Goal: Contribute content: Add original content to the website for others to see

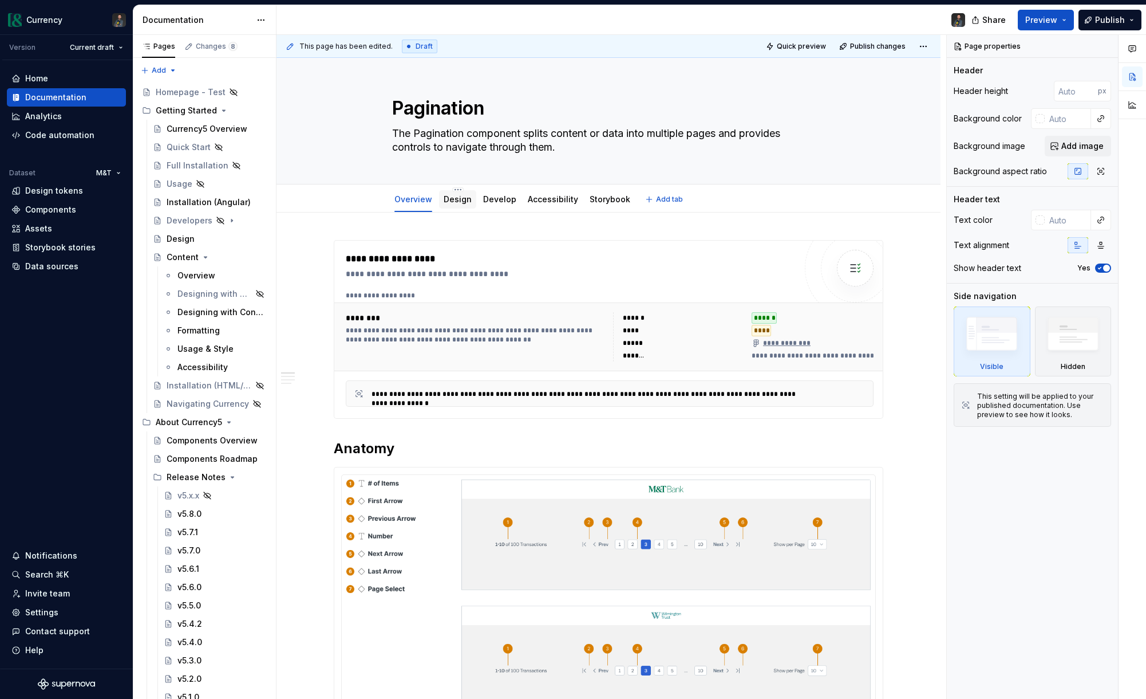
click at [463, 202] on link "Design" at bounding box center [458, 199] width 28 height 10
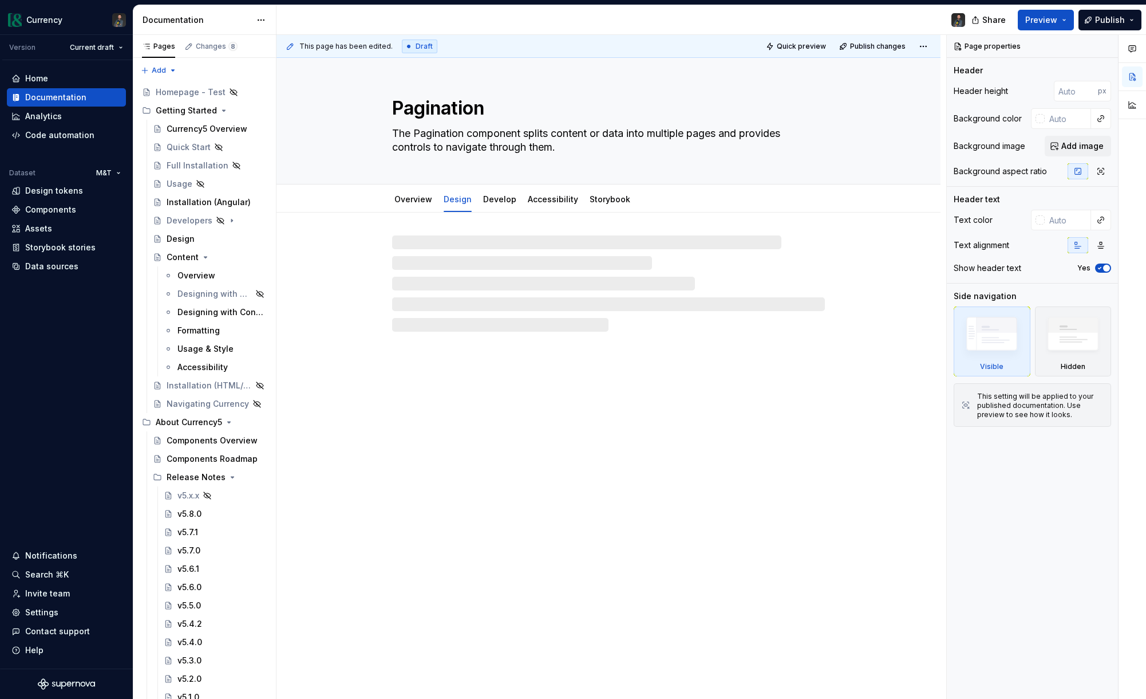
type textarea "*"
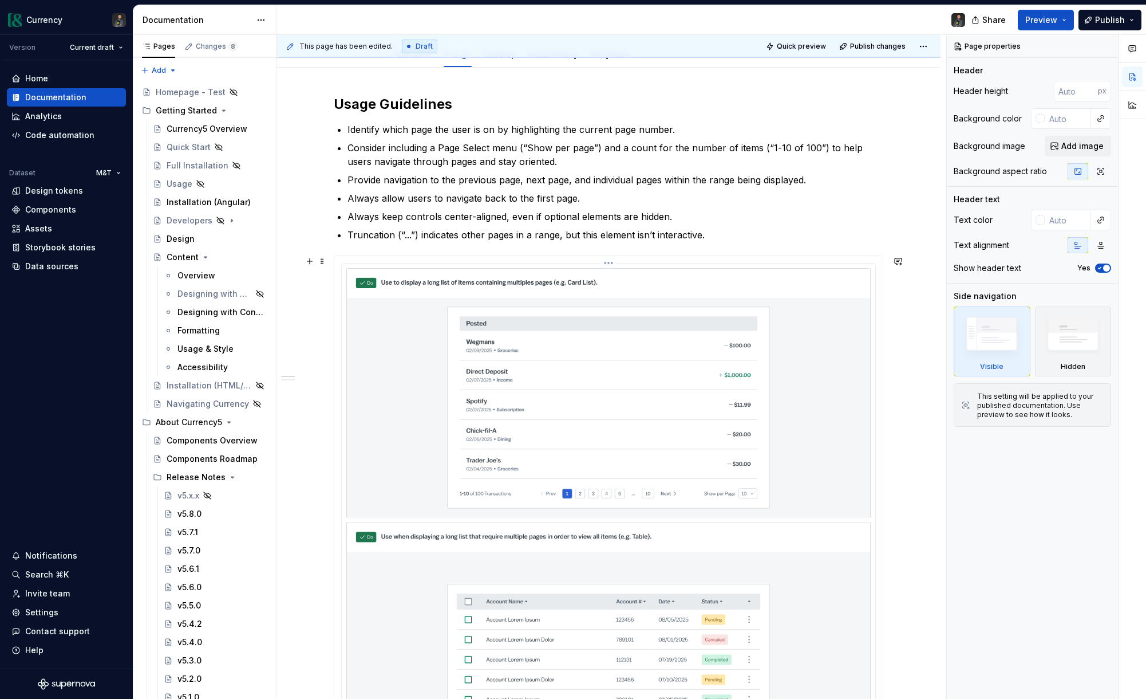
scroll to position [147, 0]
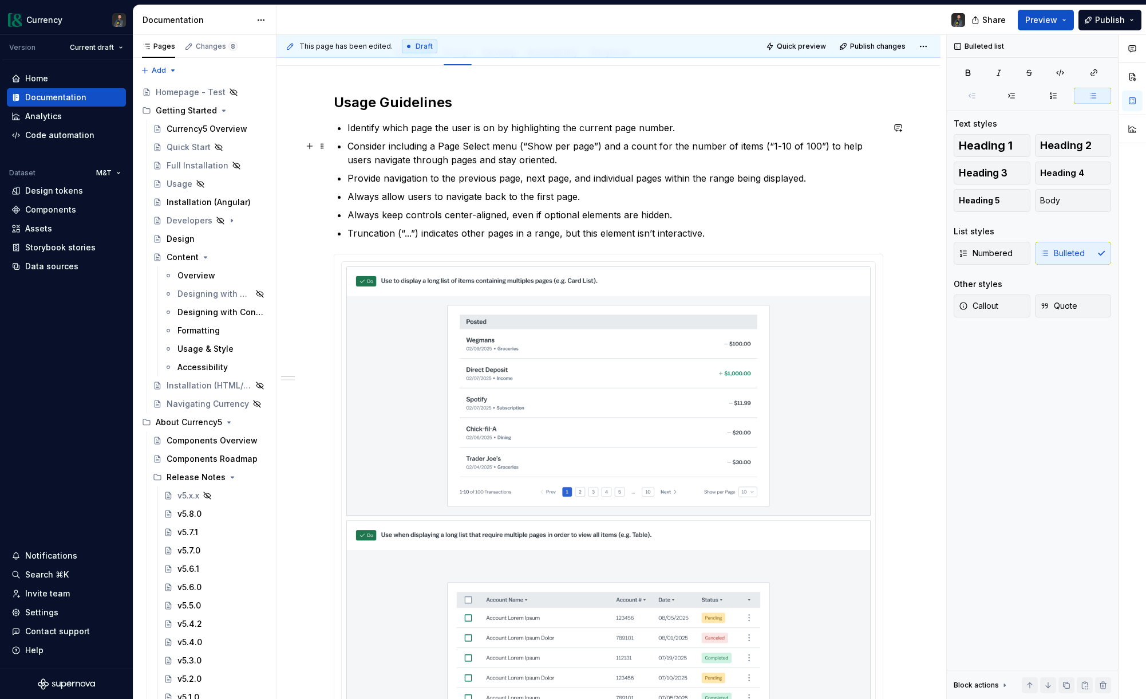
click at [439, 145] on p "Consider including a Page Select menu (“Show per page”) and a count for the num…" at bounding box center [616, 152] width 536 height 27
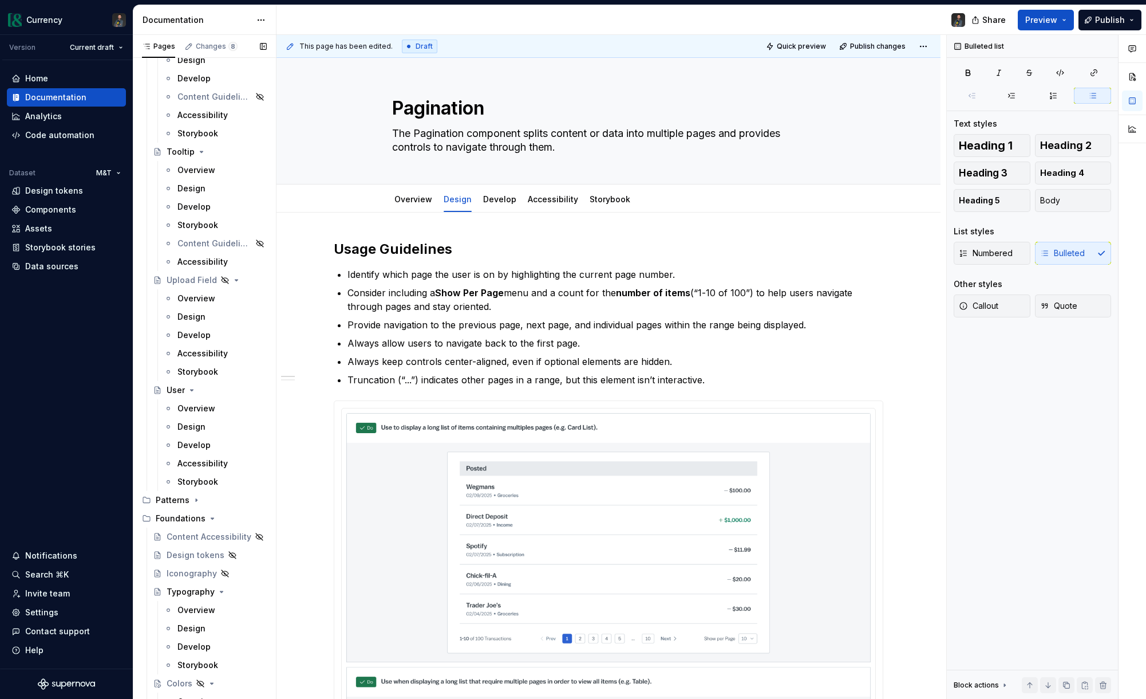
scroll to position [5494, 0]
click at [196, 282] on div "Upload Field" at bounding box center [188, 279] width 42 height 11
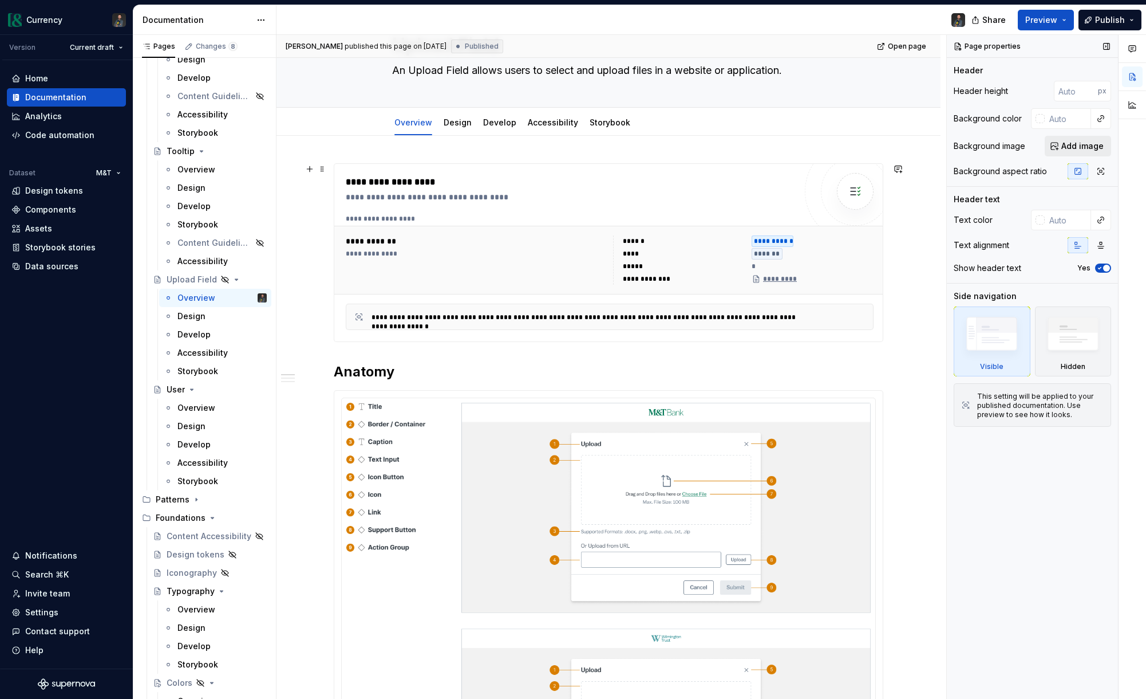
scroll to position [64, 0]
click at [507, 223] on div "**********" at bounding box center [610, 254] width 528 height 80
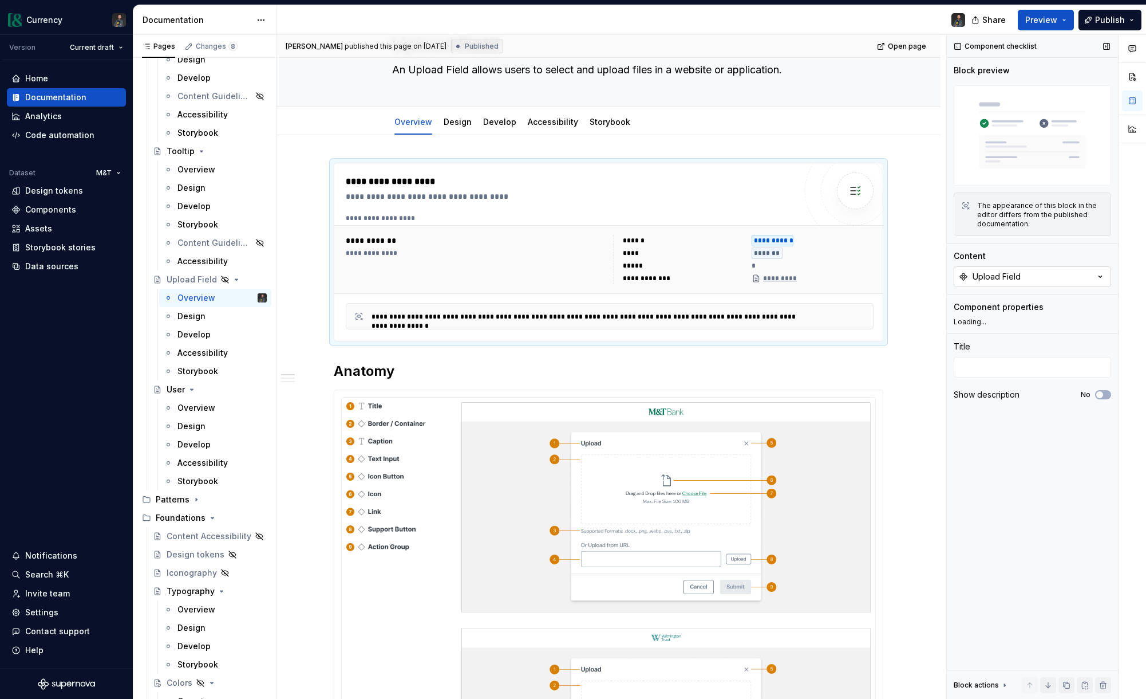
click at [1095, 267] on button "Upload Field" at bounding box center [1032, 276] width 157 height 21
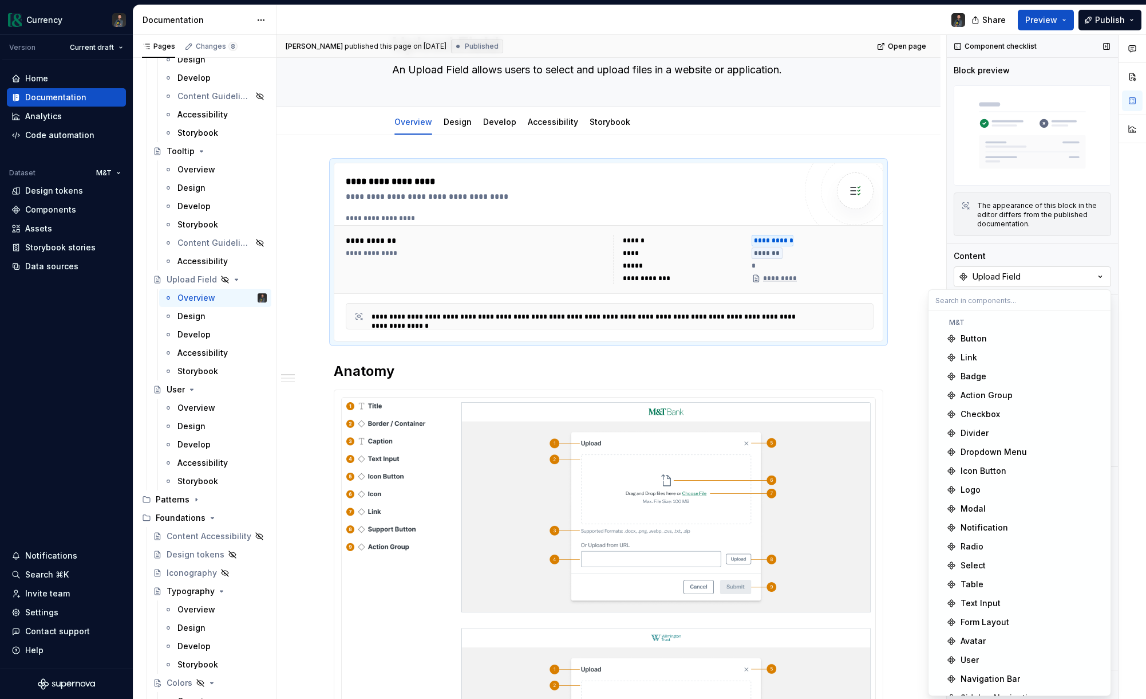
click at [1095, 267] on button "Upload Field" at bounding box center [1032, 276] width 157 height 21
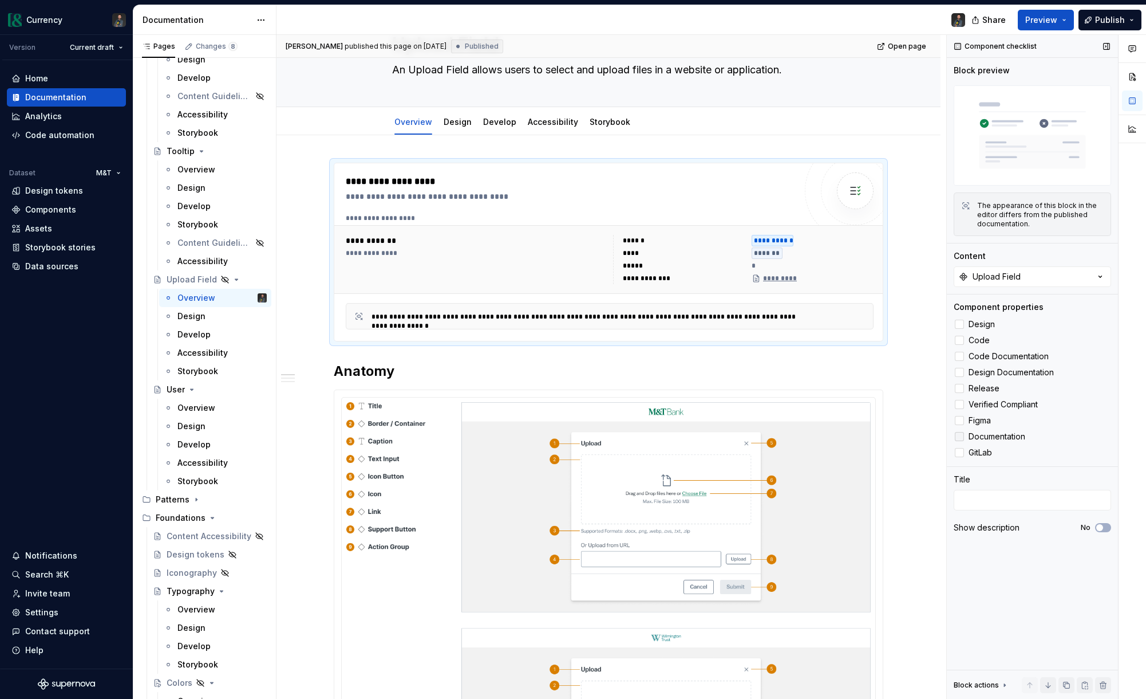
click at [960, 436] on icon at bounding box center [960, 436] width 0 height 0
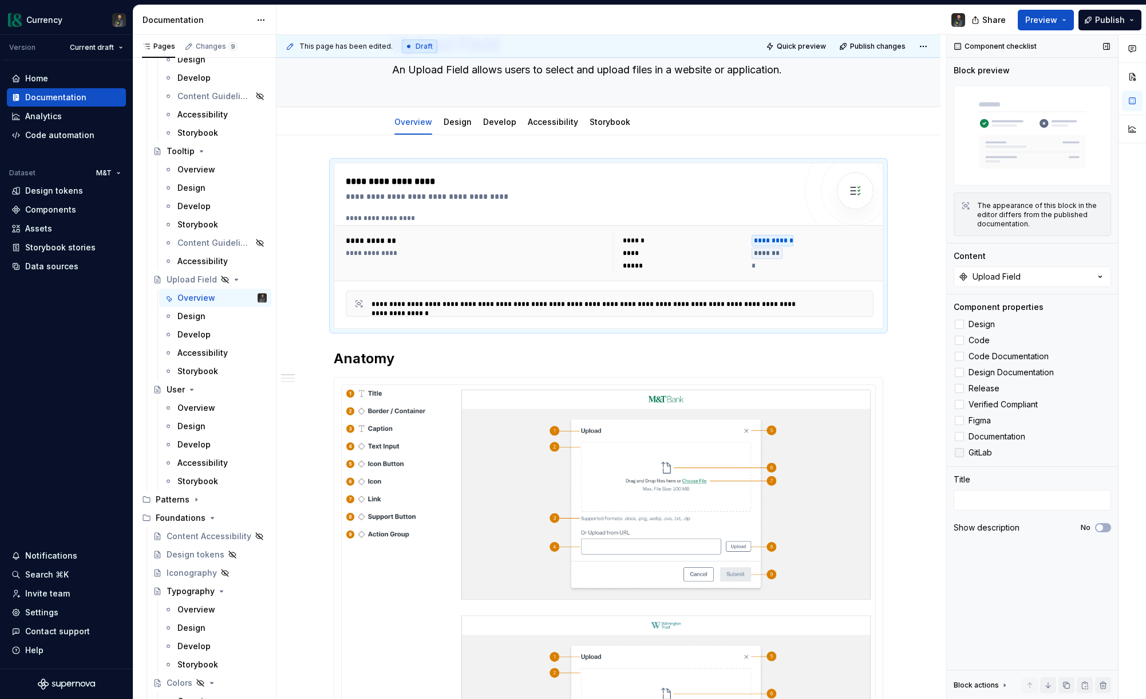
click at [961, 454] on div at bounding box center [959, 452] width 9 height 9
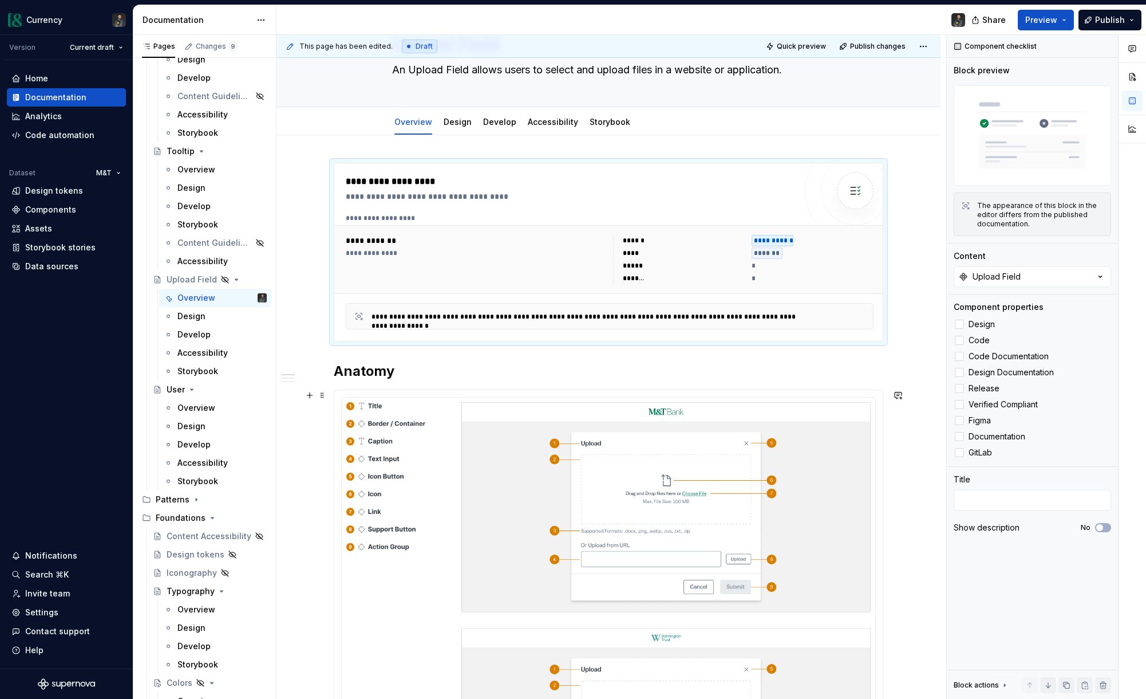
type textarea "*"
click at [884, 529] on div at bounding box center [609, 628] width 550 height 479
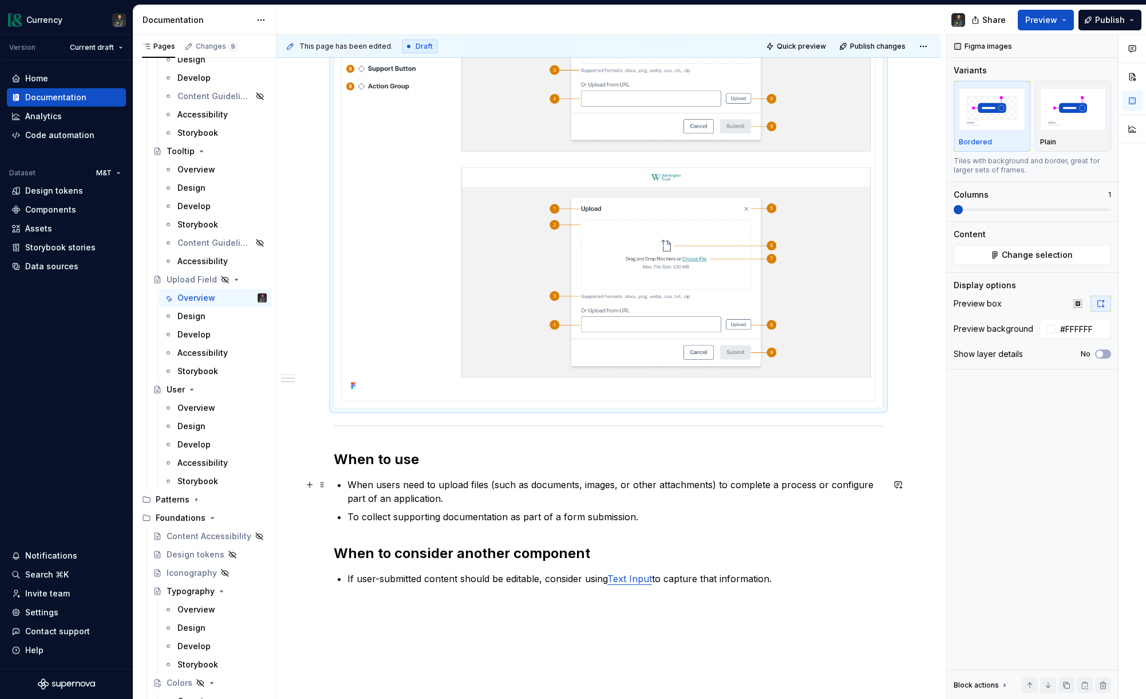
scroll to position [633, 0]
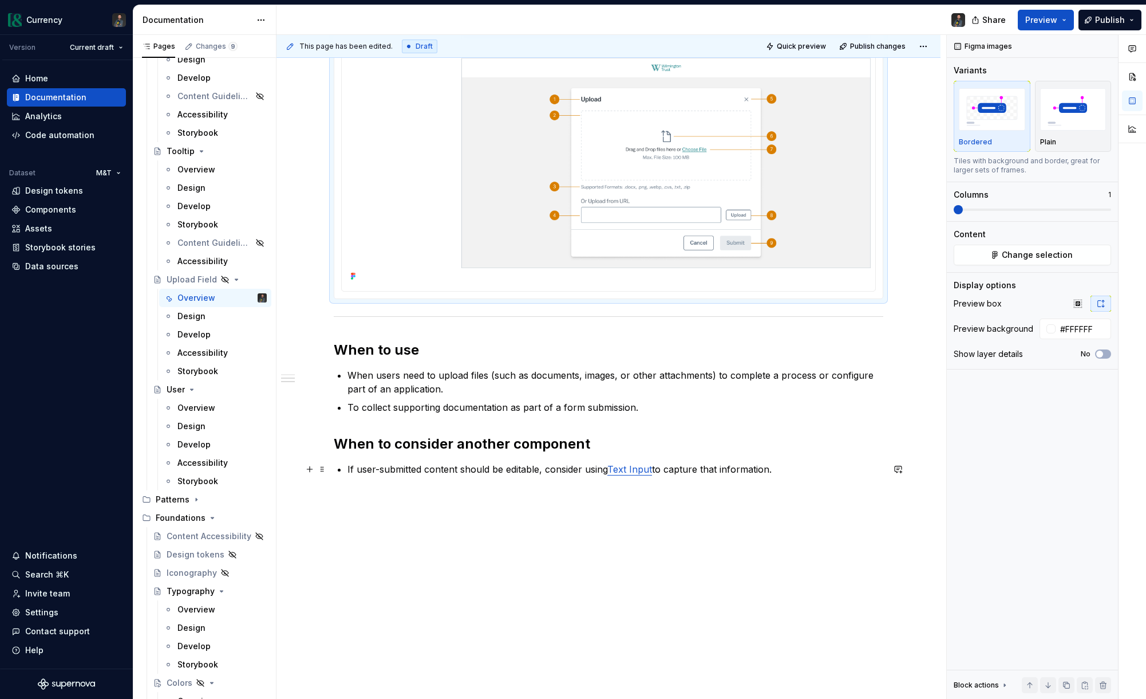
click at [811, 466] on p "If user-submitted content should be editable, consider using Text Input to capt…" at bounding box center [616, 469] width 536 height 14
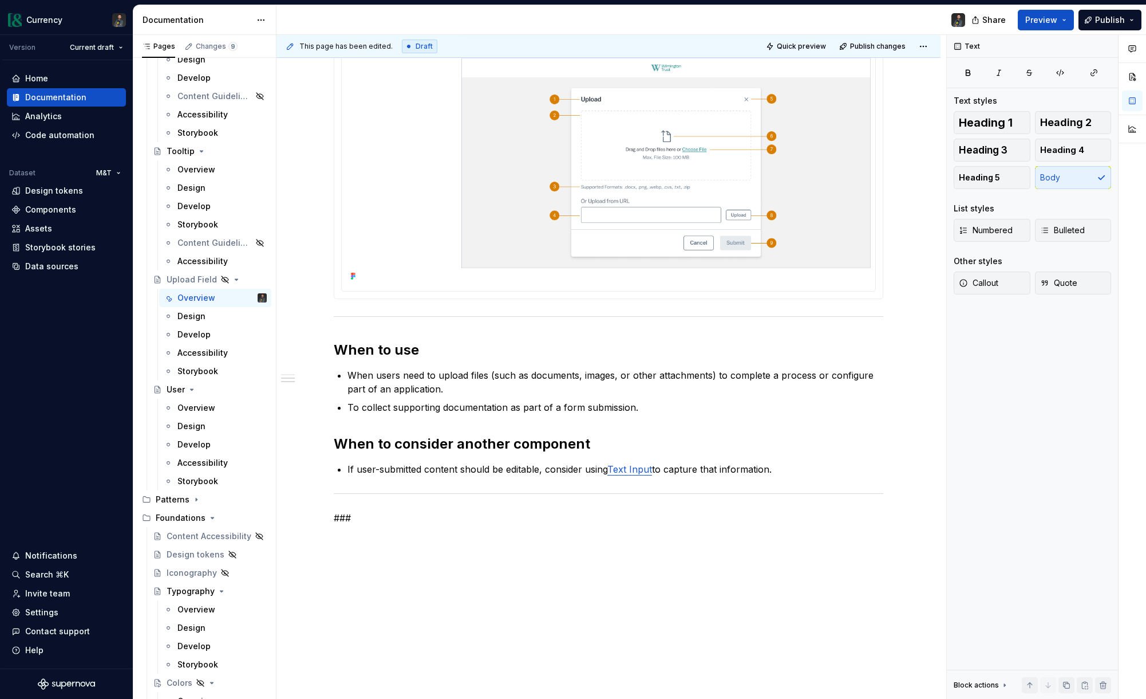
type textarea "*"
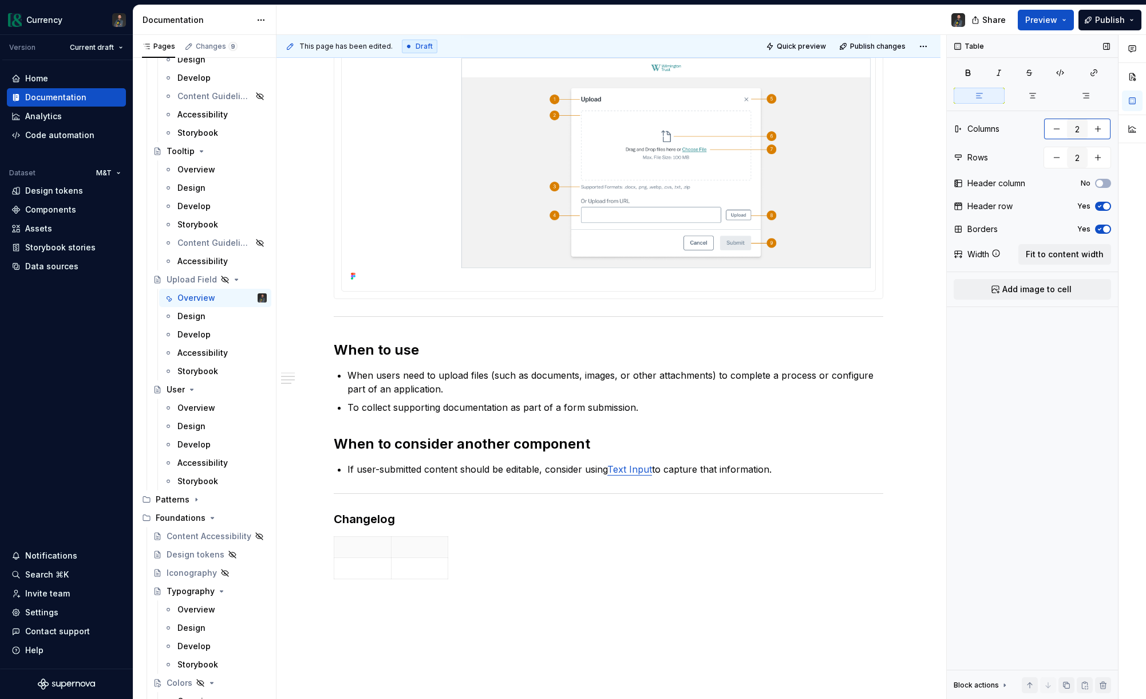
click at [1105, 123] on button "button" at bounding box center [1098, 129] width 21 height 21
type input "3"
click at [1055, 251] on span "Fit to content width" at bounding box center [1065, 254] width 78 height 11
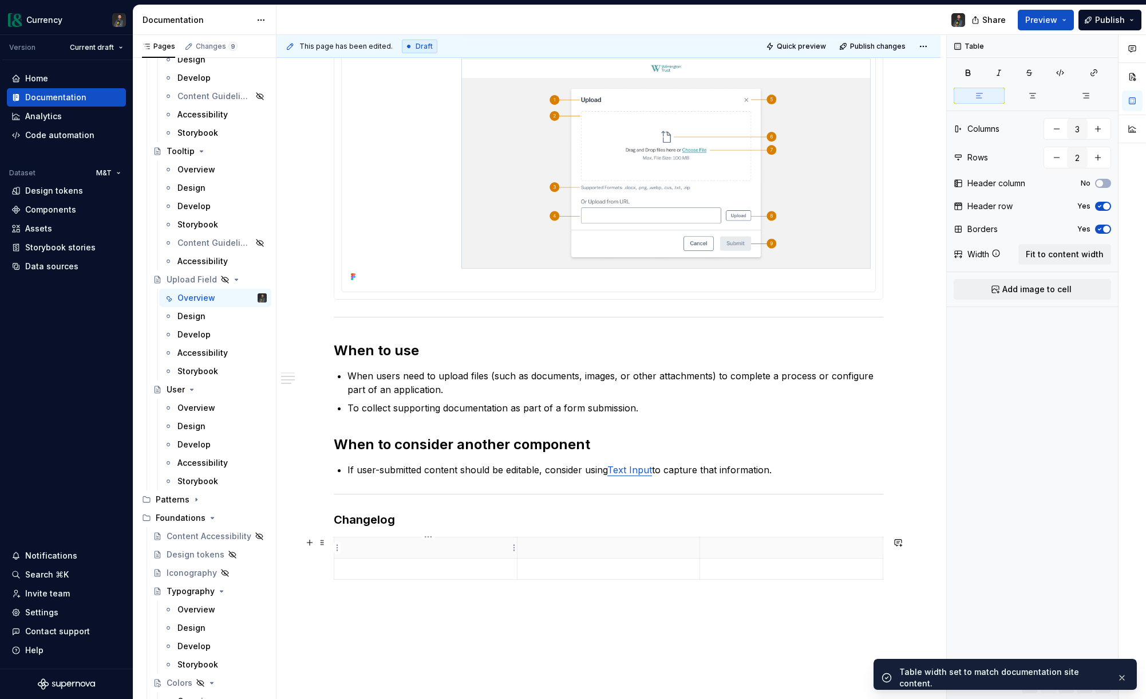
drag, startPoint x: 419, startPoint y: 547, endPoint x: 413, endPoint y: 543, distance: 7.2
click at [417, 545] on p at bounding box center [425, 547] width 169 height 11
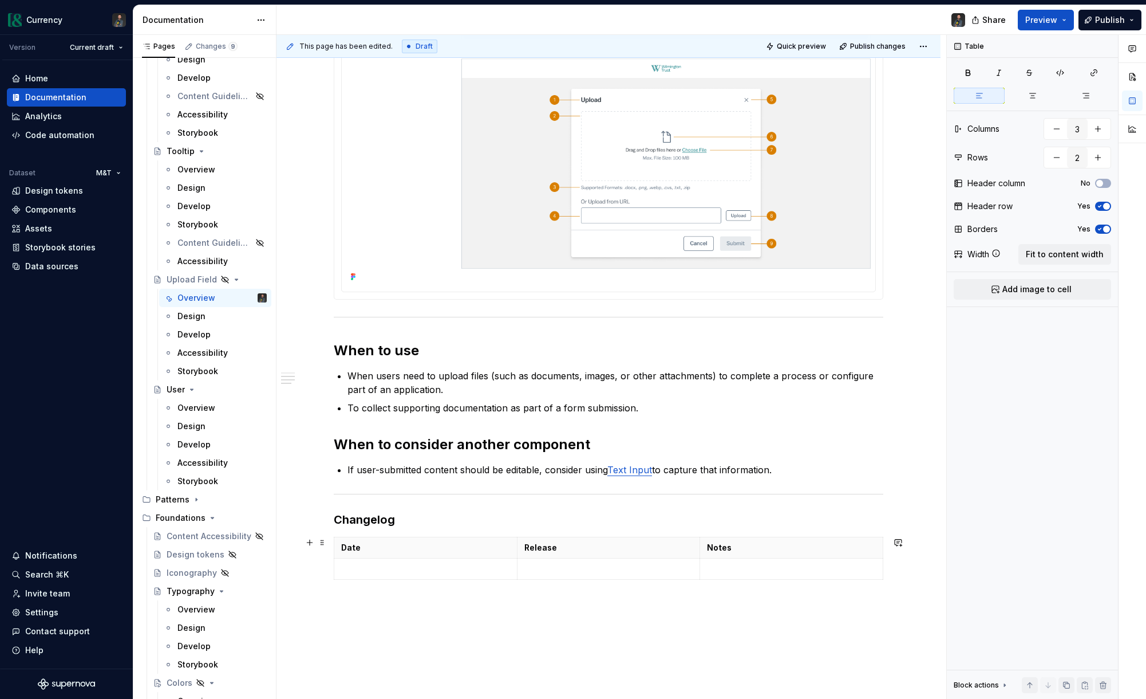
click at [408, 573] on p at bounding box center [425, 568] width 169 height 11
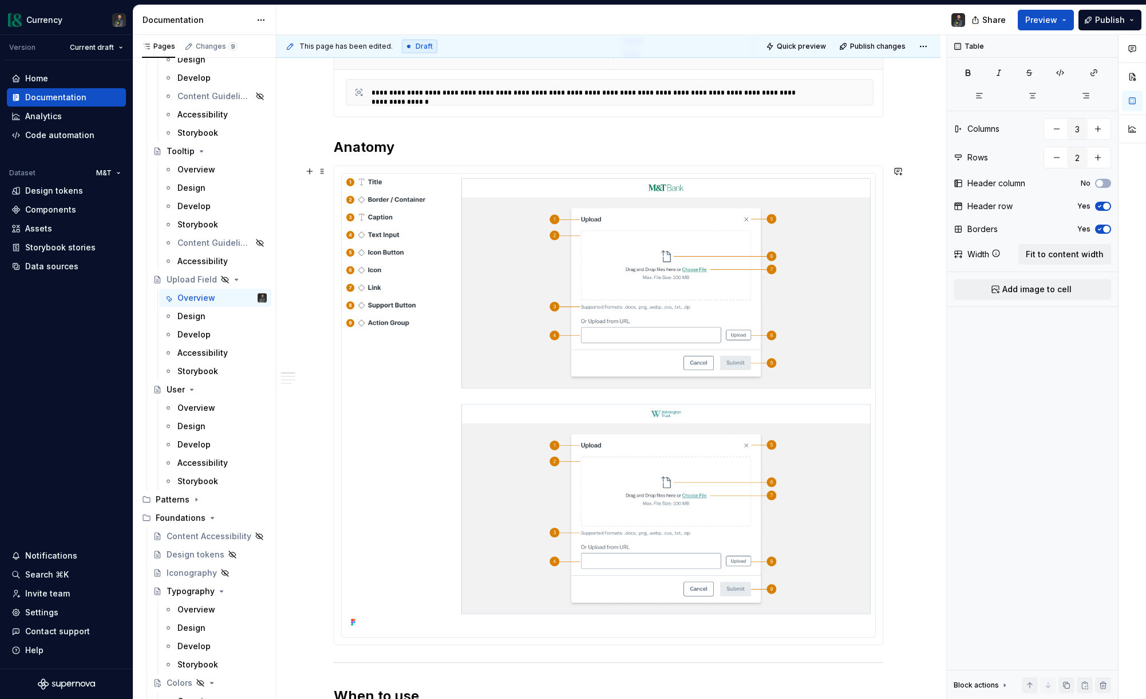
scroll to position [0, 0]
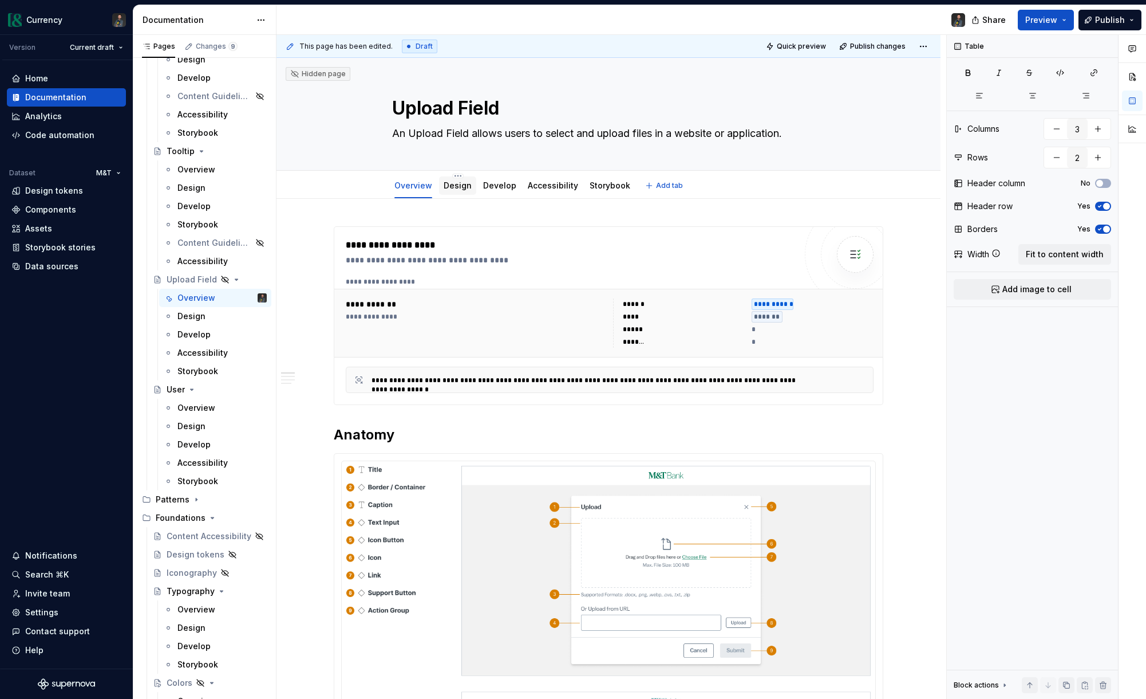
click at [463, 185] on link "Design" at bounding box center [458, 185] width 28 height 10
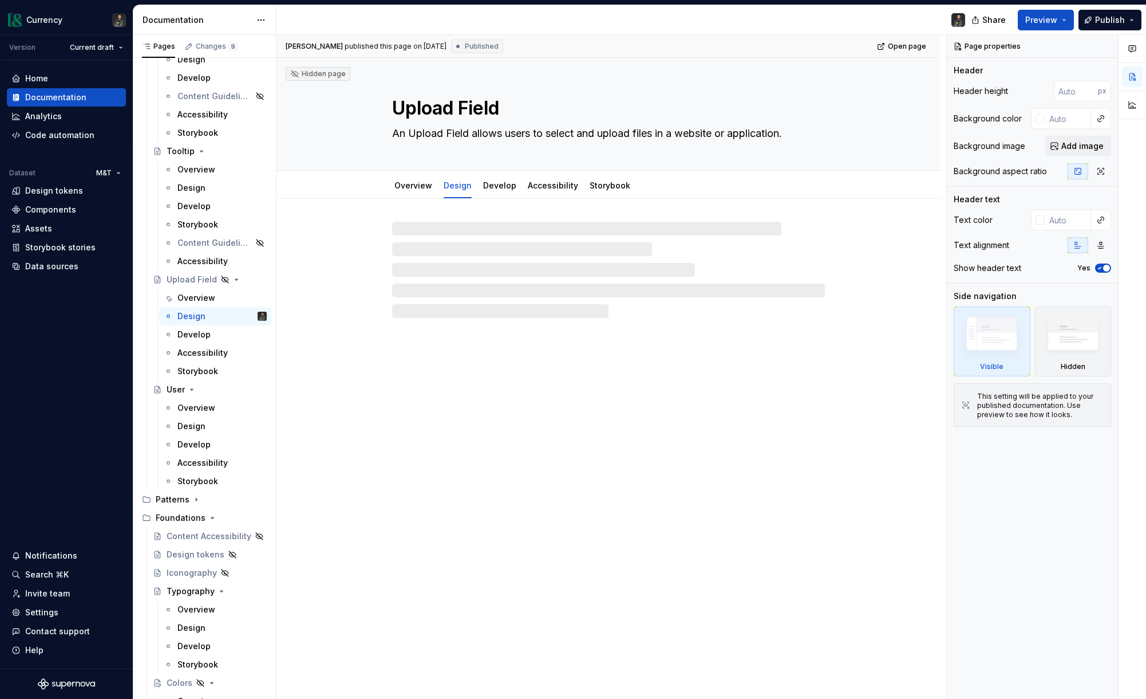
type textarea "*"
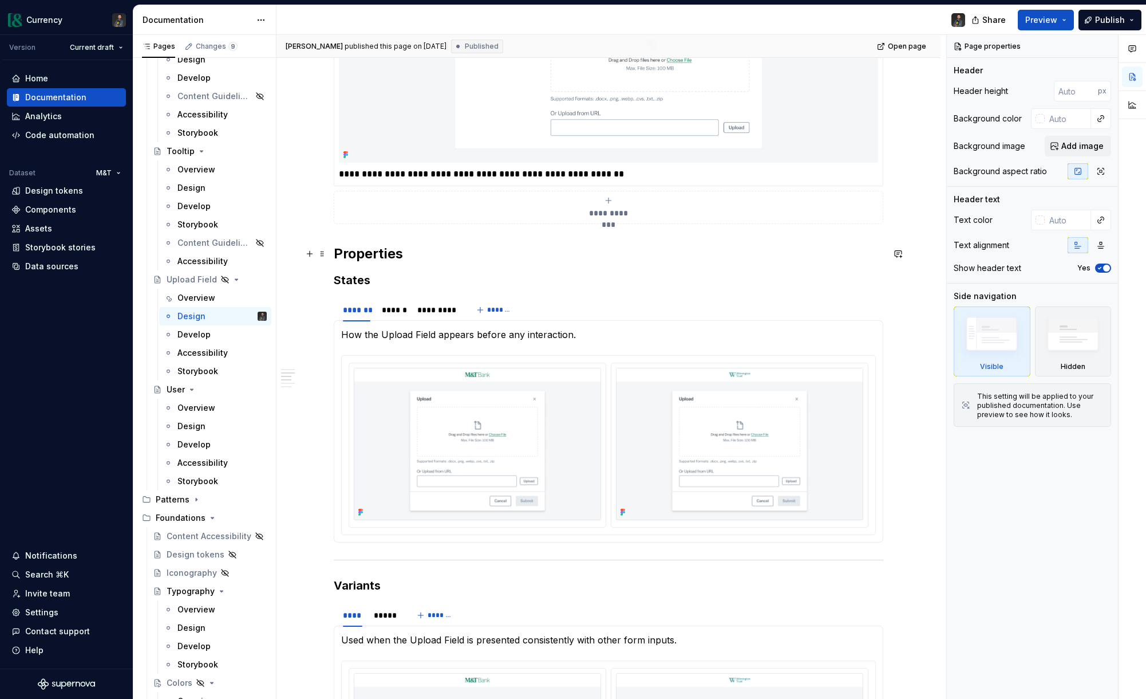
scroll to position [871, 0]
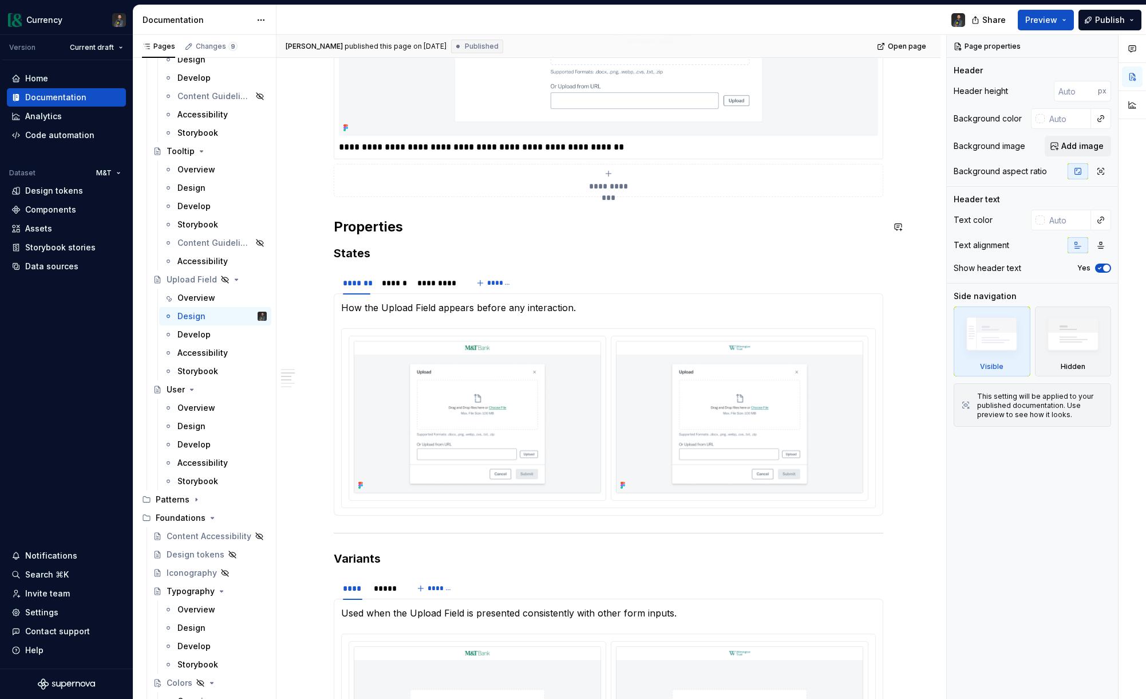
click at [397, 238] on div "**********" at bounding box center [609, 386] width 550 height 2062
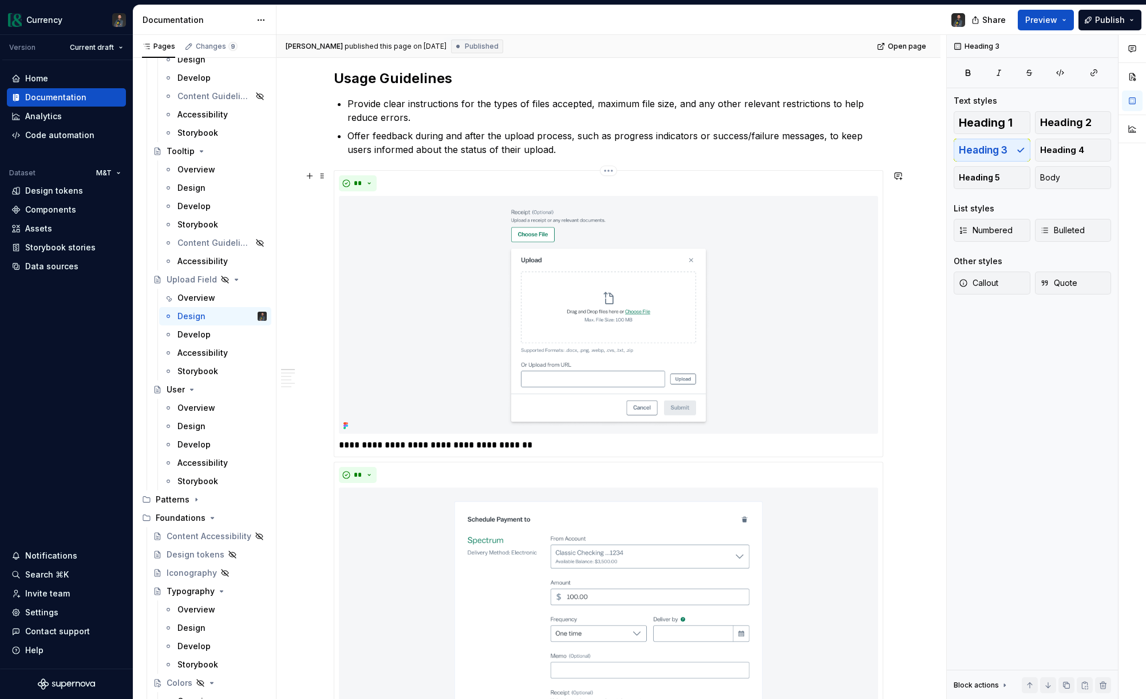
scroll to position [149, 0]
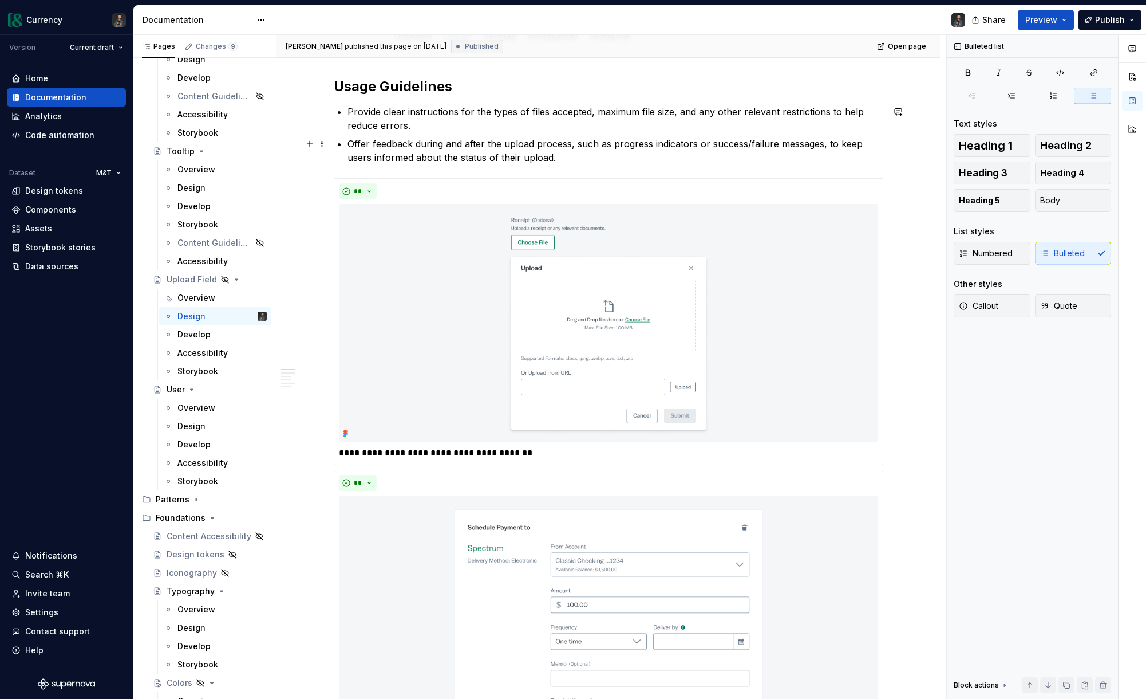
click at [574, 163] on p "Offer feedback during and after the upload process, such as progress indicators…" at bounding box center [616, 150] width 536 height 27
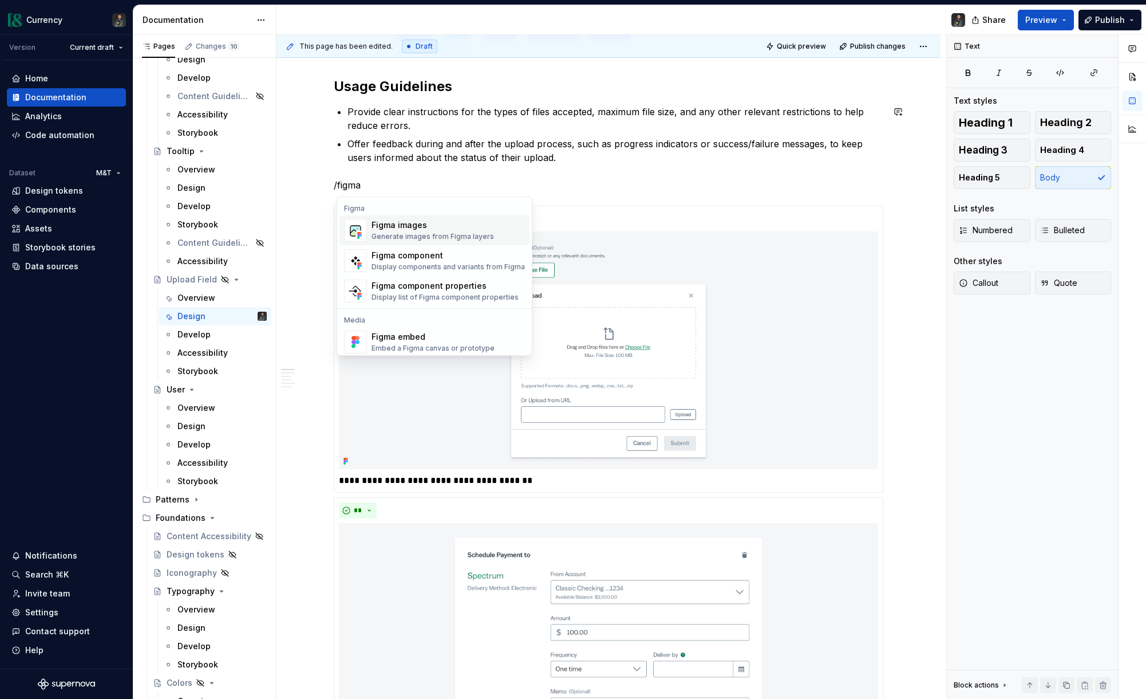
click at [425, 232] on div "Generate images from Figma layers" at bounding box center [433, 236] width 123 height 9
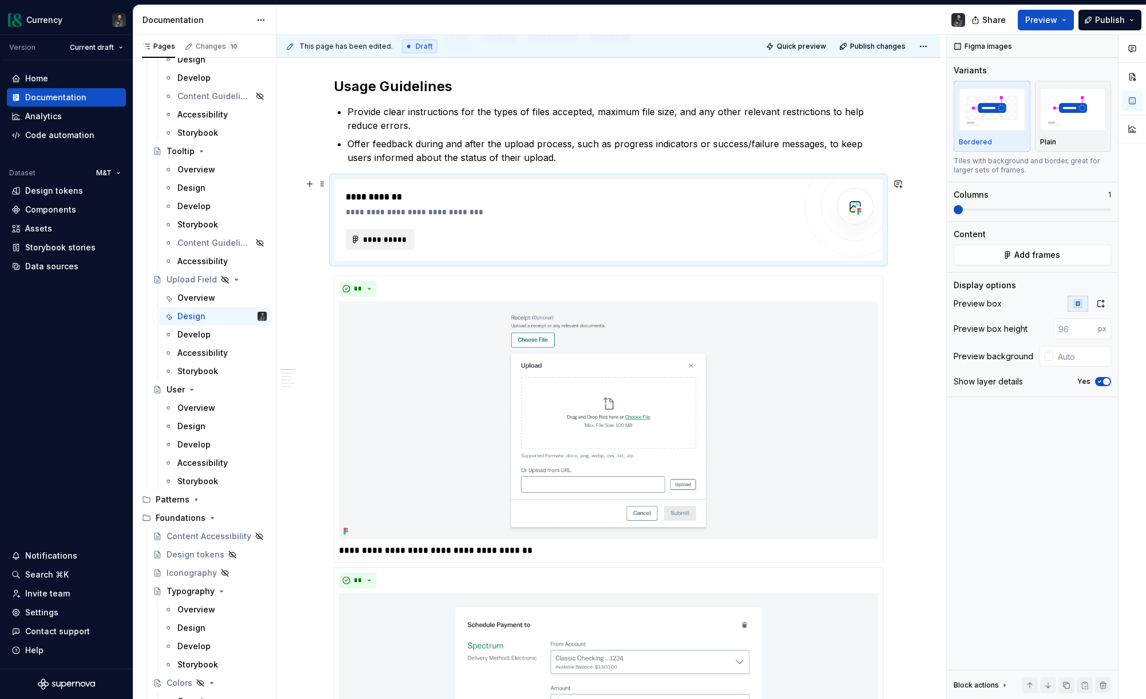
click at [365, 238] on span "**********" at bounding box center [384, 239] width 45 height 11
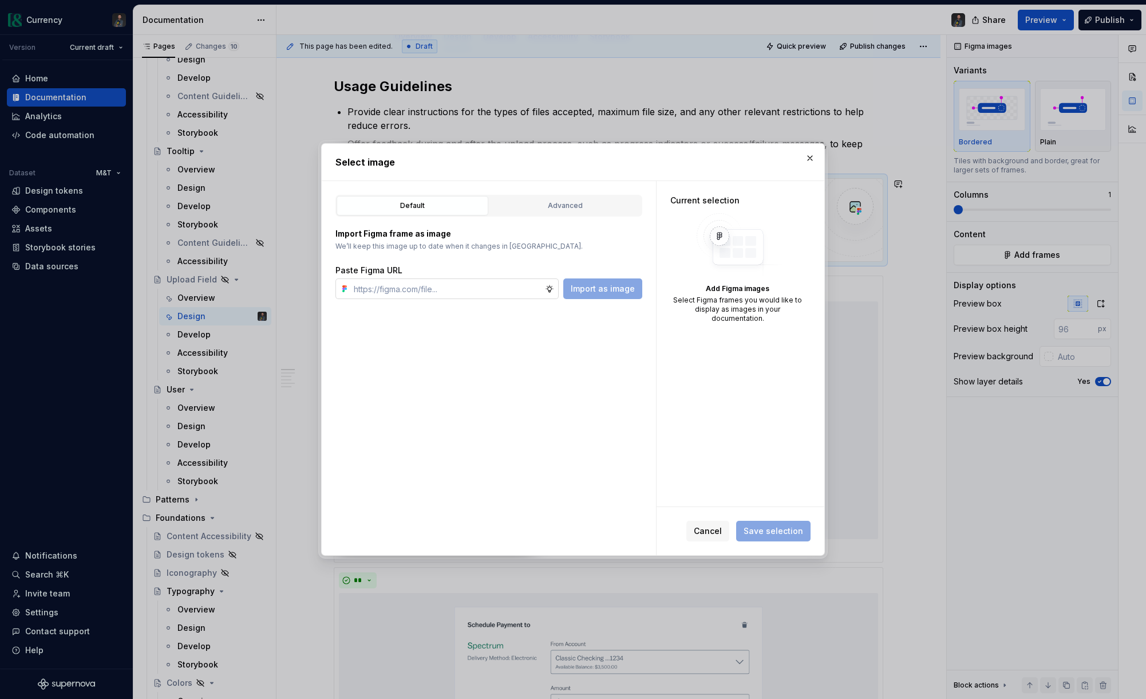
click at [425, 291] on input "text" at bounding box center [447, 288] width 196 height 21
type input "[URL][DOMAIN_NAME]"
click at [612, 290] on span "Import as image" at bounding box center [603, 288] width 64 height 11
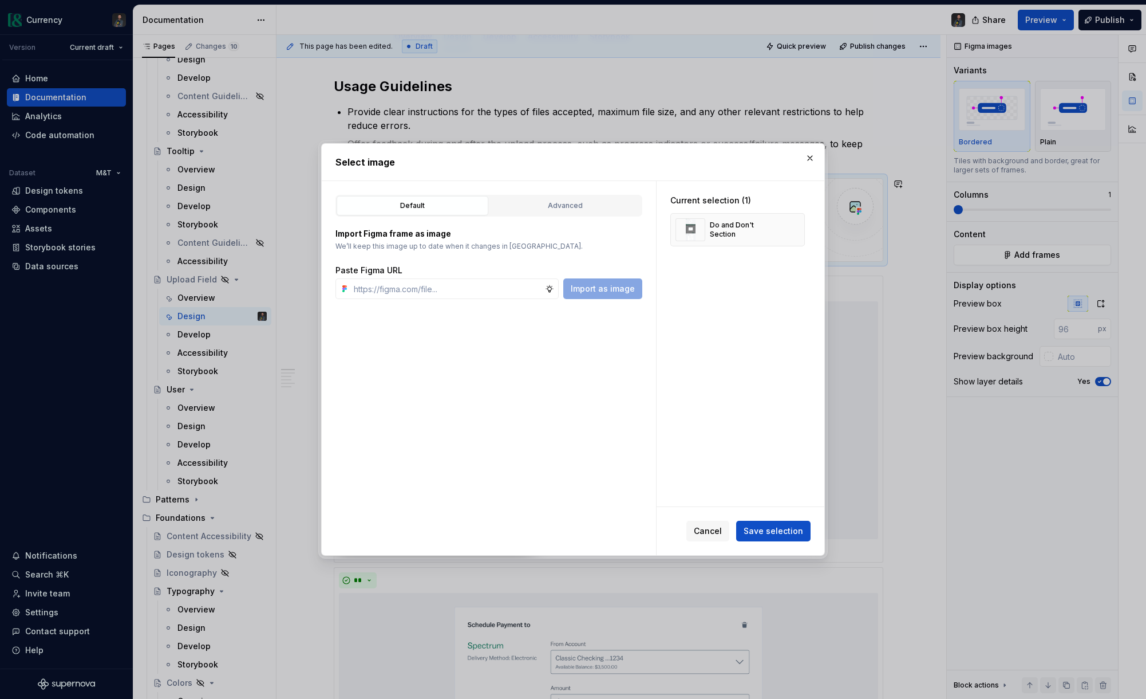
type textarea "*"
click at [777, 535] on span "Save selection" at bounding box center [774, 530] width 60 height 11
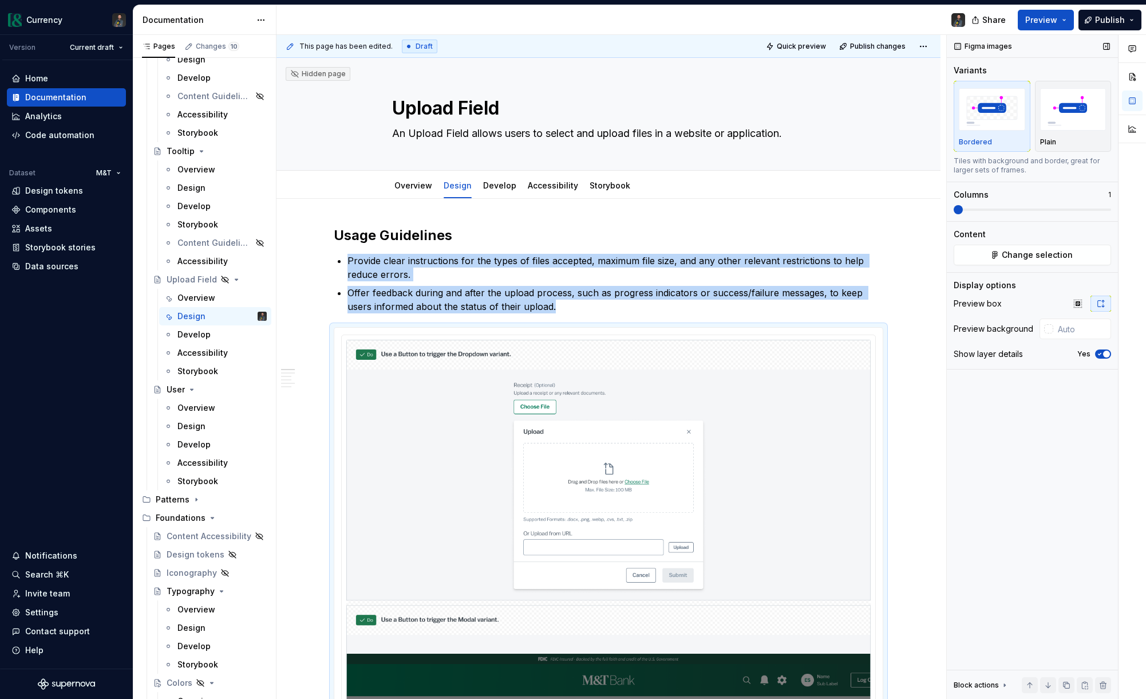
click at [1100, 352] on icon "button" at bounding box center [1099, 353] width 9 height 7
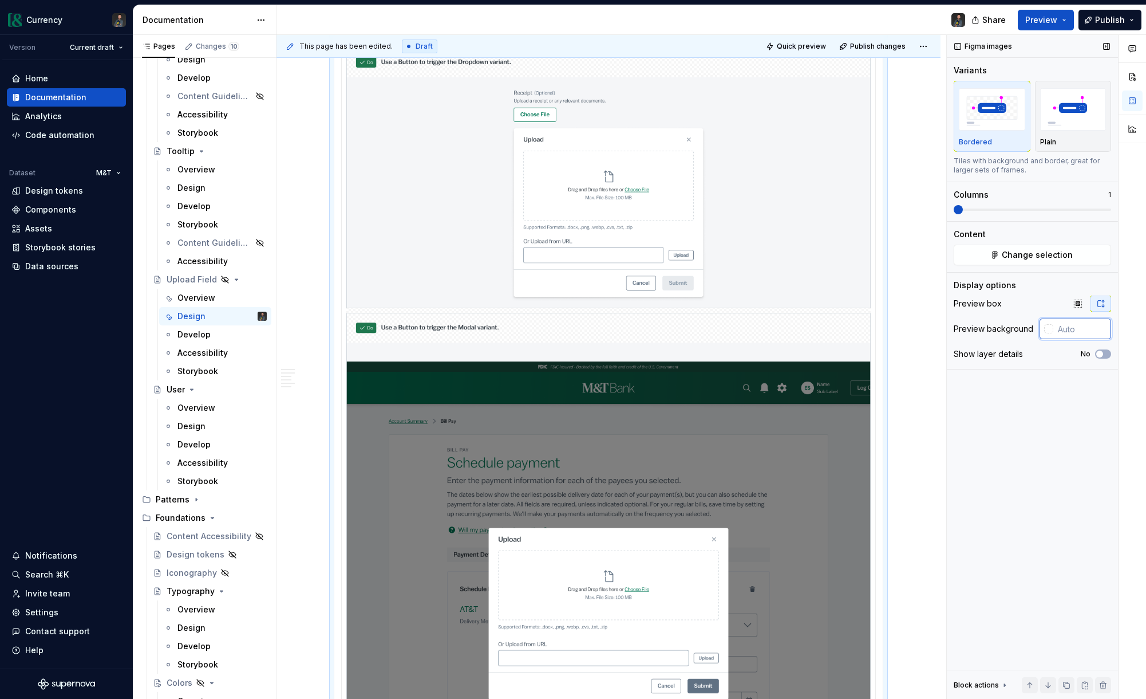
click at [1078, 321] on input "text" at bounding box center [1083, 328] width 58 height 21
type input "#FFFFFF"
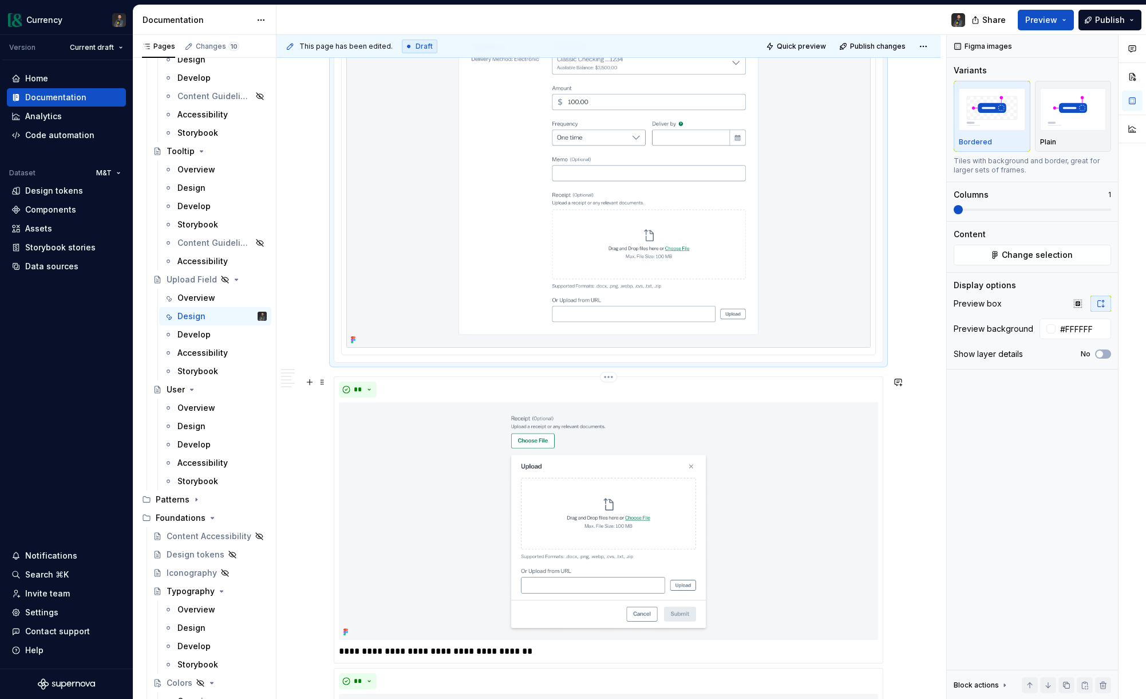
scroll to position [1219, 0]
click at [327, 377] on span at bounding box center [322, 378] width 9 height 16
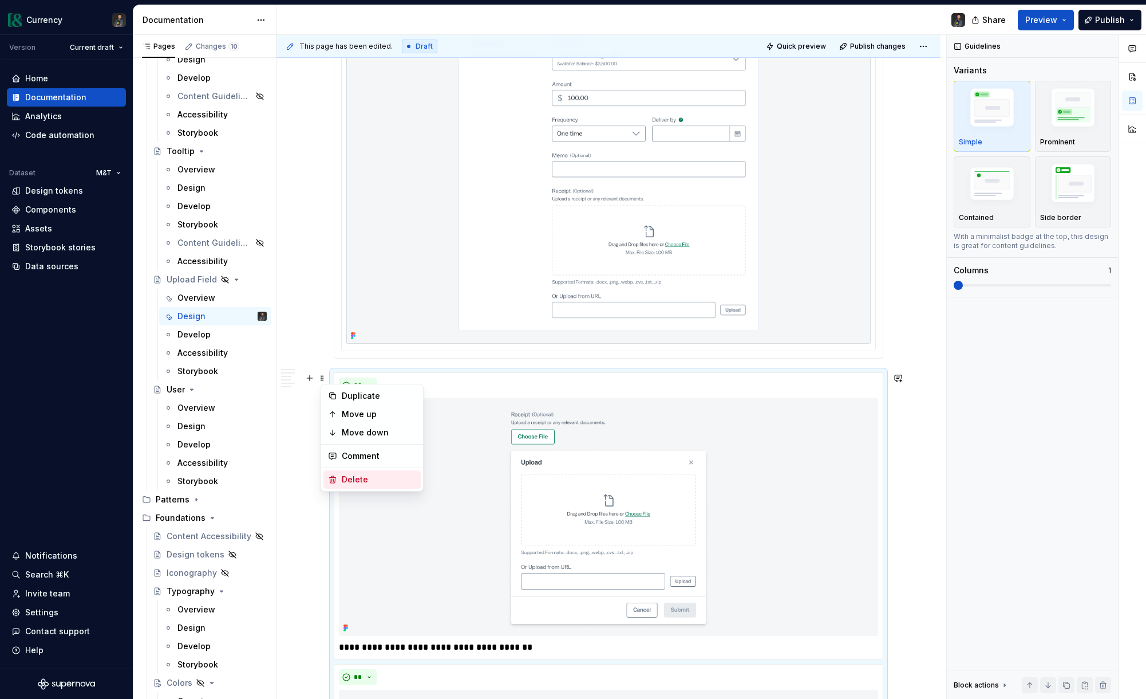
click at [372, 482] on div "Delete" at bounding box center [379, 479] width 74 height 11
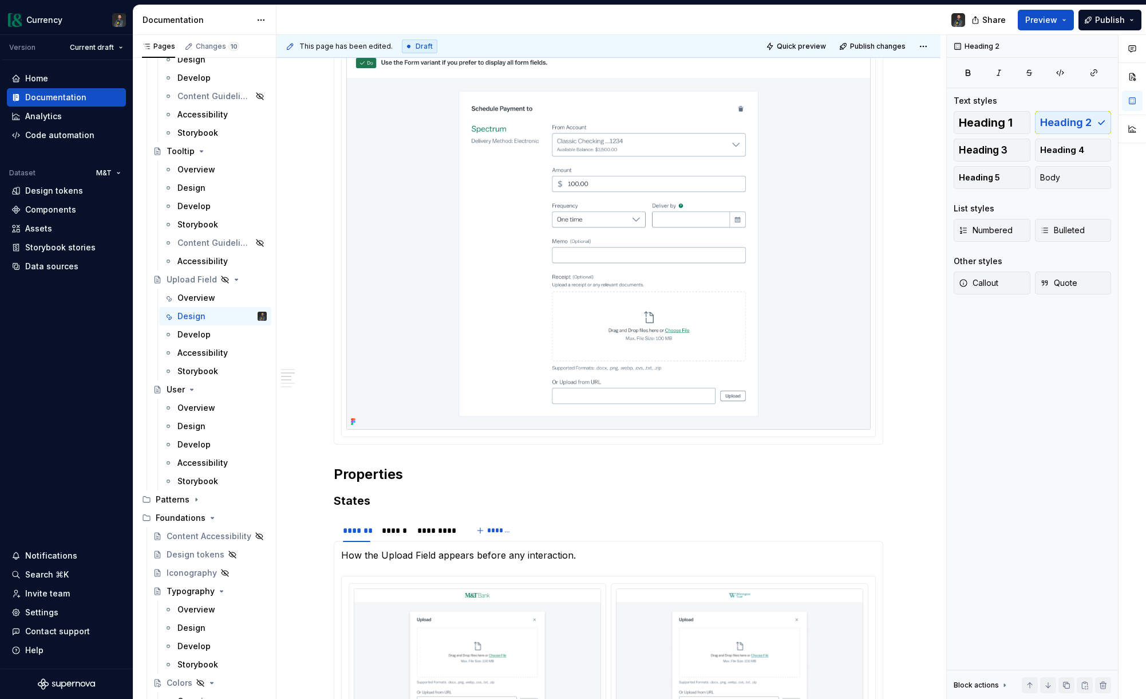
scroll to position [1325, 0]
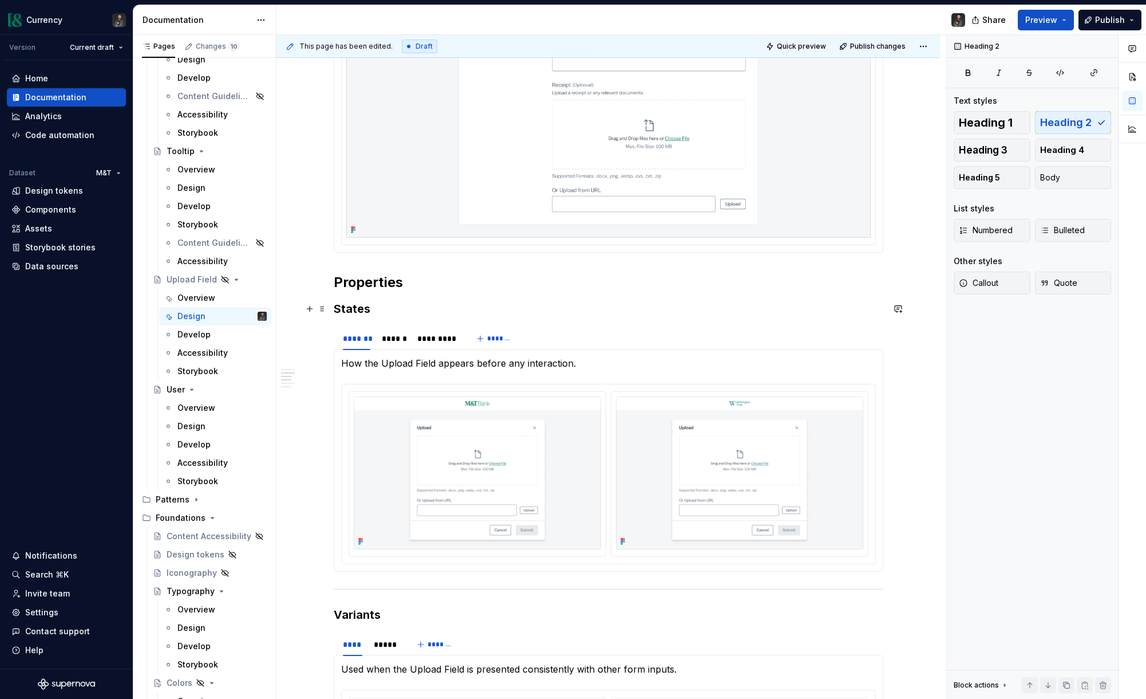
click at [338, 307] on h3 "States" at bounding box center [609, 309] width 550 height 16
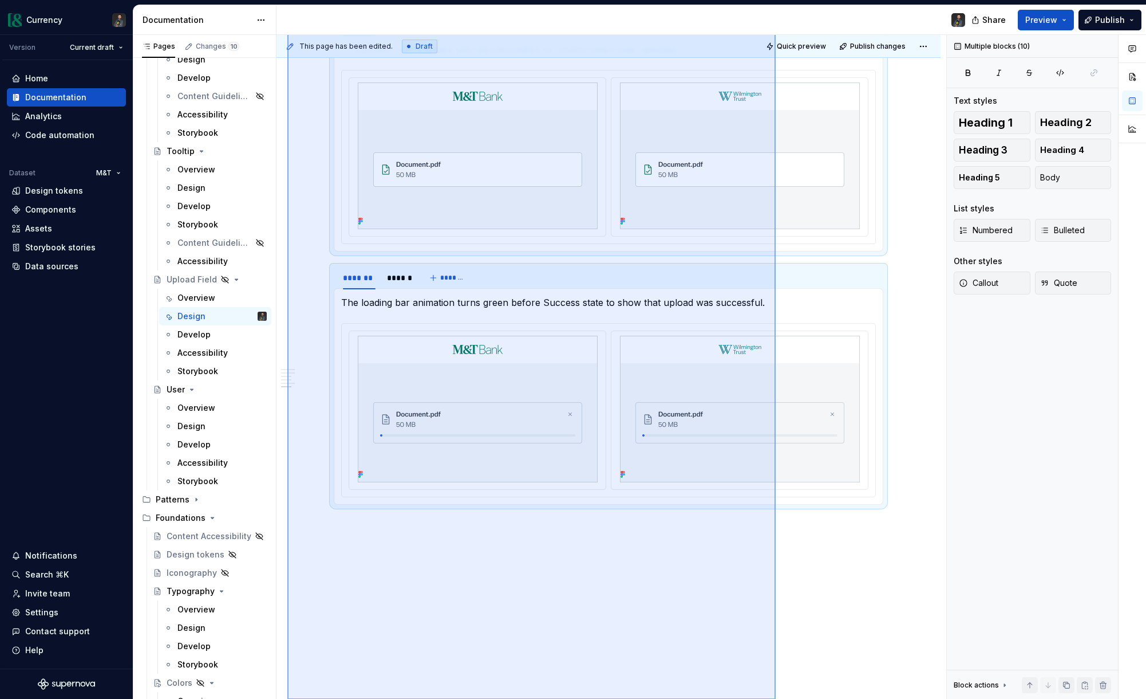
scroll to position [2322, 0]
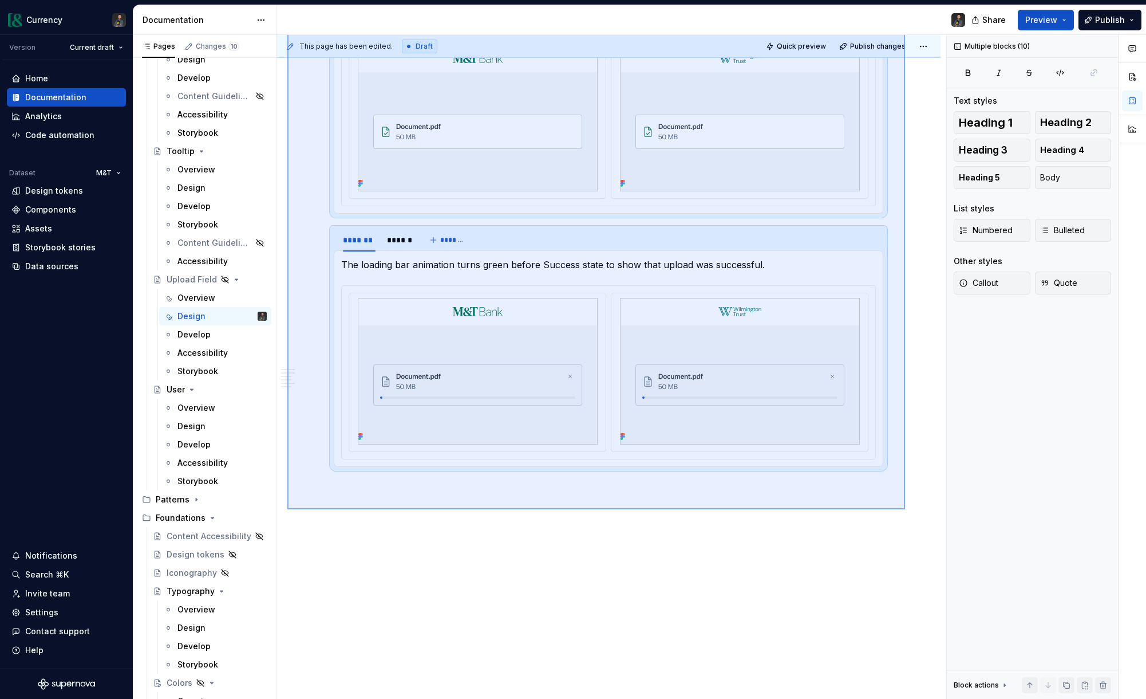
drag, startPoint x: 287, startPoint y: 300, endPoint x: 905, endPoint y: 509, distance: 652.3
click at [905, 509] on div "This page has been edited. Draft Quick preview Publish changes Hidden page Uplo…" at bounding box center [612, 367] width 670 height 664
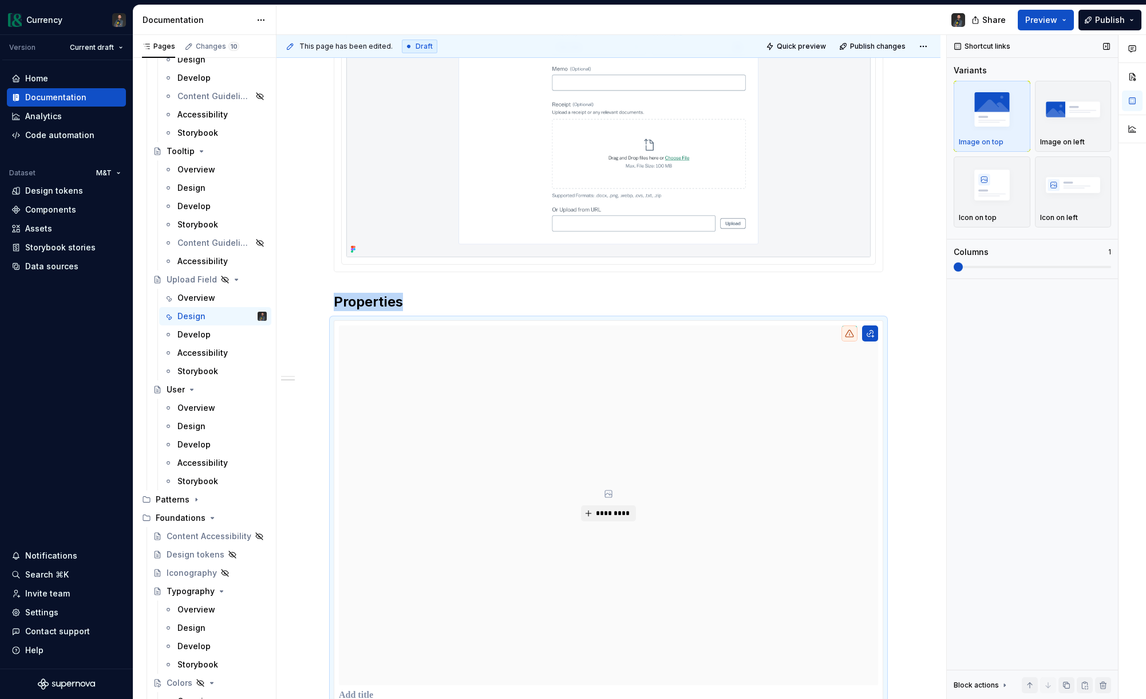
scroll to position [1366, 0]
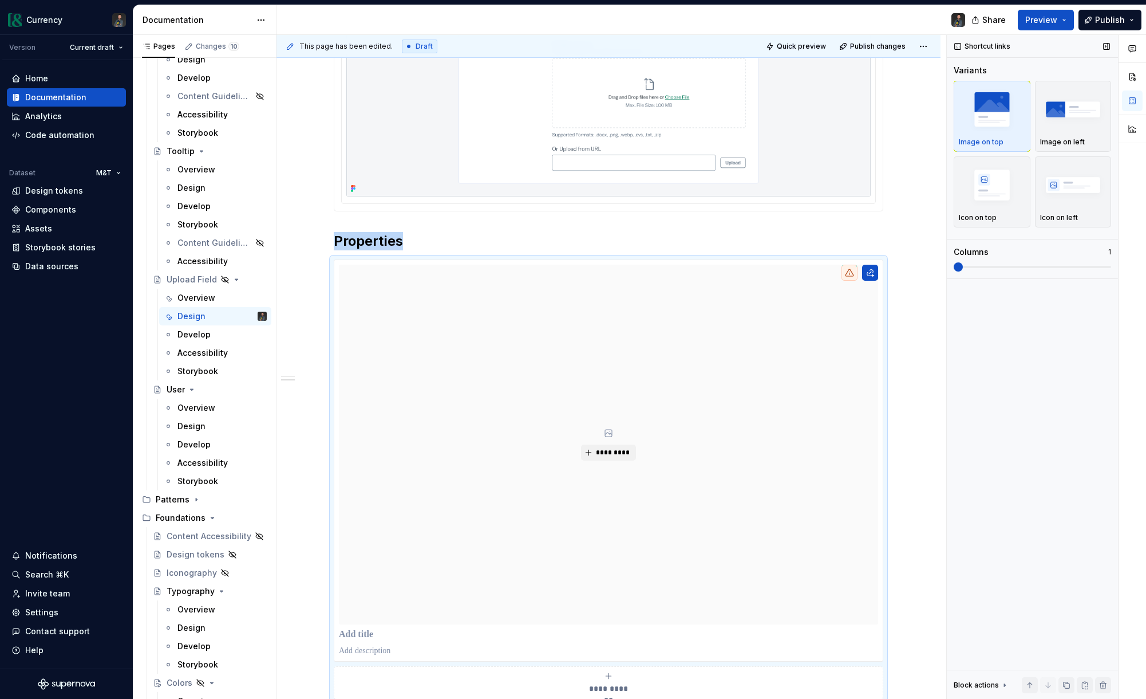
click at [954, 269] on span at bounding box center [958, 266] width 9 height 9
click at [1062, 117] on img "button" at bounding box center [1074, 109] width 66 height 42
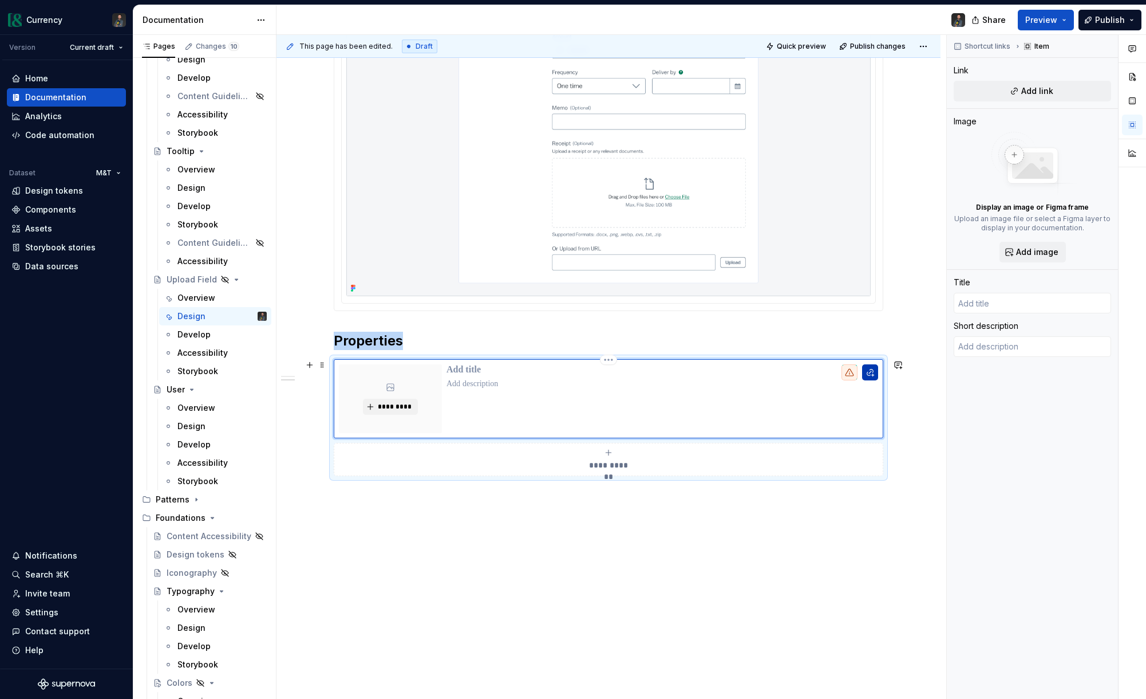
click at [876, 372] on button "button" at bounding box center [870, 372] width 16 height 16
type textarea "*"
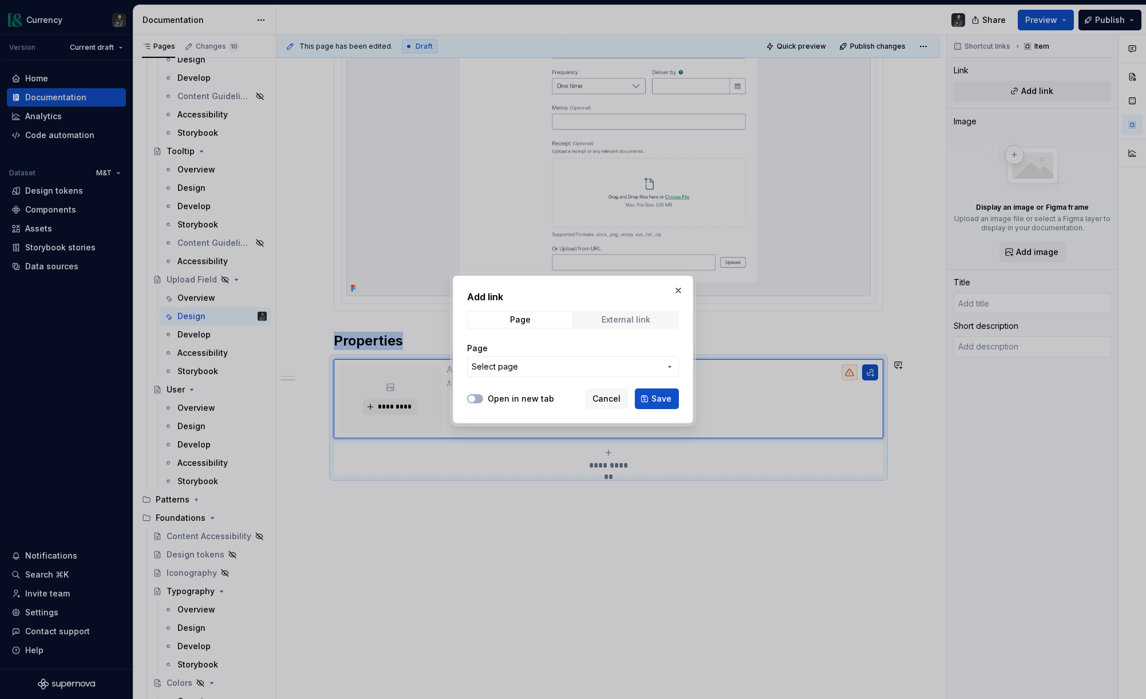
click at [632, 317] on div "External link" at bounding box center [626, 319] width 49 height 9
click at [541, 369] on input "URL" at bounding box center [573, 366] width 212 height 21
paste input "[URL][DOMAIN_NAME]"
type input "[URL][DOMAIN_NAME]"
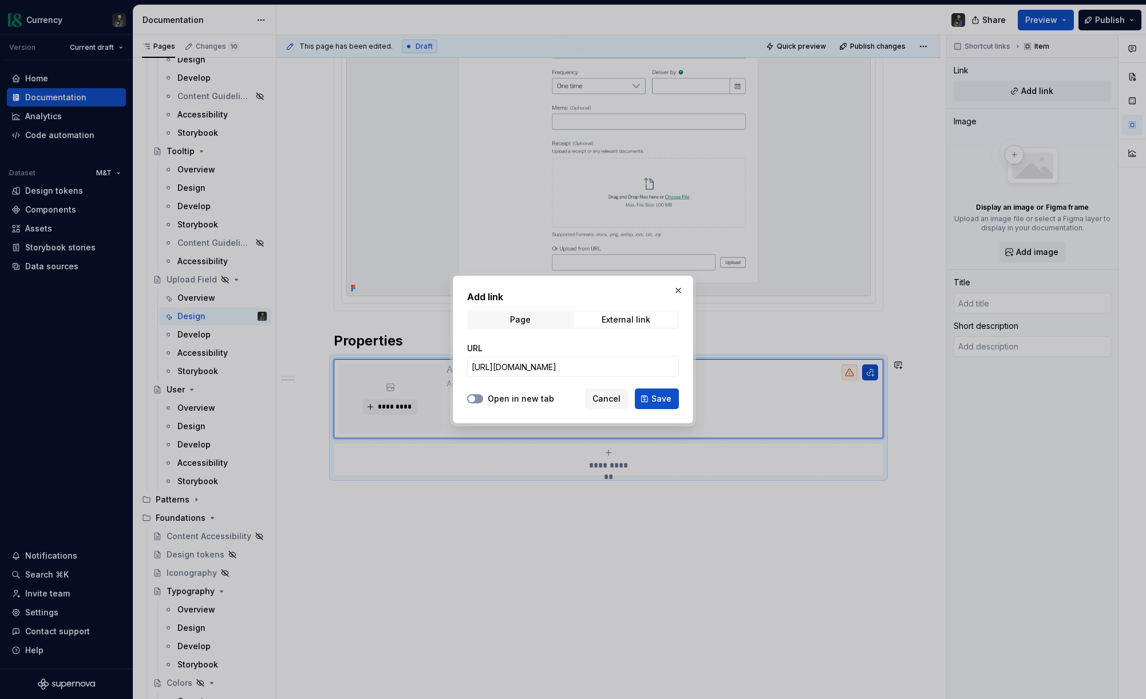
scroll to position [0, 0]
click at [474, 401] on icon "button" at bounding box center [471, 398] width 9 height 7
click at [653, 397] on span "Save" at bounding box center [662, 398] width 20 height 11
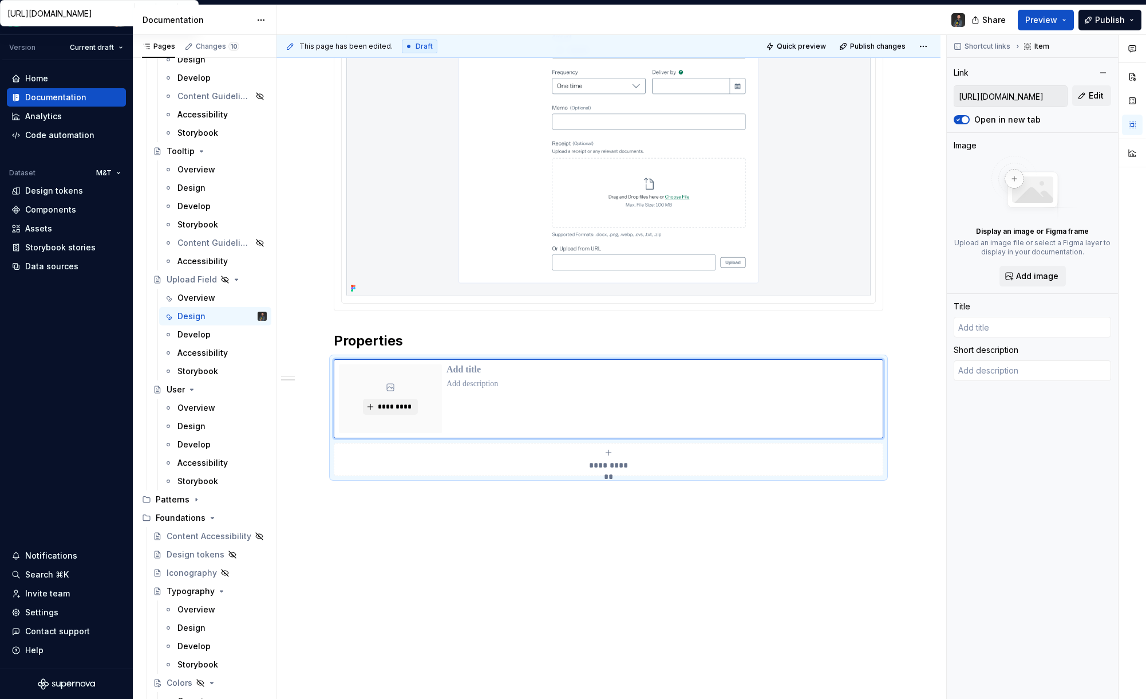
type textarea "*"
type input "Login | Figma"
click at [374, 403] on button "*********" at bounding box center [390, 407] width 54 height 16
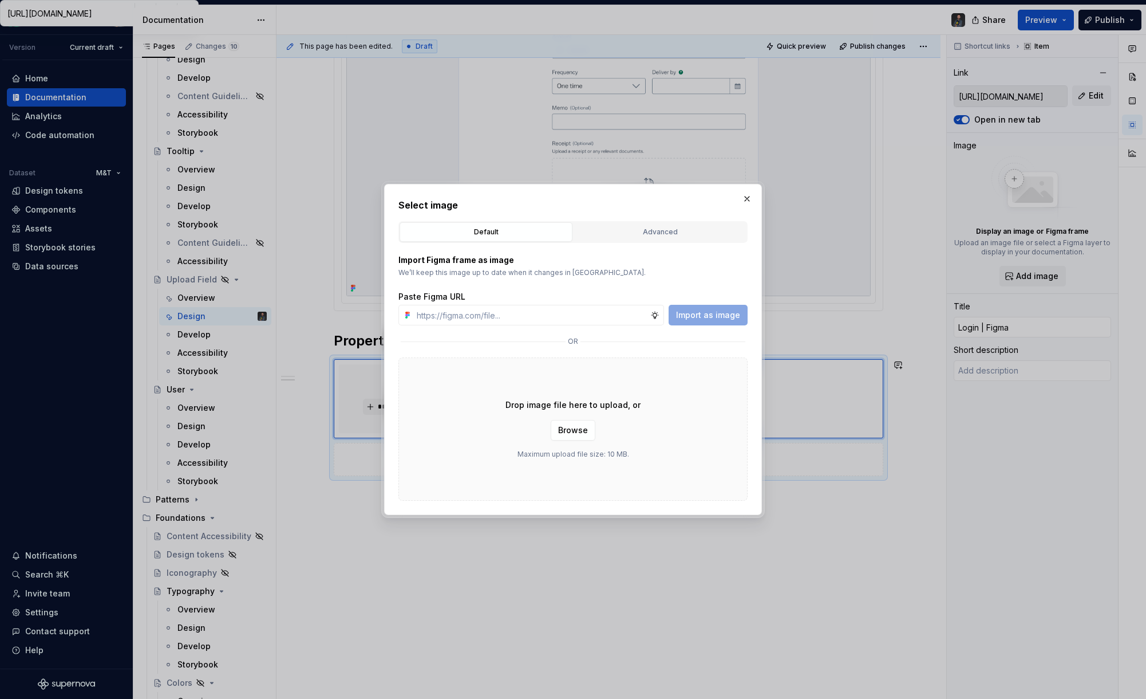
type textarea "*"
click at [463, 317] on input "text" at bounding box center [531, 315] width 238 height 21
type input "[URL][DOMAIN_NAME]"
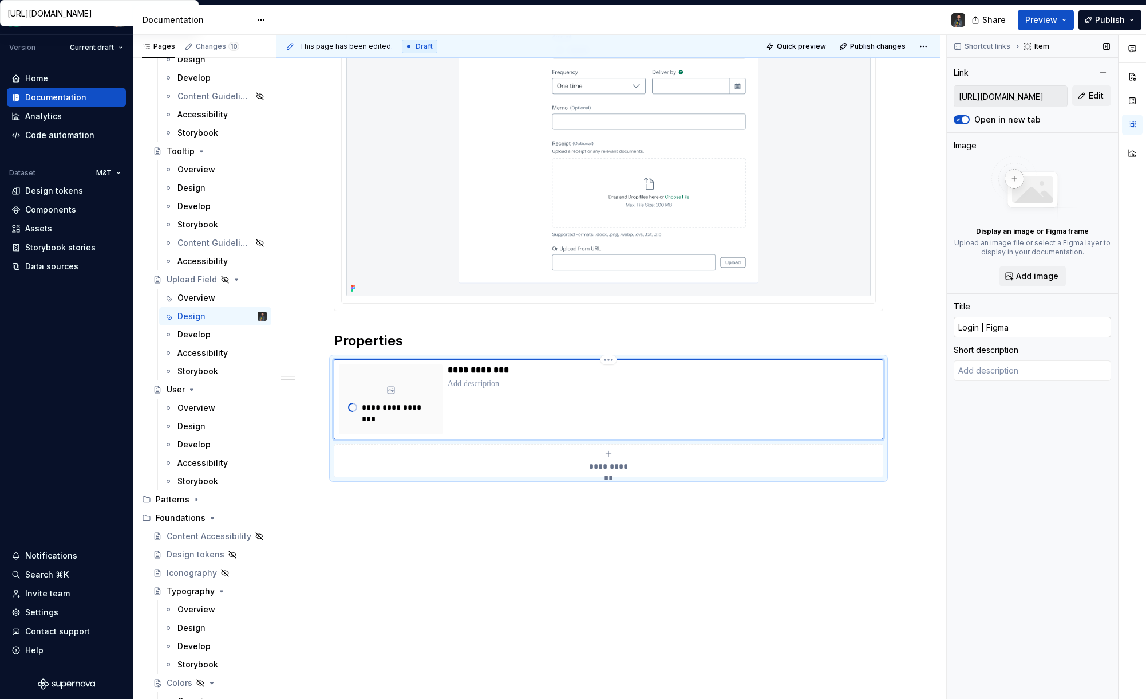
click at [1027, 329] on input "Login | Figma" at bounding box center [1032, 327] width 157 height 21
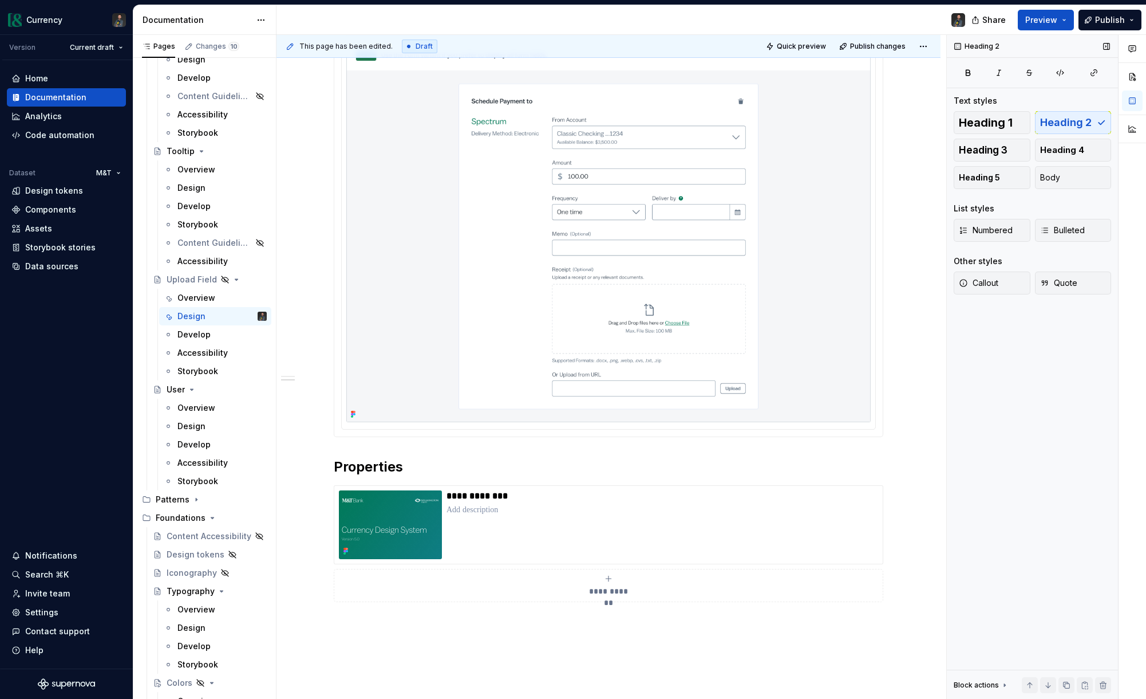
scroll to position [1267, 0]
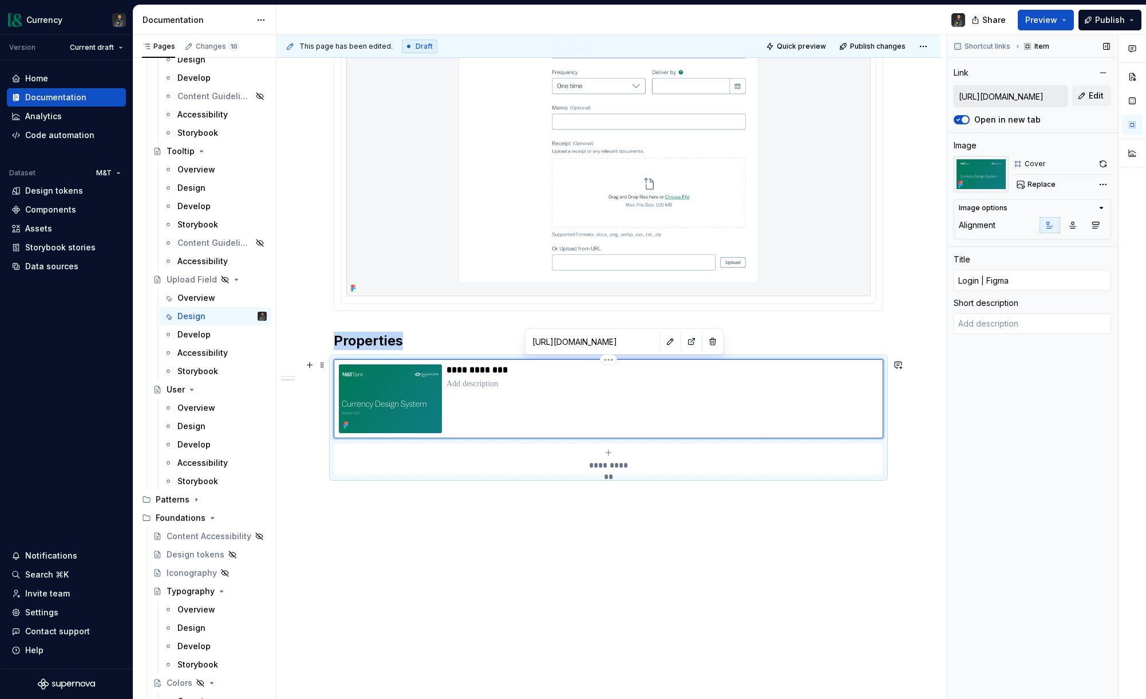
click at [523, 377] on div "**********" at bounding box center [663, 398] width 432 height 69
click at [1027, 277] on input "Login | Figma" at bounding box center [1032, 280] width 157 height 21
type textarea "*"
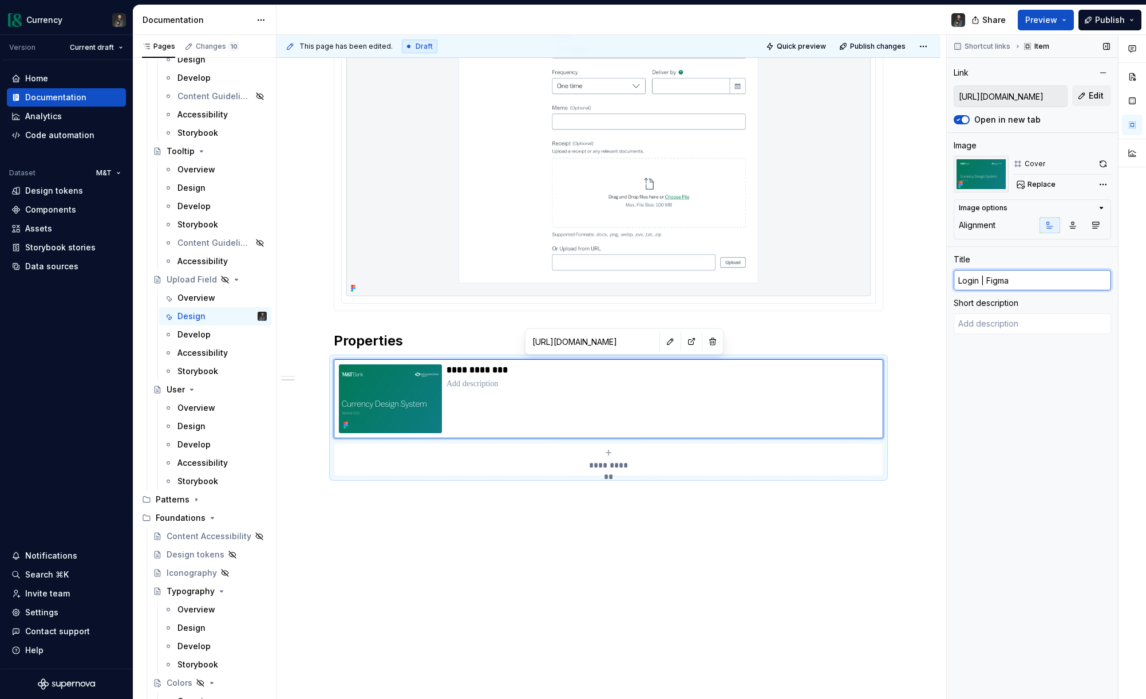
type input "U"
type textarea "*"
type input "Up"
type textarea "*"
type input "Upl"
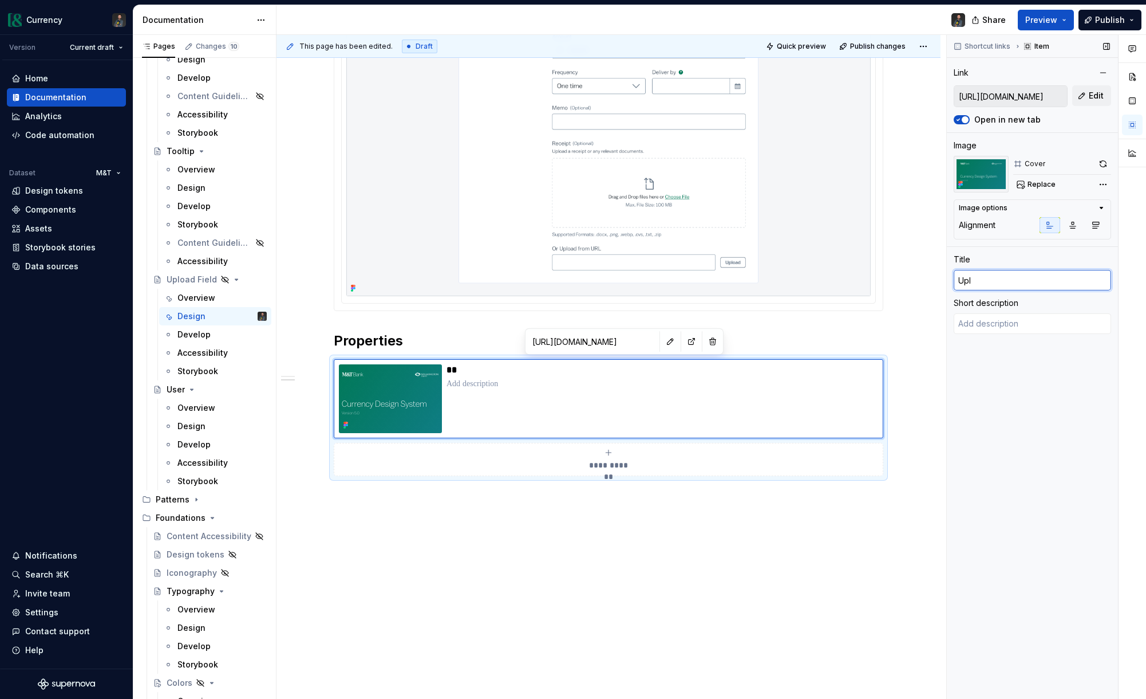
type textarea "*"
type input "Uplo"
type textarea "*"
type input "Uploa"
type textarea "*"
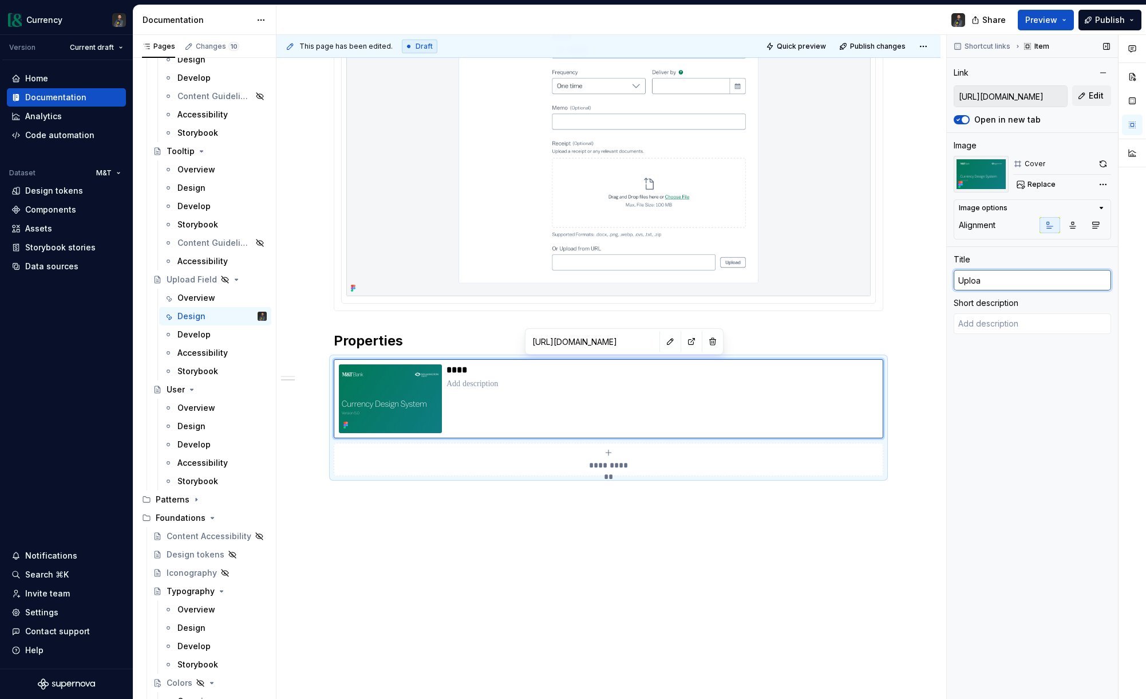
type input "Upload"
type textarea "*"
type input "Upload"
type textarea "*"
type input "Upload"
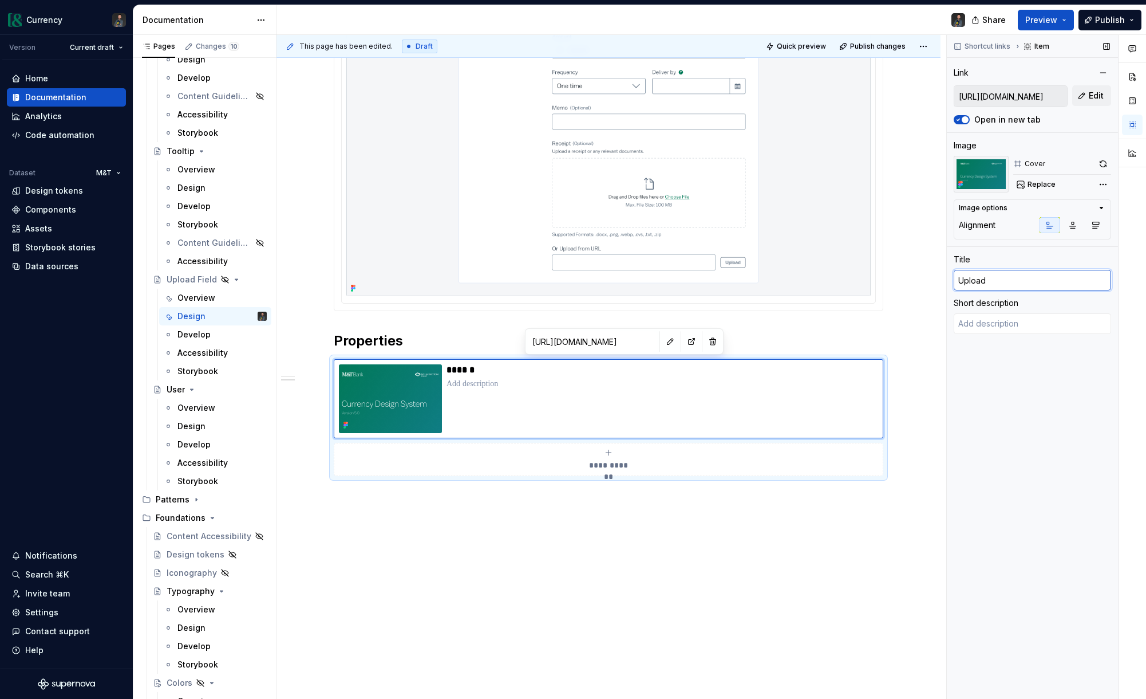
type textarea "*"
type input "Upload"
type textarea "*"
type input "Upload"
type textarea "*"
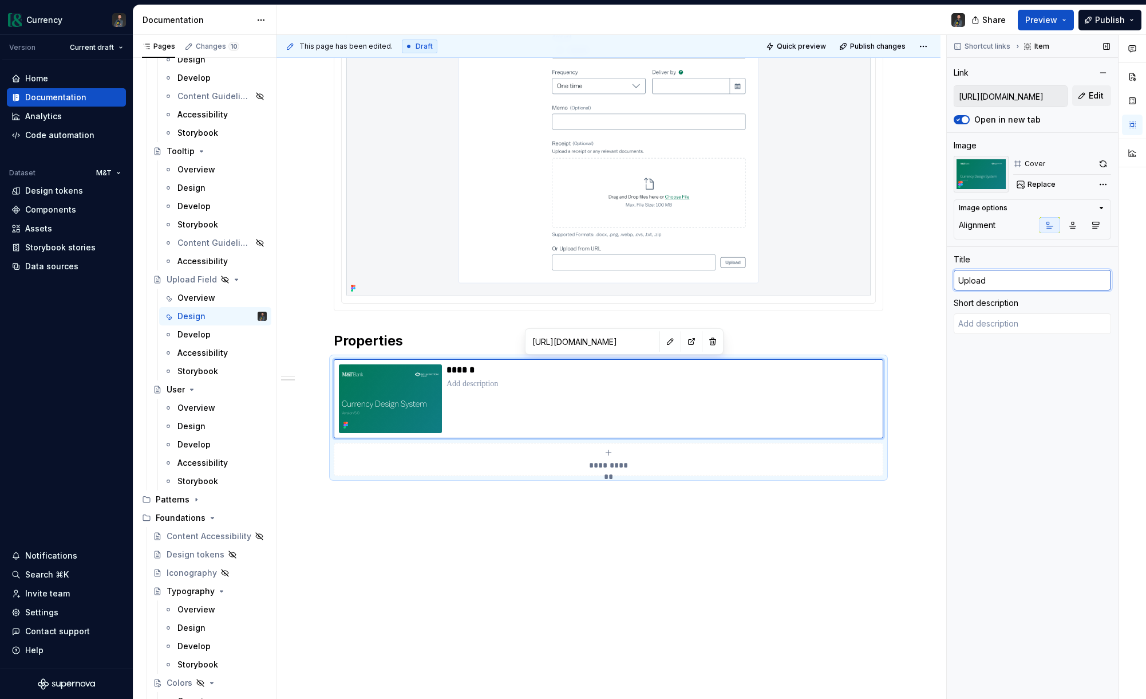
type input "Upload F"
type textarea "*"
type input "Upload Fi"
type textarea "*"
type input "Upload Fir"
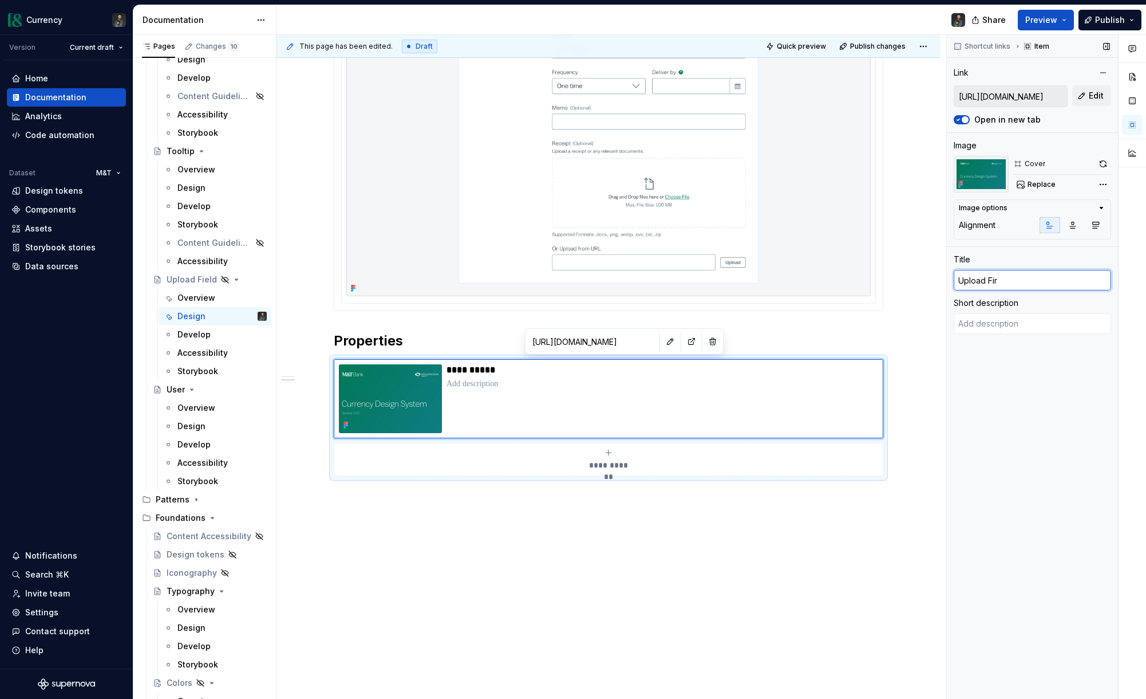
type textarea "*"
type input "Upload Firl"
type textarea "*"
type input "Upload Firle"
type textarea "*"
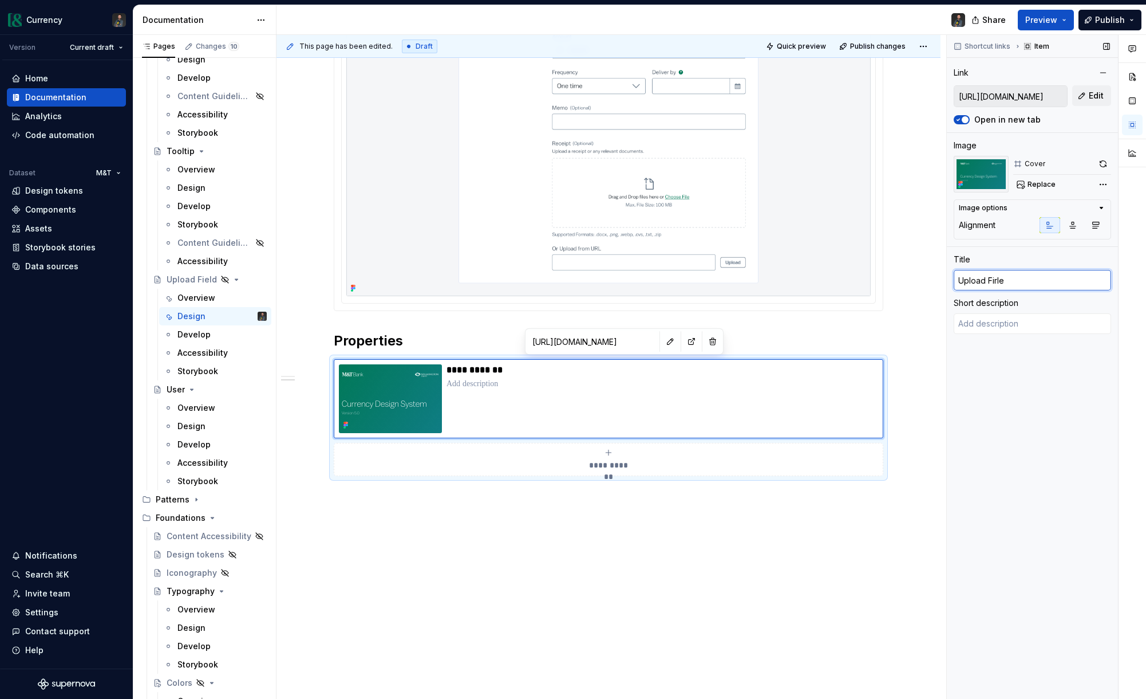
type input "Upload Firled"
type textarea "*"
type input "Upload Firled"
type textarea "*"
type input "Upload Firled"
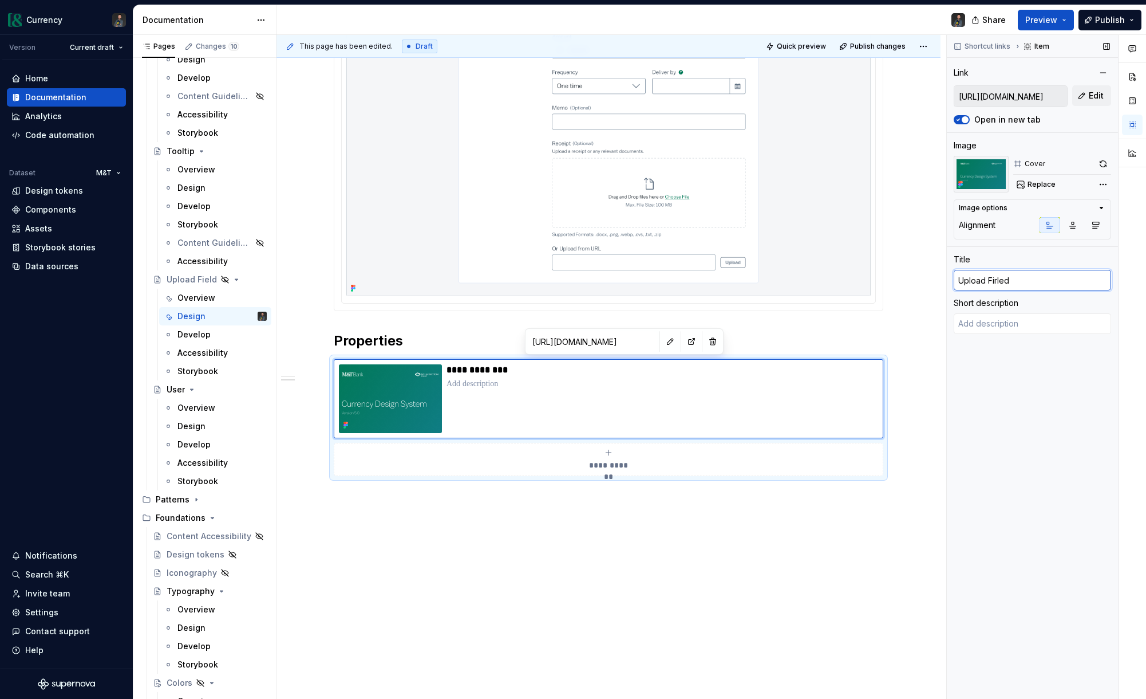
type textarea "*"
type input "Upload Firle"
type textarea "*"
type input "Upload Firl"
type textarea "*"
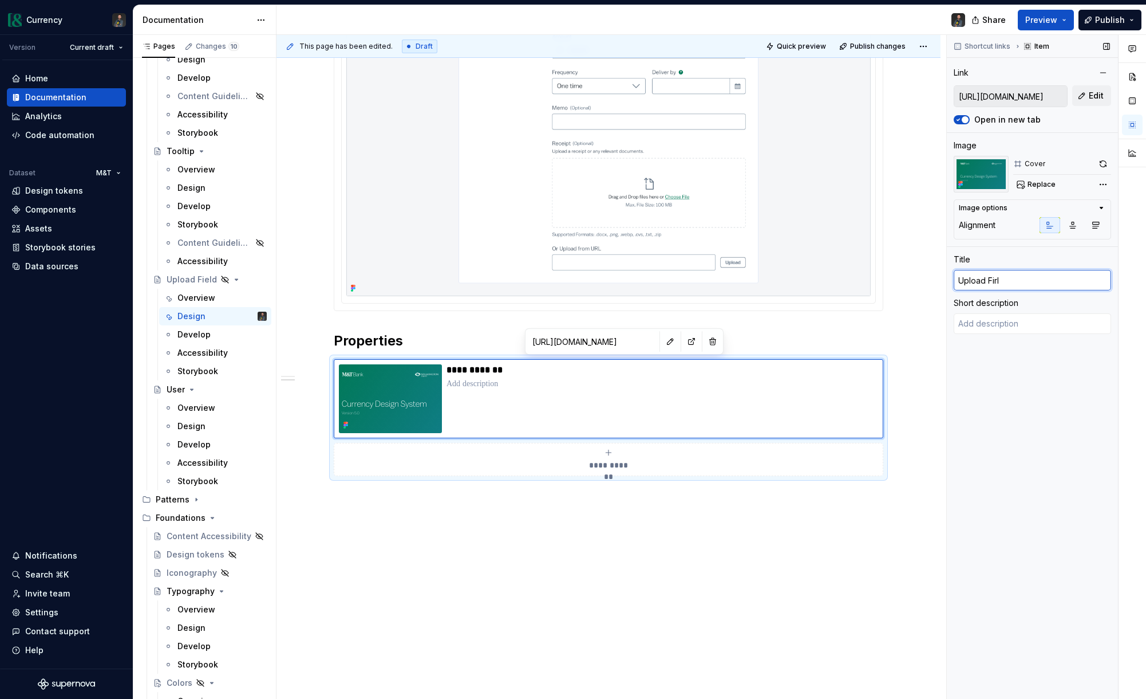
type input "Upload Fir"
type textarea "*"
type input "Upload Fi"
type textarea "*"
type input "Upload Fie"
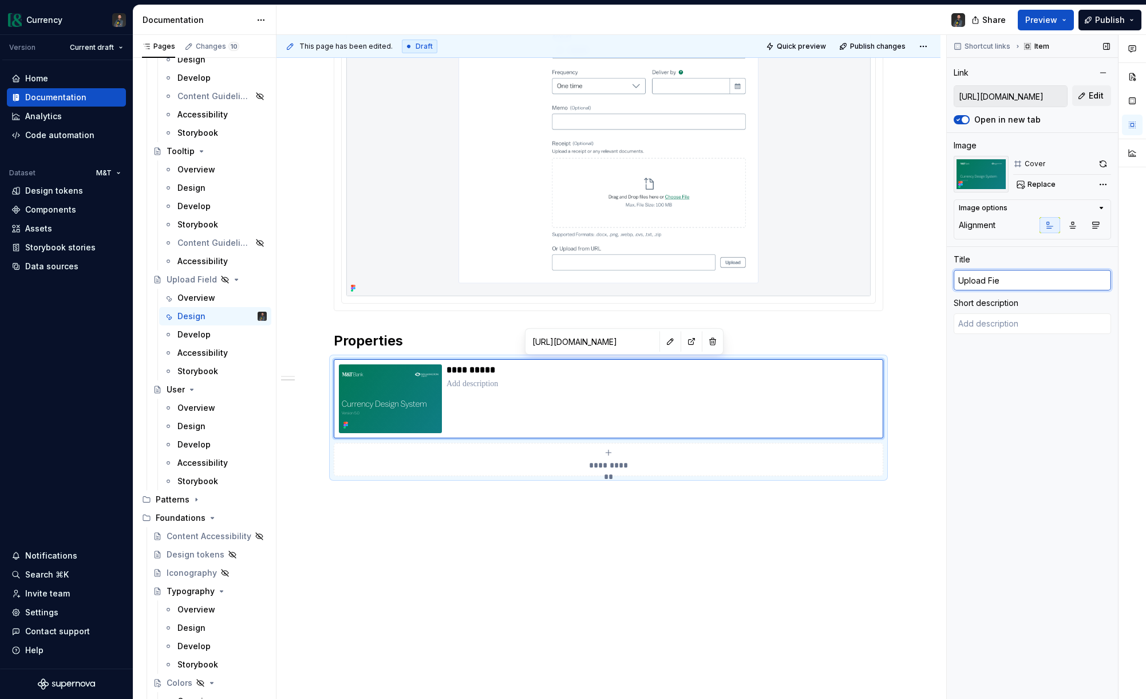
type textarea "*"
type input "Upload Fiel"
type textarea "*"
type input "Upload Field"
type textarea "*"
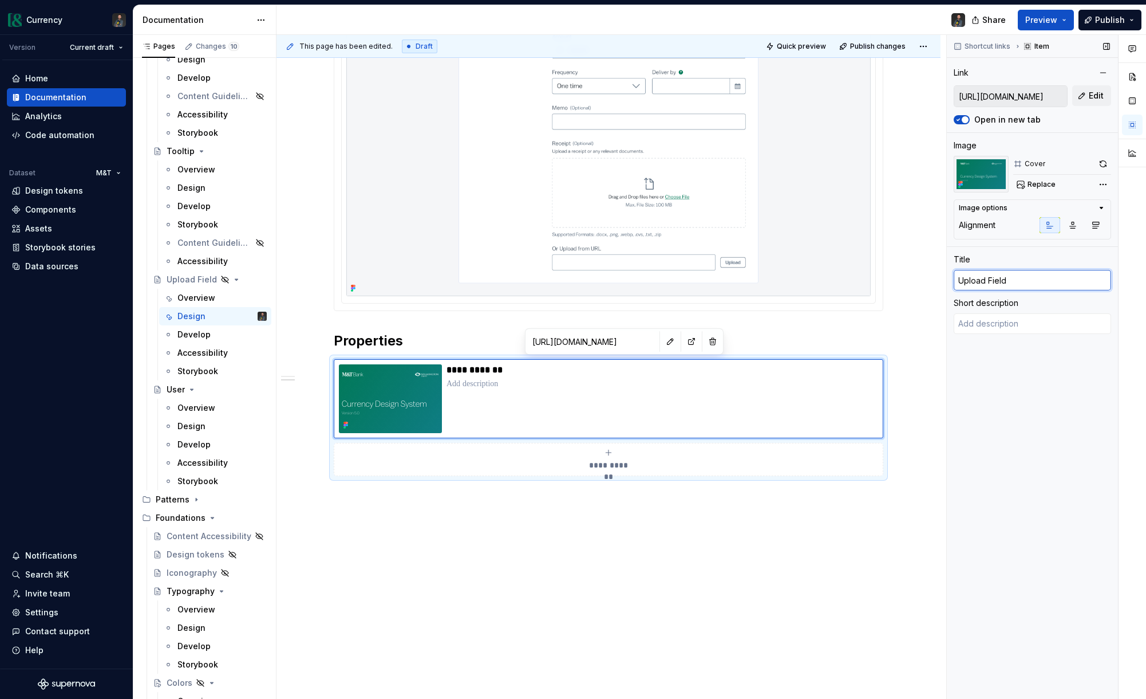
type input "Upload Field"
type textarea "*"
type input "Upload Field"
type textarea "*"
type input "Upload Field"
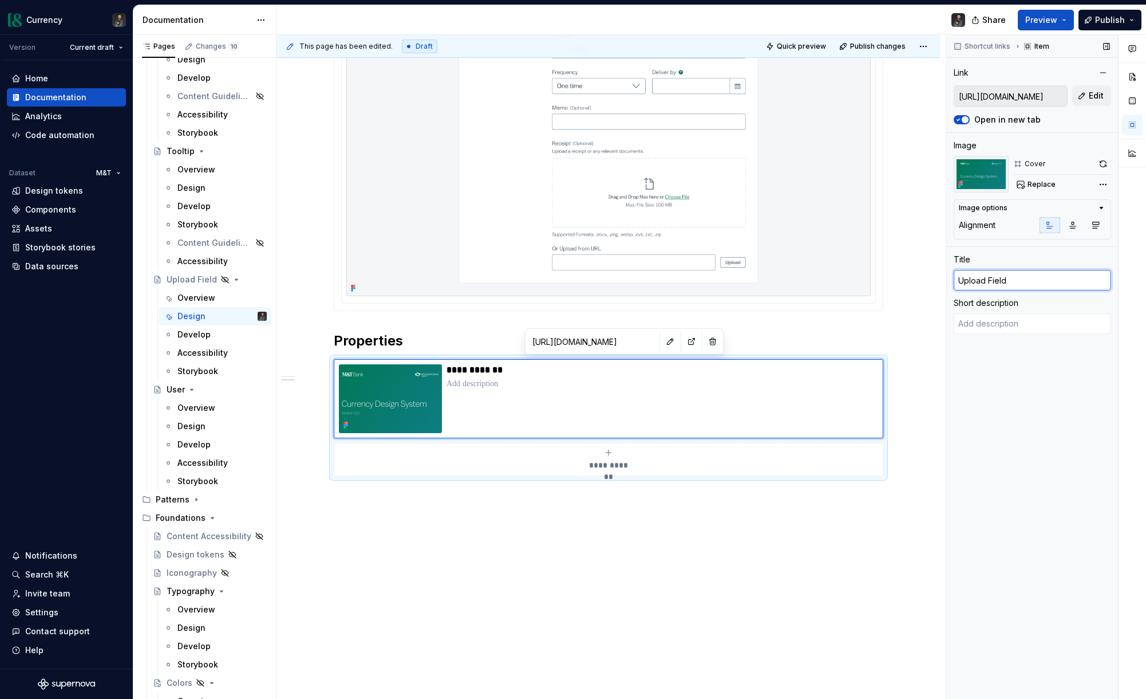
type textarea "*"
type input "Upload Field"
type textarea "*"
type input "Upload Field P"
type textarea "*"
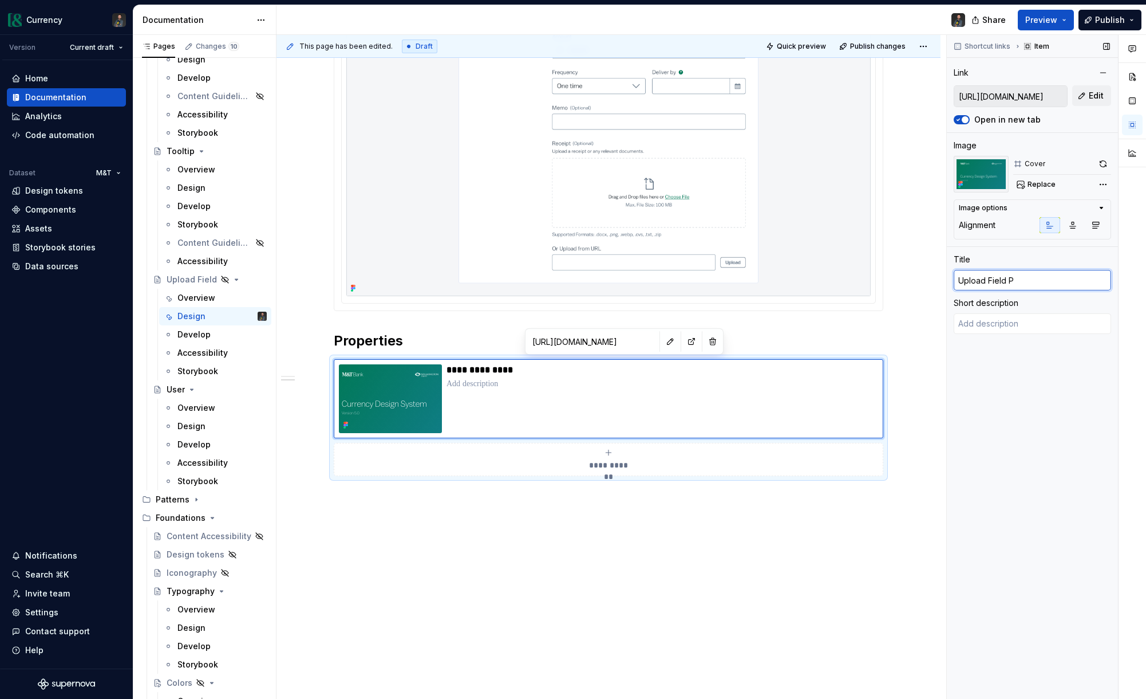
type input "Upload Field Pr"
type textarea "*"
type input "Upload Field Pro"
type textarea "*"
type input "Upload Field Prop"
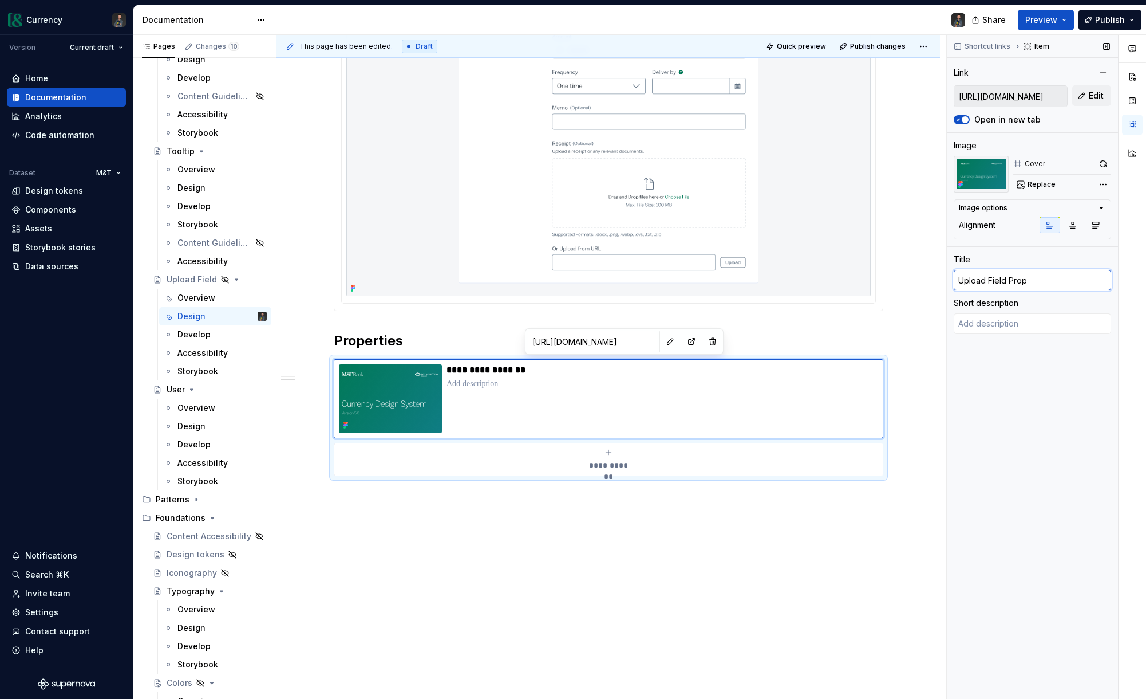
type textarea "*"
type input "Upload Field Prope"
type textarea "*"
type input "Upload Field Proper"
type textarea "*"
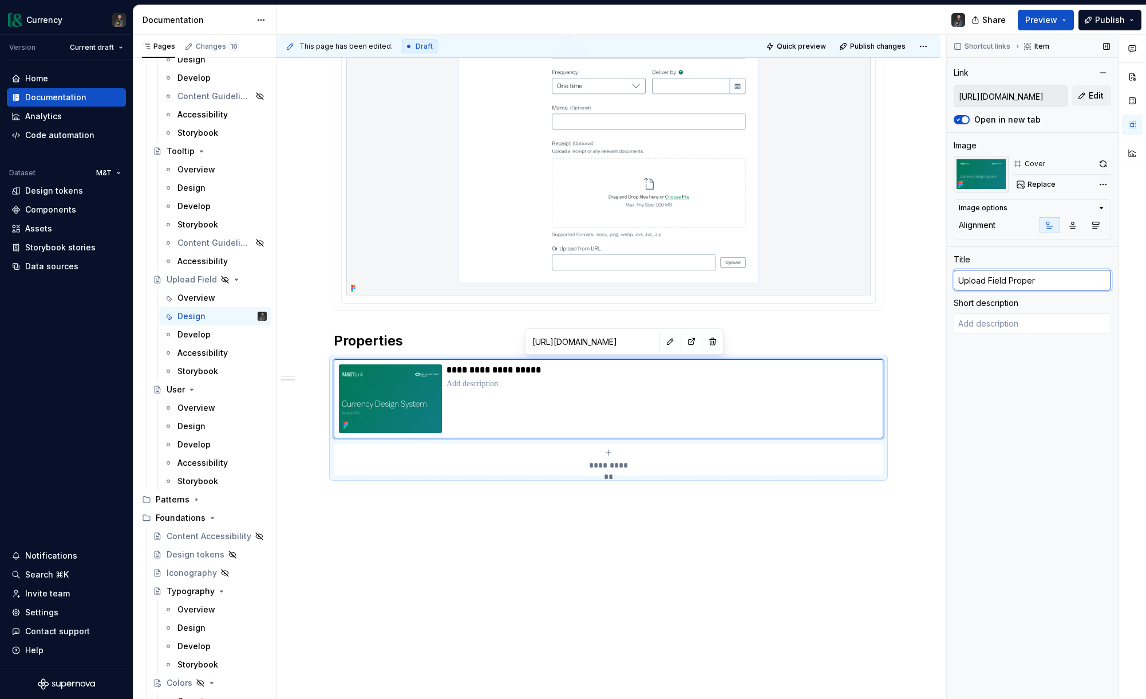
type input "Upload Field Propert"
type textarea "*"
type input "Upload Field Properti"
type textarea "*"
type input "Upload Field Propertie"
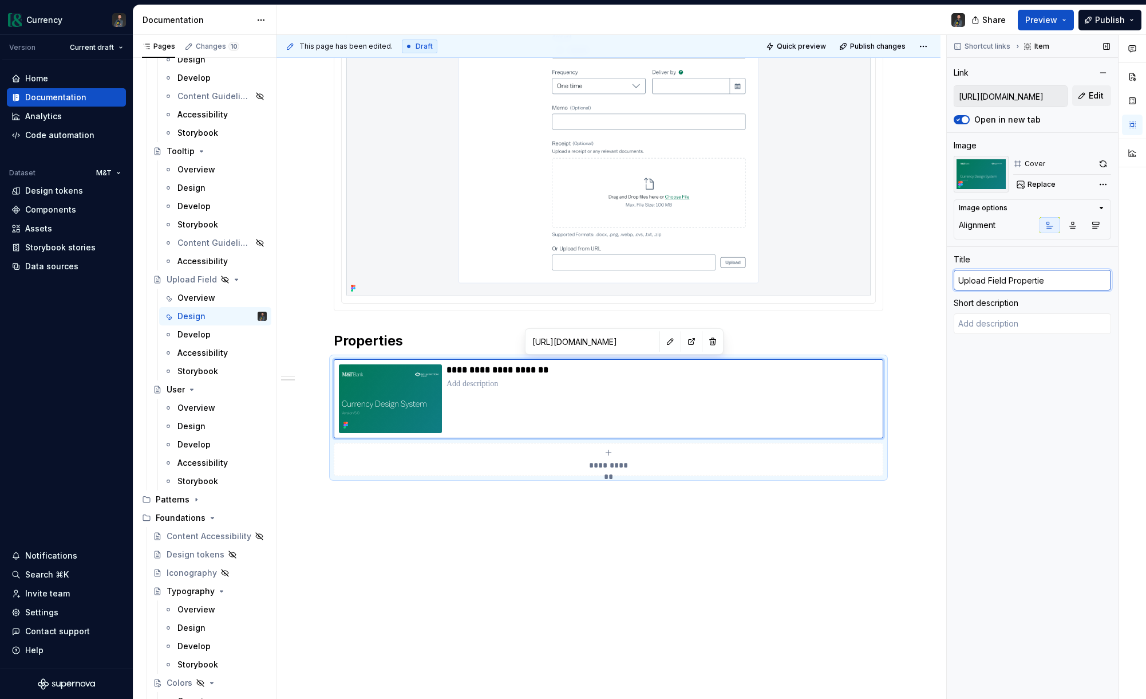
type textarea "*"
type input "Upload Field Properties"
drag, startPoint x: 974, startPoint y: 321, endPoint x: 1065, endPoint y: 347, distance: 94.8
click at [974, 321] on textarea at bounding box center [1032, 323] width 157 height 21
click at [490, 378] on p at bounding box center [663, 383] width 432 height 11
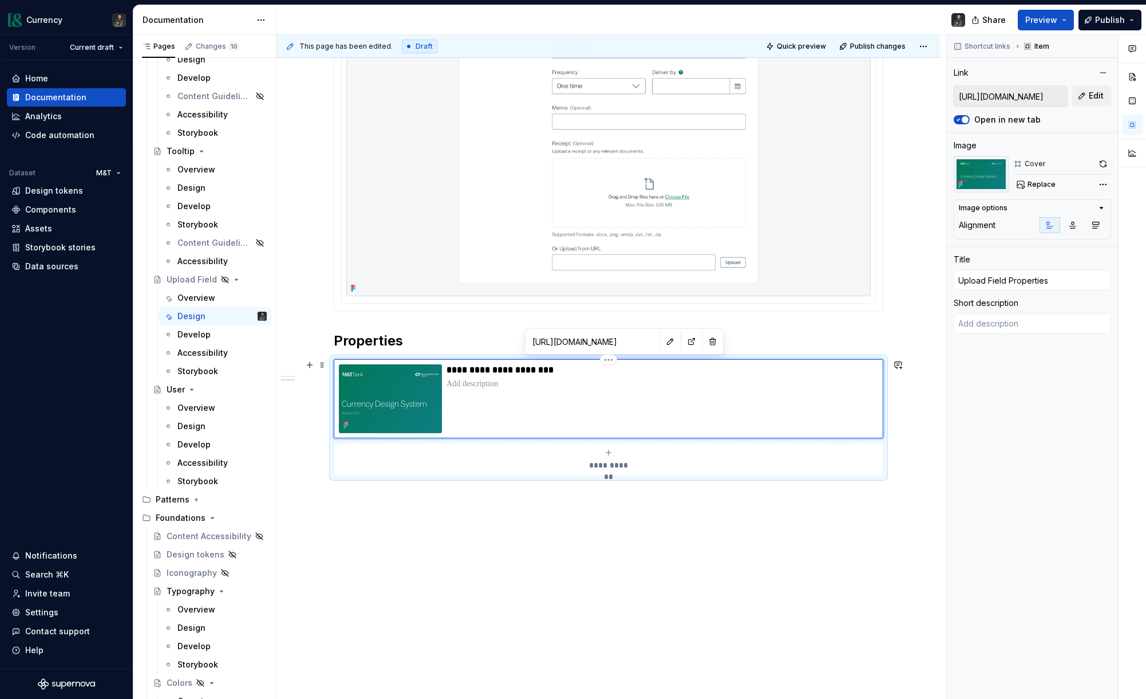
click at [465, 383] on p at bounding box center [663, 383] width 432 height 11
click at [475, 383] on p at bounding box center [663, 383] width 432 height 11
click at [501, 380] on p at bounding box center [663, 383] width 432 height 11
type textarea "*"
type textarea "F"
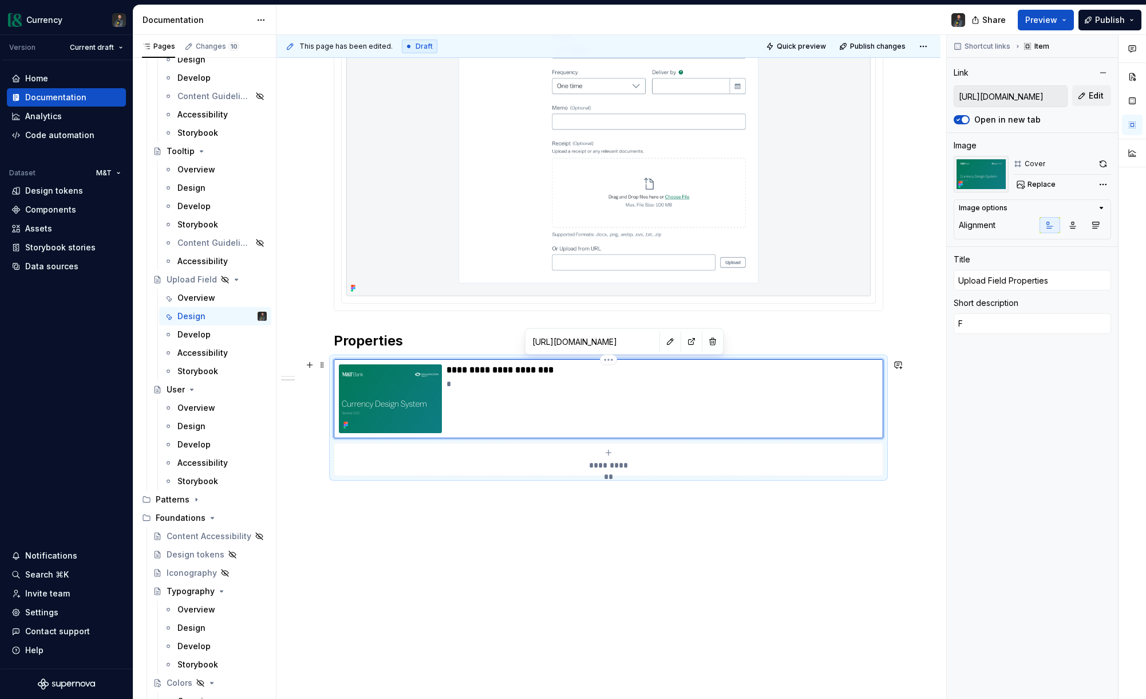
type textarea "*"
type textarea "Fi"
type textarea "*"
type textarea "Fin"
type textarea "*"
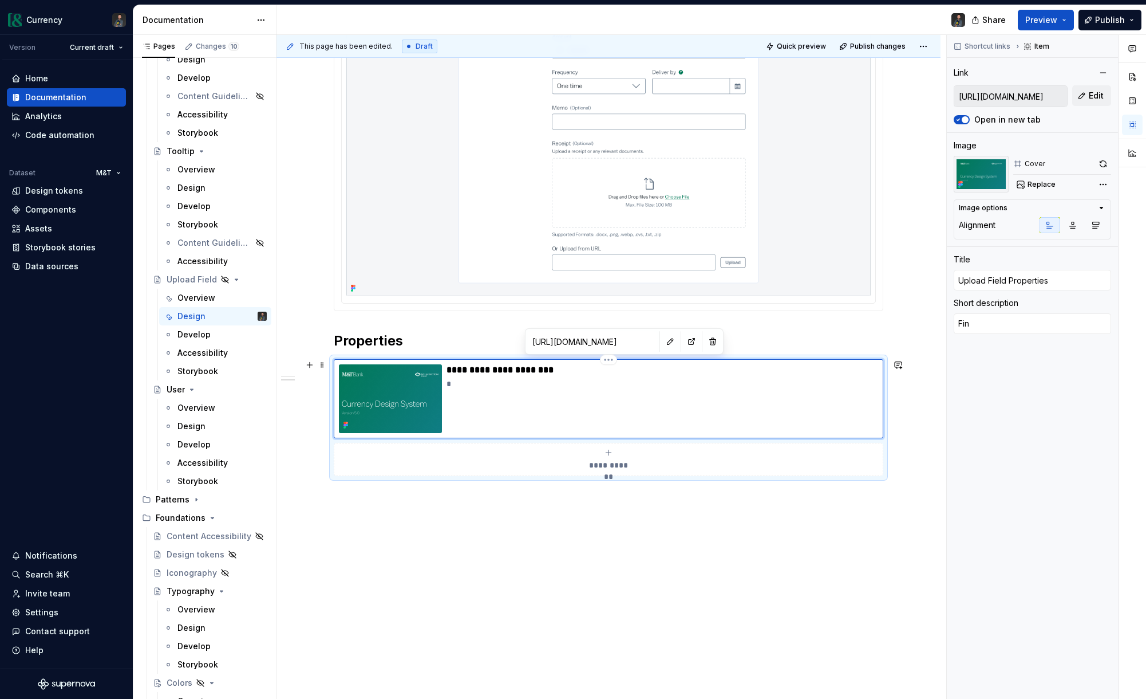
type textarea "Find"
type textarea "*"
type textarea "Find"
type textarea "*"
type textarea "Find"
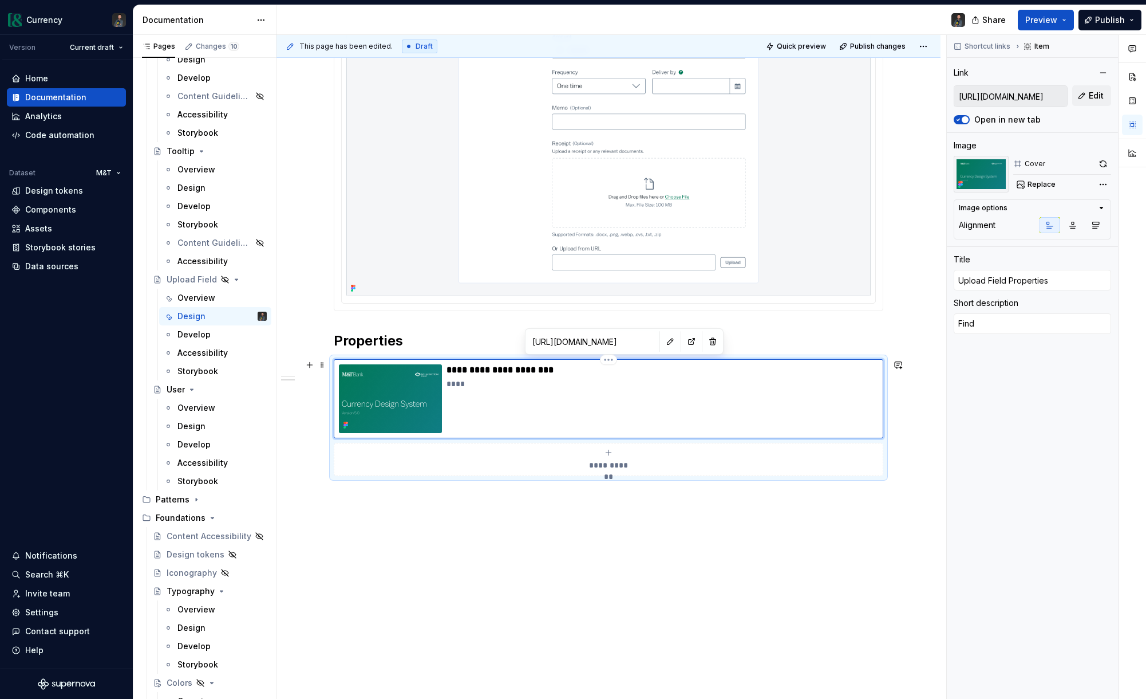
type textarea "*"
type textarea "Find"
type textarea "*"
type textarea "Find"
type textarea "*"
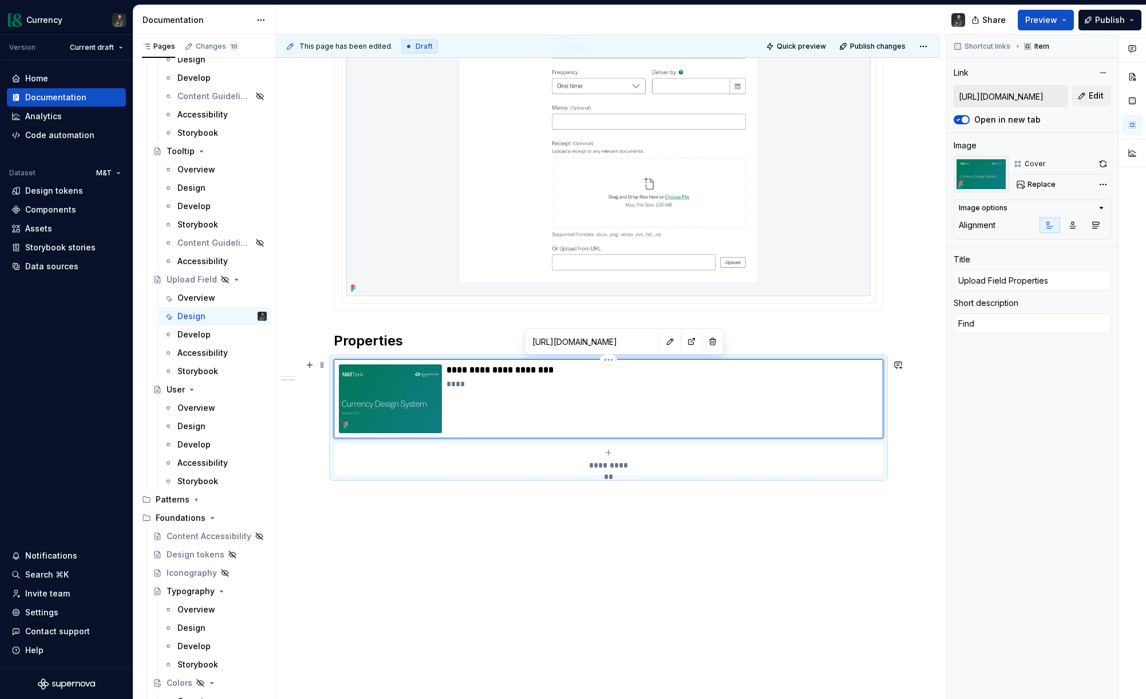
type textarea "Find"
type textarea "*"
type textarea "Find c"
type textarea "*"
type textarea "Find co"
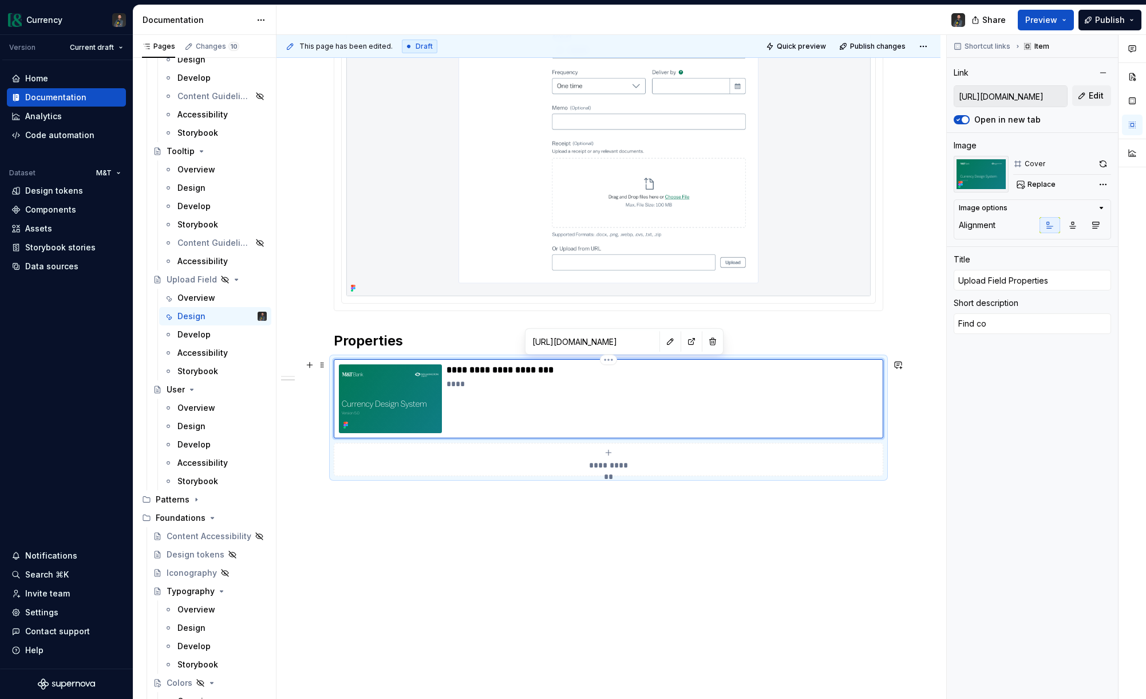
type textarea "*"
type textarea "Find com"
type textarea "*"
type textarea "Find comp"
type textarea "*"
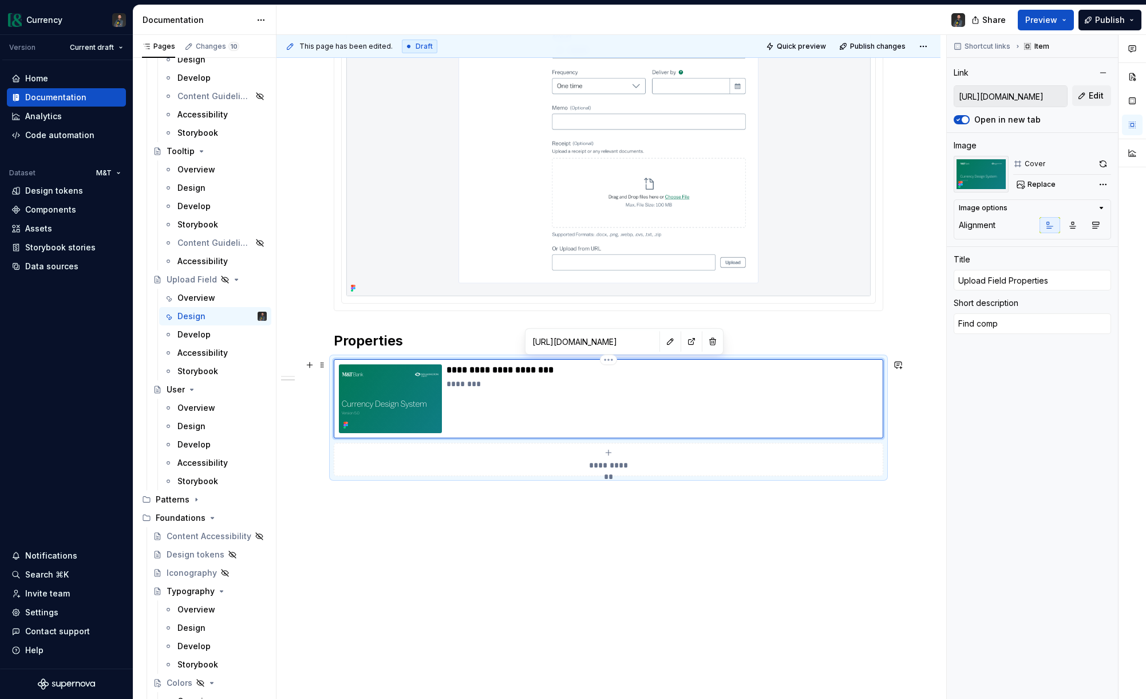
type textarea "Find compl"
type textarea "*"
type textarea "Find comple"
type textarea "*"
type textarea "Find complet"
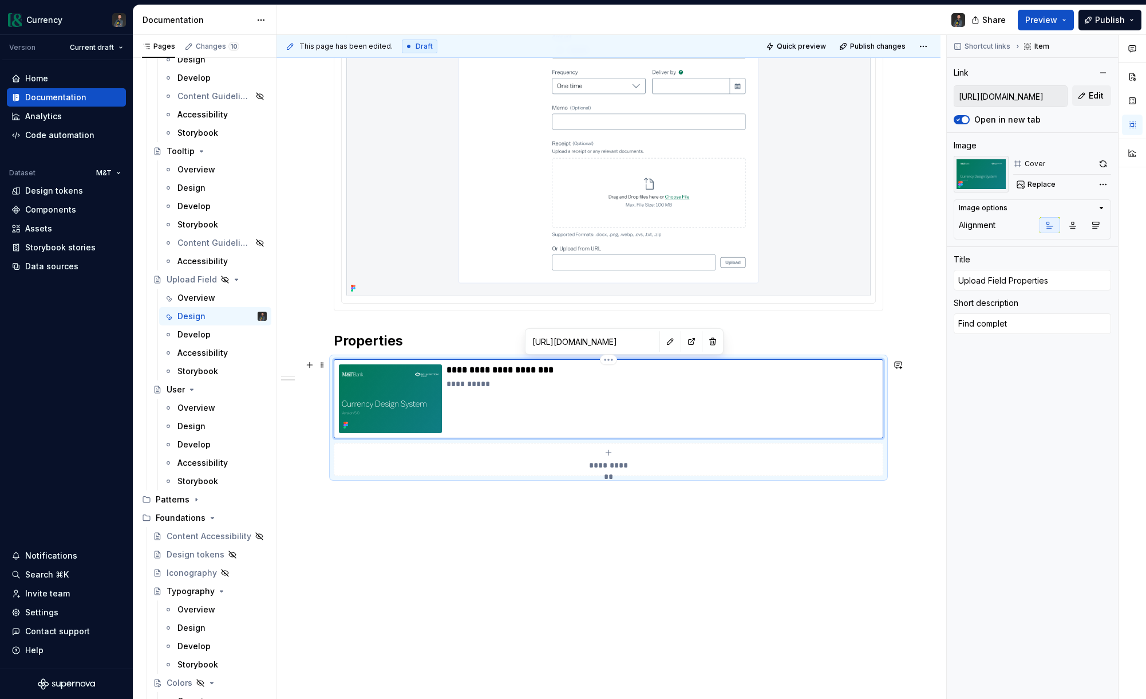
type textarea "*"
type textarea "Find complete"
type textarea "*"
type textarea "Find complete"
type textarea "*"
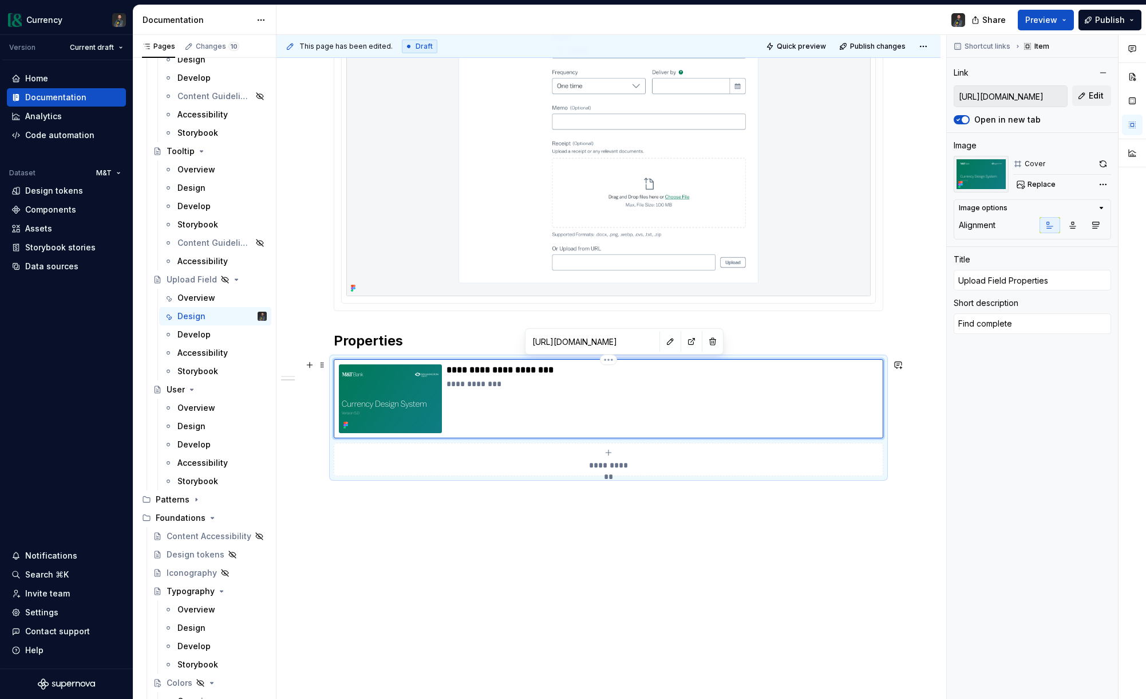
type textarea "Find complete"
type textarea "*"
type textarea "Find complete"
type textarea "*"
type textarea "Find complete"
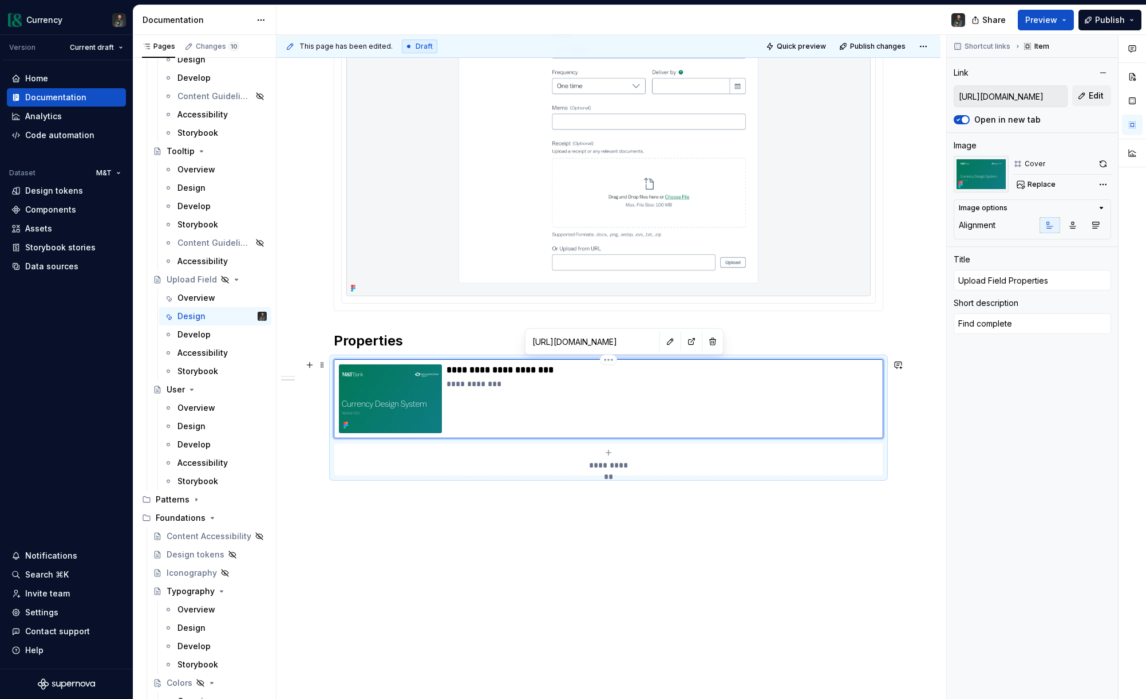
type textarea "*"
type textarea "Find complete"
type textarea "*"
type textarea "Find complete p"
type textarea "*"
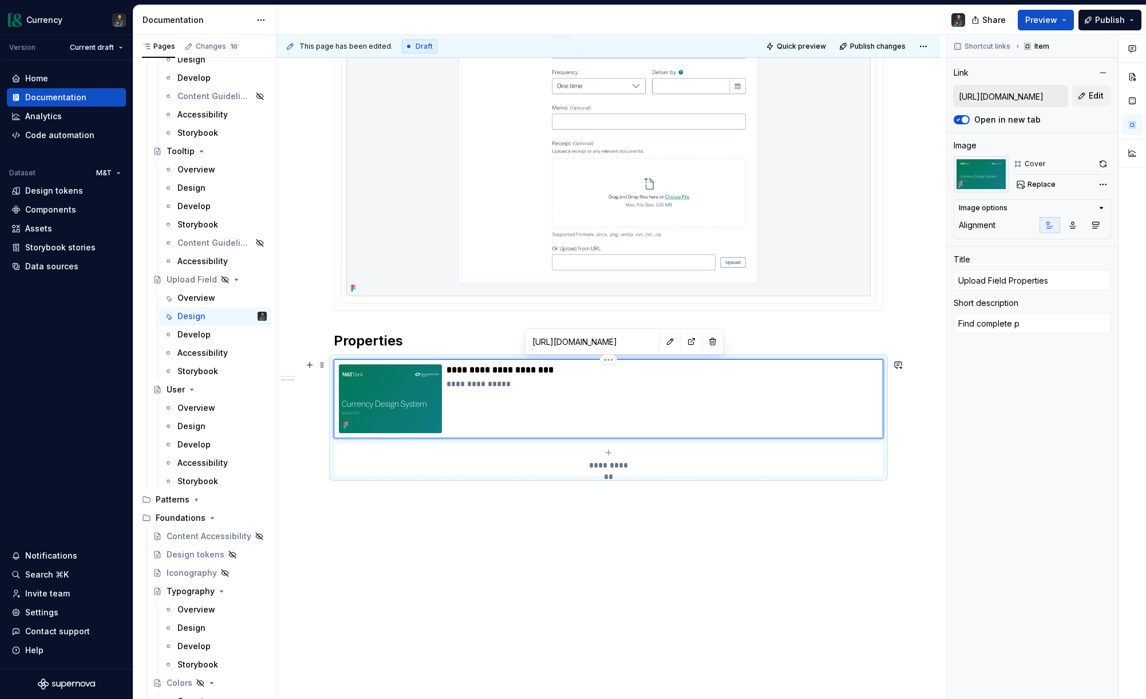
type textarea "Find complete pr"
type textarea "*"
type textarea "Find complete pro"
type textarea "*"
type textarea "Find complete prop"
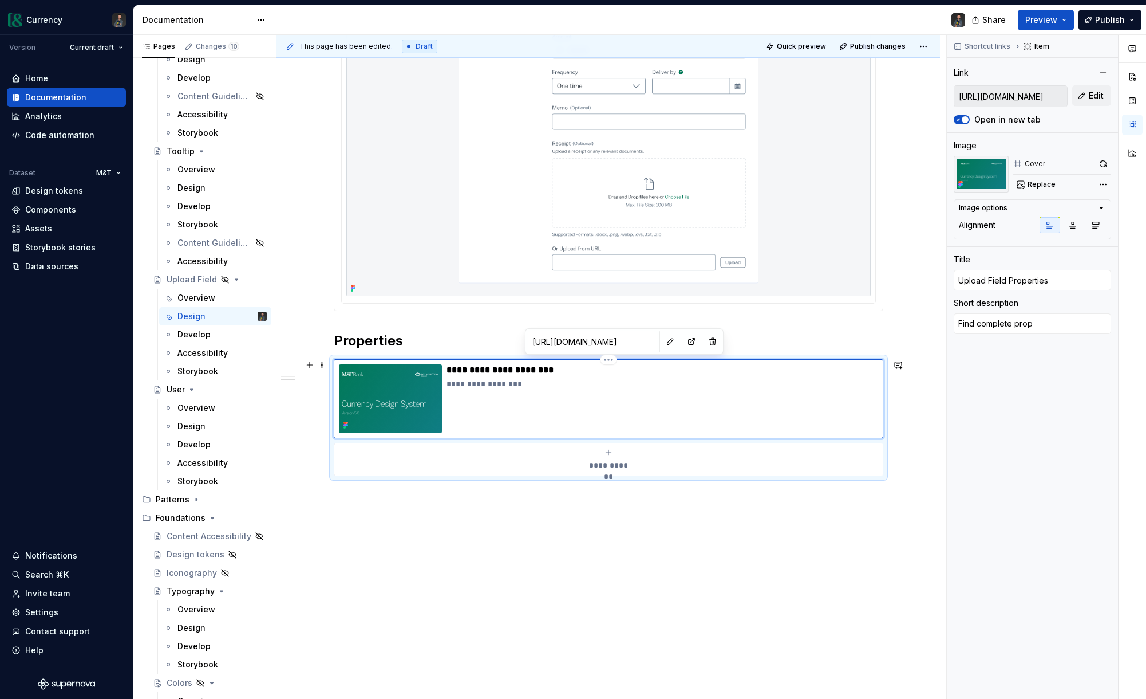
type textarea "*"
type textarea "Find complete prope"
type textarea "*"
type textarea "Find complete proper"
type textarea "*"
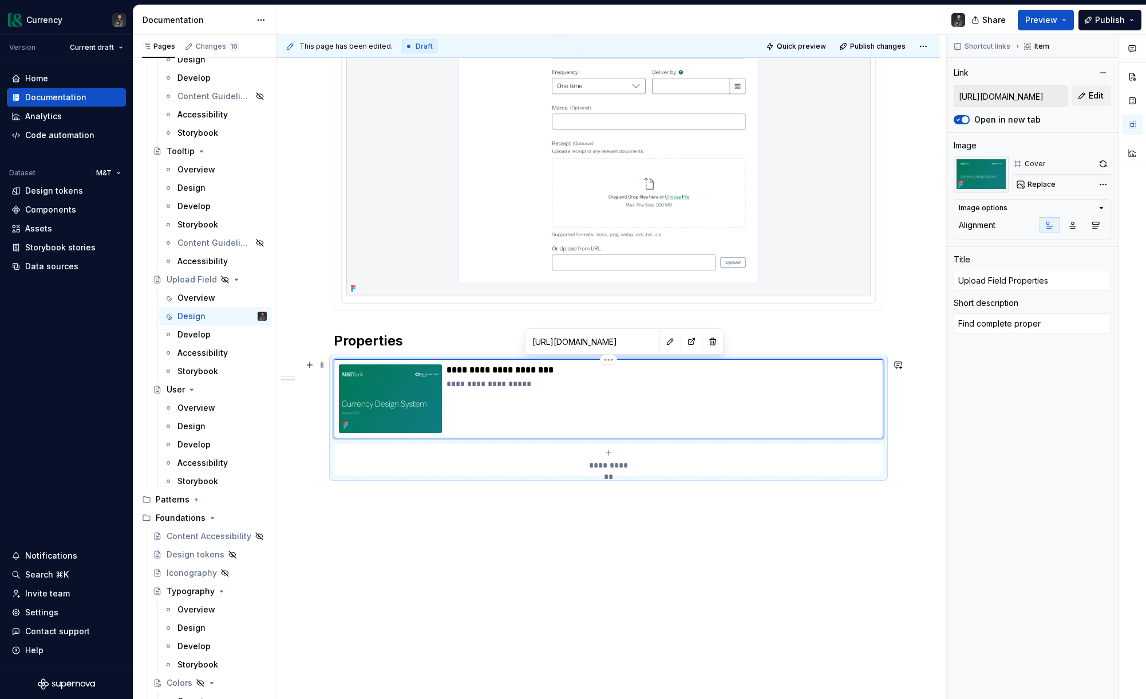
type textarea "Find complete propert"
type textarea "*"
type textarea "Find complete properti"
type textarea "*"
type textarea "Find complete propertie"
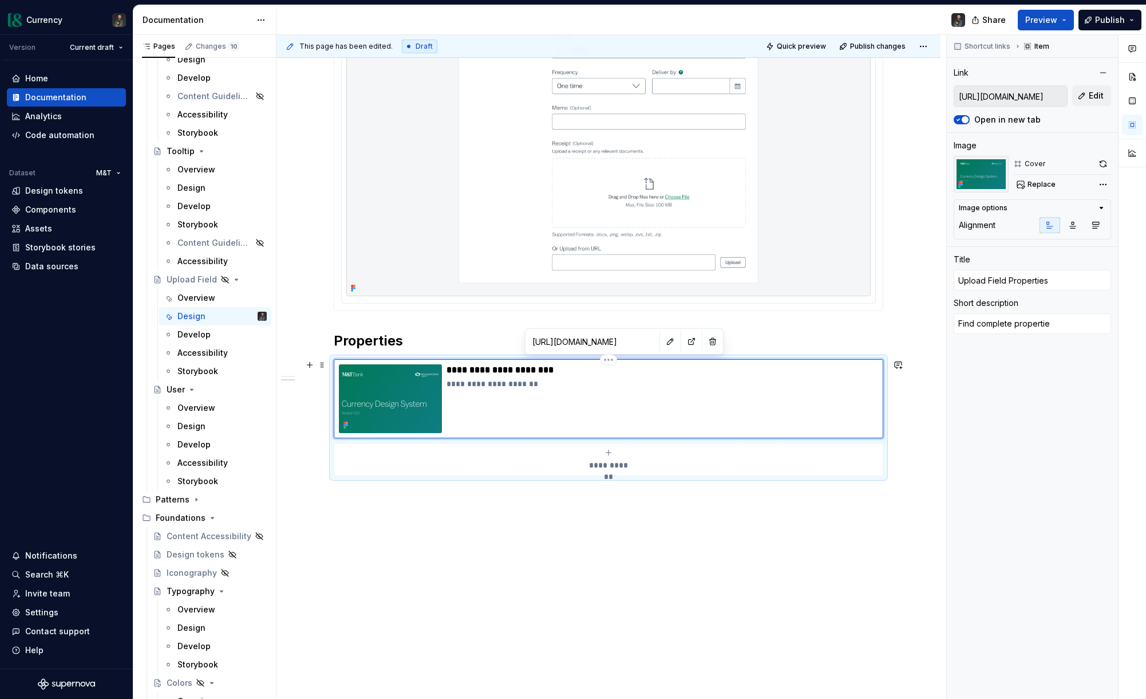
type textarea "*"
type textarea "Find complete properties"
type textarea "*"
type textarea "Find complete properties"
type textarea "*"
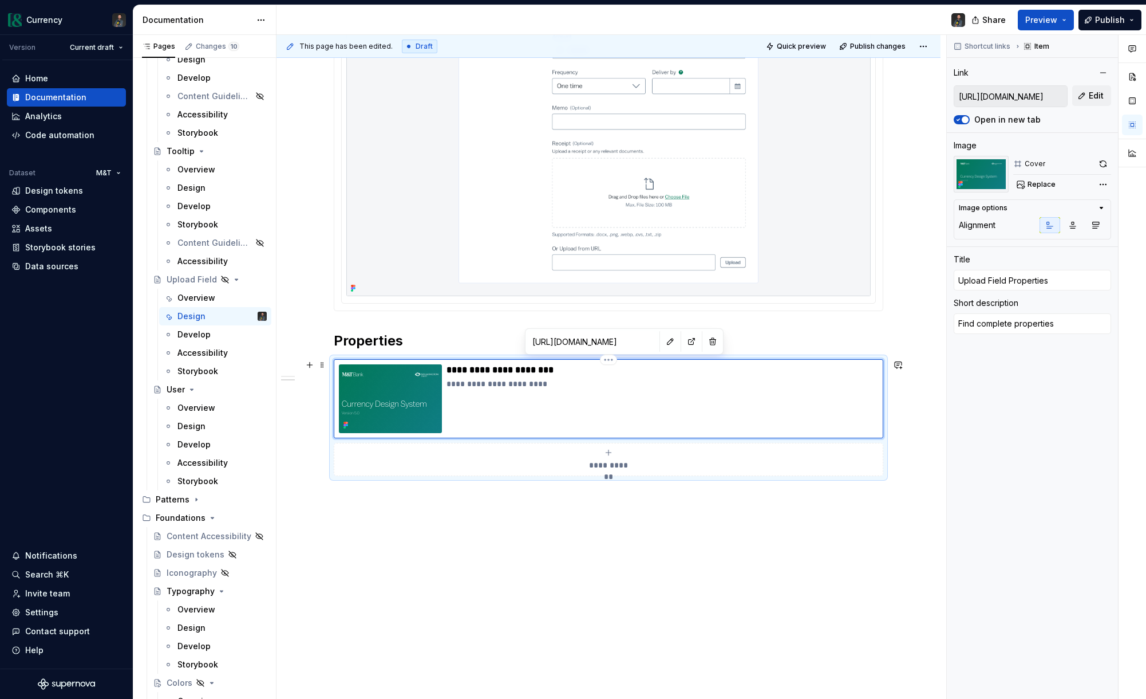
type textarea "Find complete properties"
type textarea "*"
type textarea "Find complete properties"
type textarea "*"
type textarea "Find complete properties"
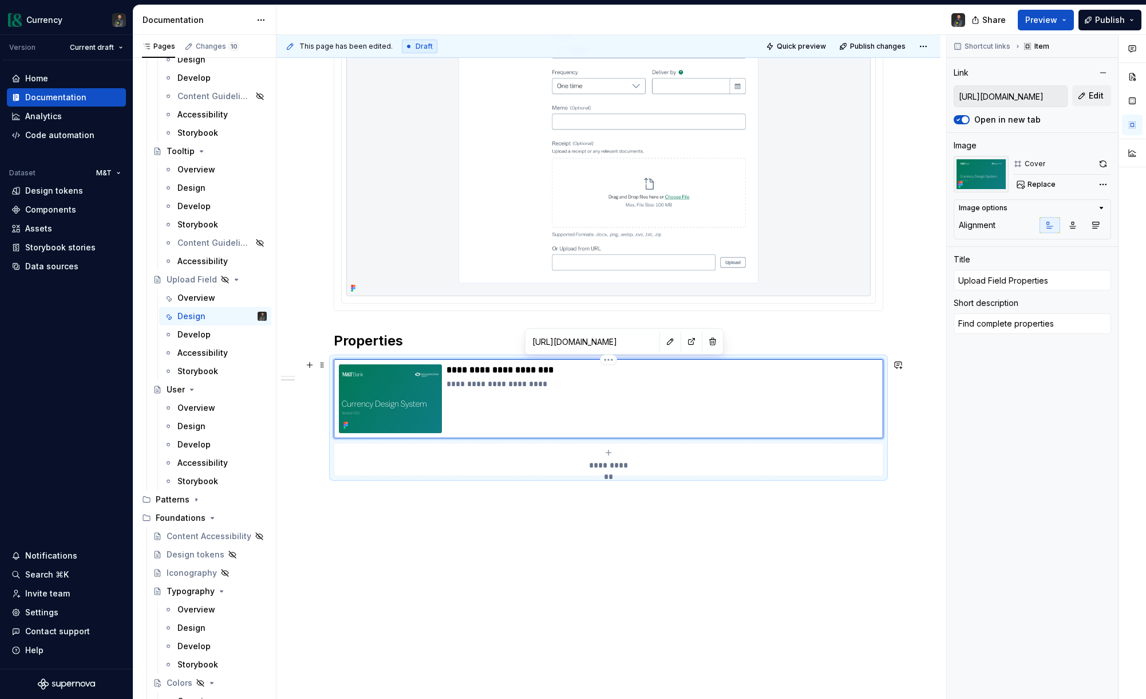
type textarea "*"
type textarea "Find complete properties"
type textarea "*"
type textarea "Find complete properties f"
type textarea "*"
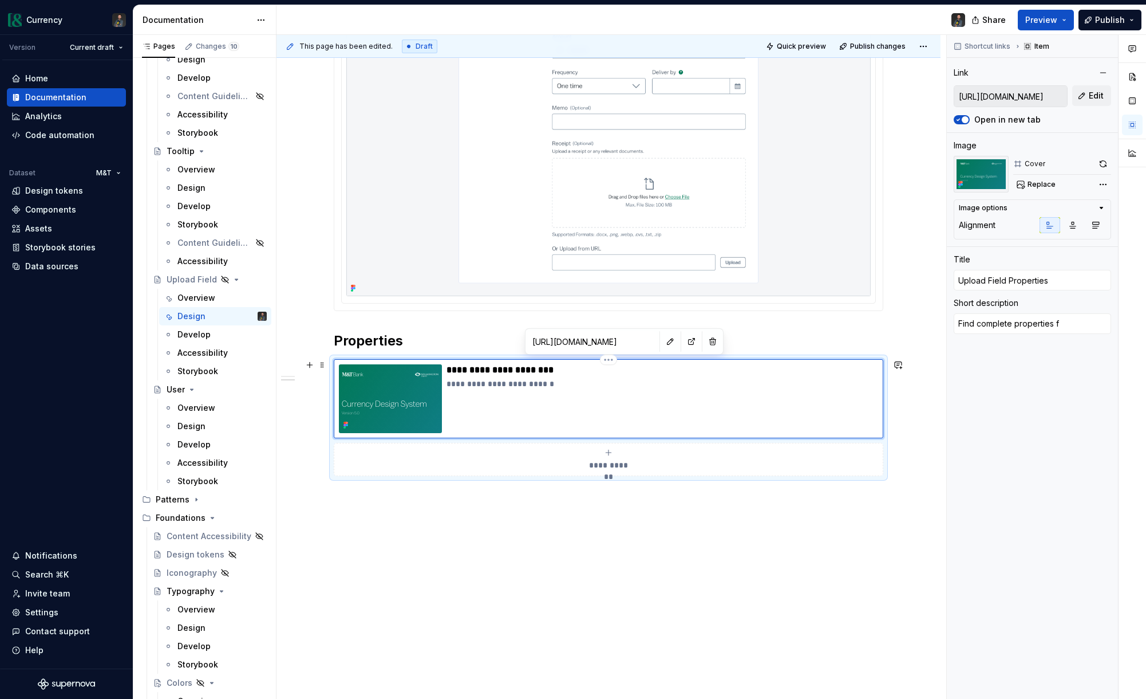
type textarea "Find complete properties fo"
type textarea "*"
type textarea "Find complete properties for"
type textarea "*"
type textarea "Find complete properties for"
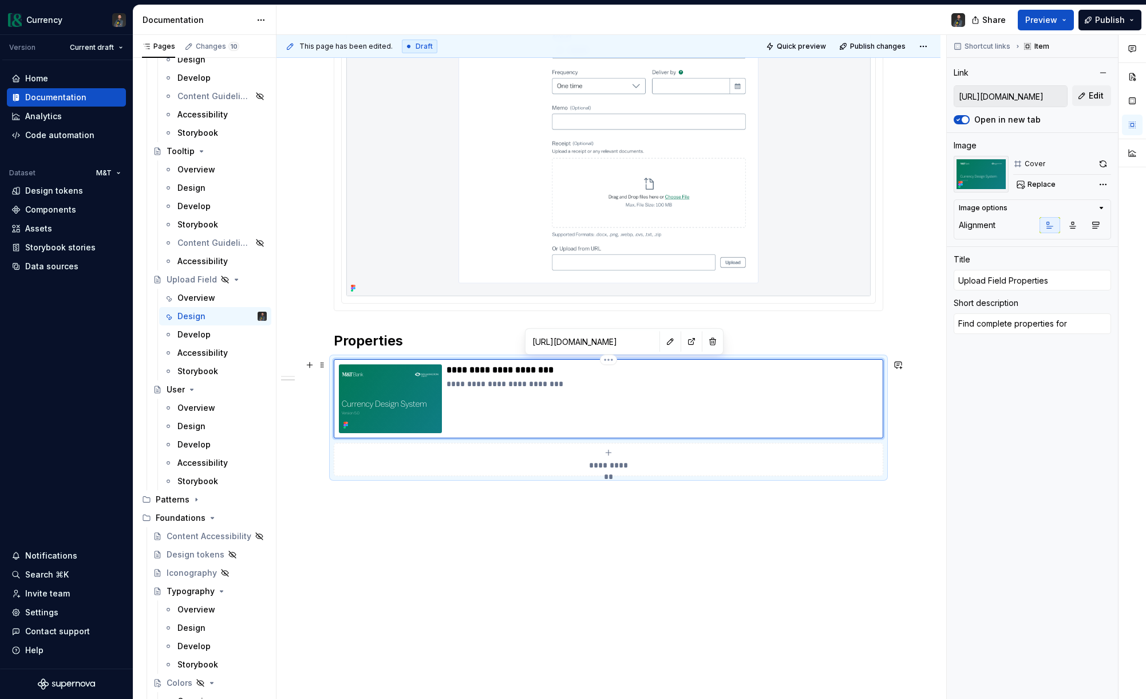
type textarea "*"
type textarea "Find complete properties for"
type textarea "*"
type textarea "Find complete properties for"
type textarea "*"
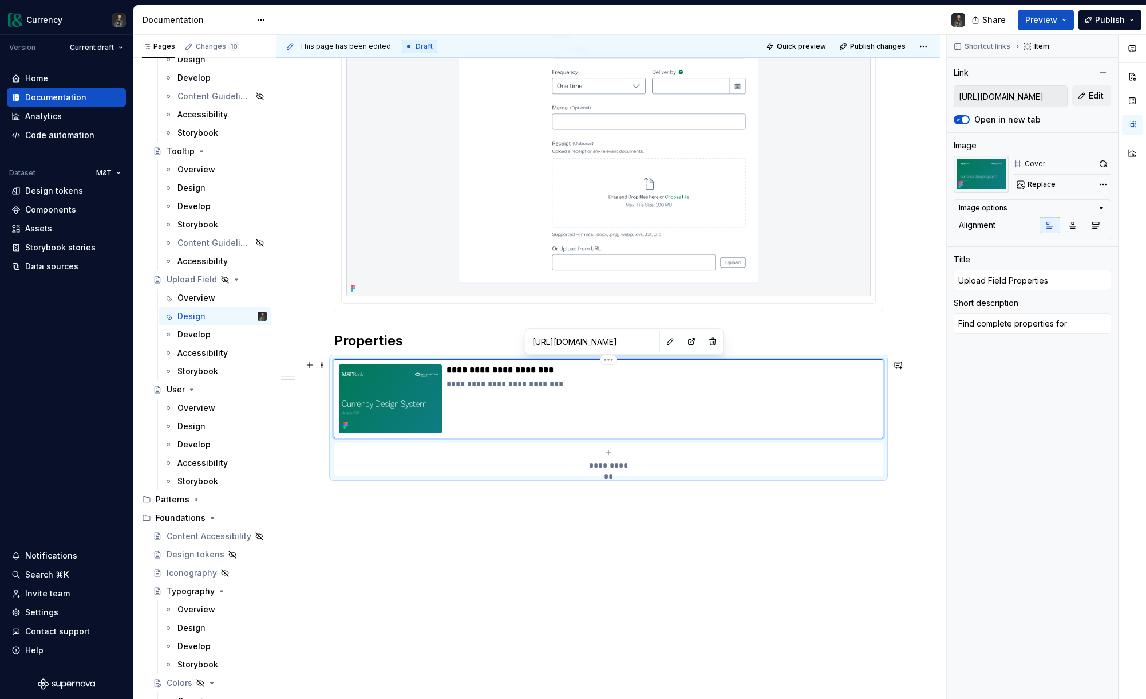
type textarea "Find complete properties for"
type textarea "*"
type textarea "Find complete properties for"
type textarea "*"
type textarea "Find complete properties for t"
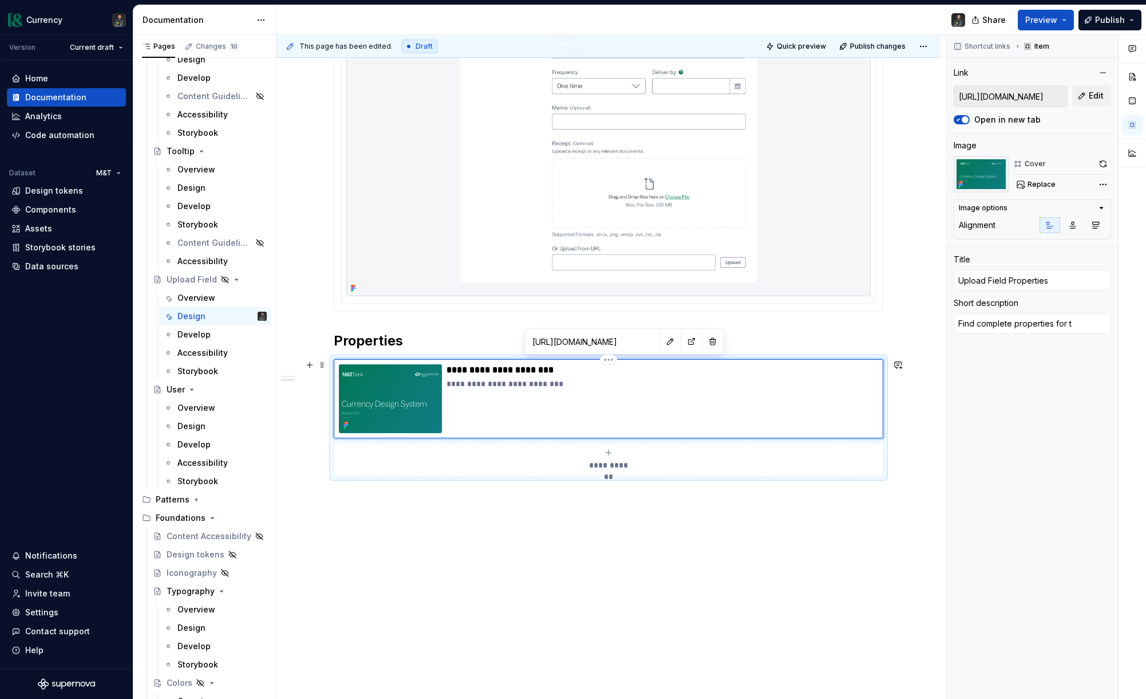
type textarea "*"
type textarea "Find complete properties for th"
type textarea "*"
type textarea "Find complete properties for thi"
type textarea "*"
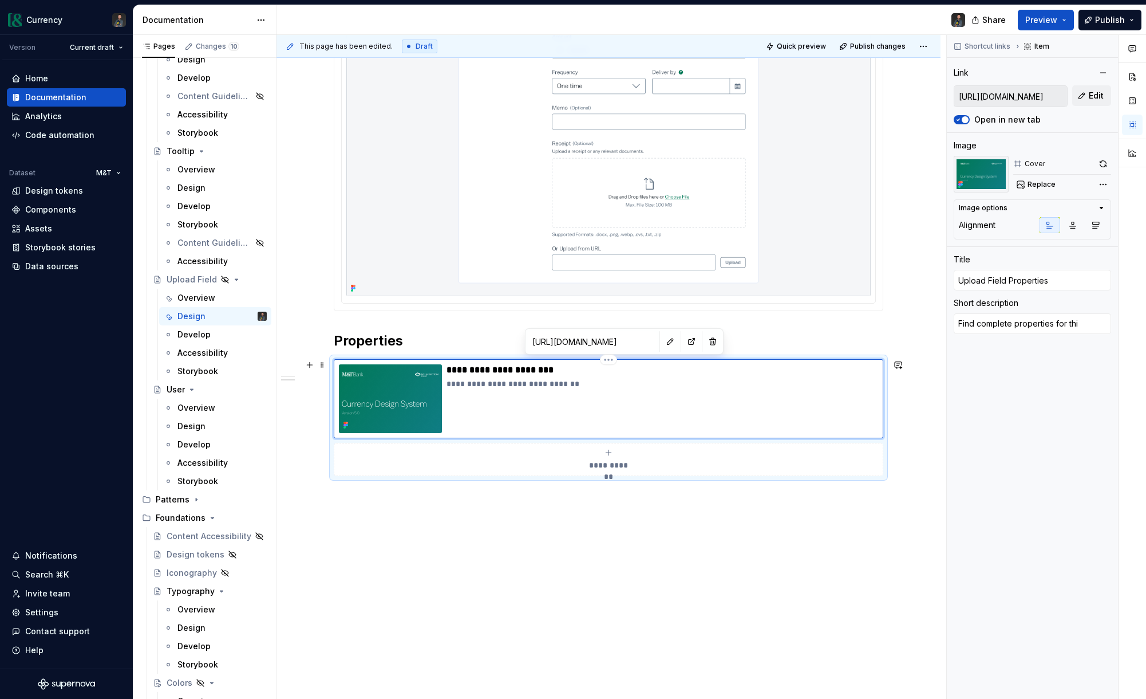
type textarea "Find complete properties for this"
type textarea "*"
type textarea "Find complete properties for this"
type textarea "*"
type textarea "Find complete properties for this"
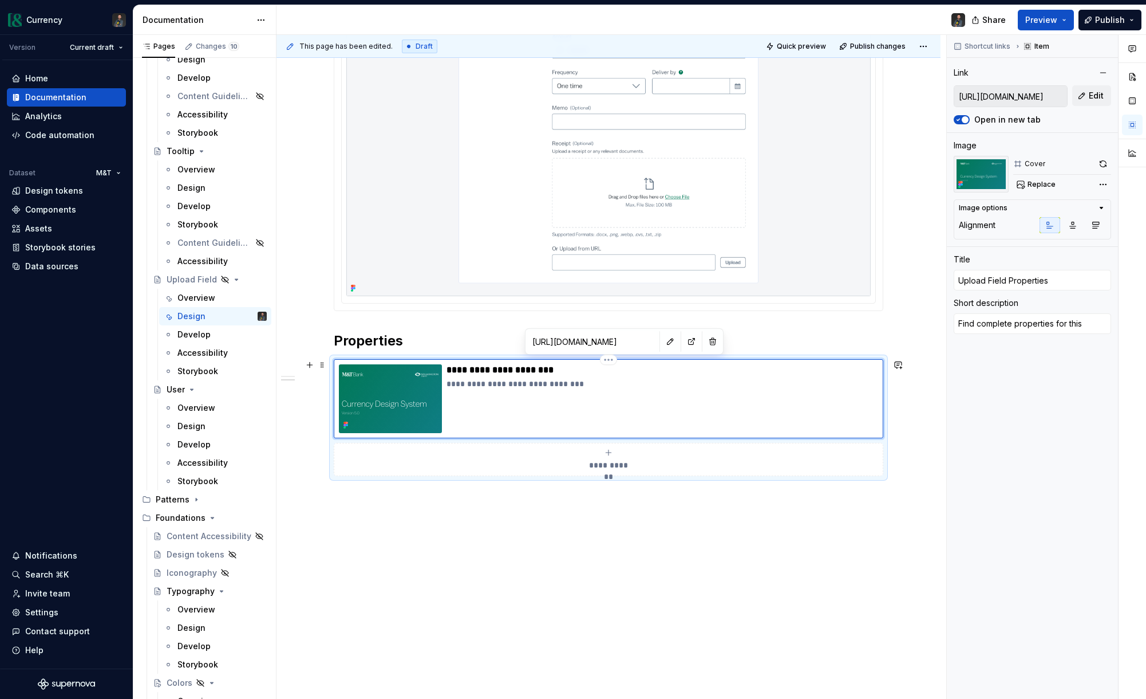
type textarea "*"
click at [436, 337] on h2 "Properties" at bounding box center [609, 341] width 550 height 18
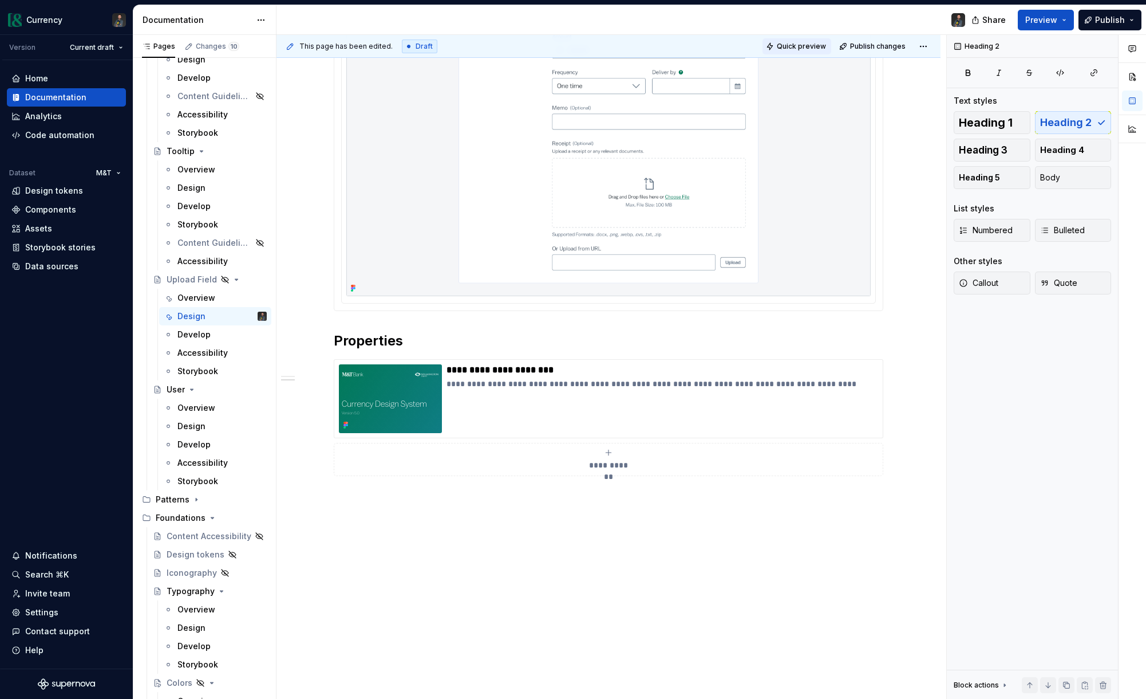
click at [810, 43] on span "Quick preview" at bounding box center [801, 46] width 49 height 9
click at [925, 44] on html "Currency Version Current draft Home Documentation Analytics Code automation Dat…" at bounding box center [573, 349] width 1146 height 699
click at [876, 66] on div "Open preview" at bounding box center [893, 68] width 74 height 11
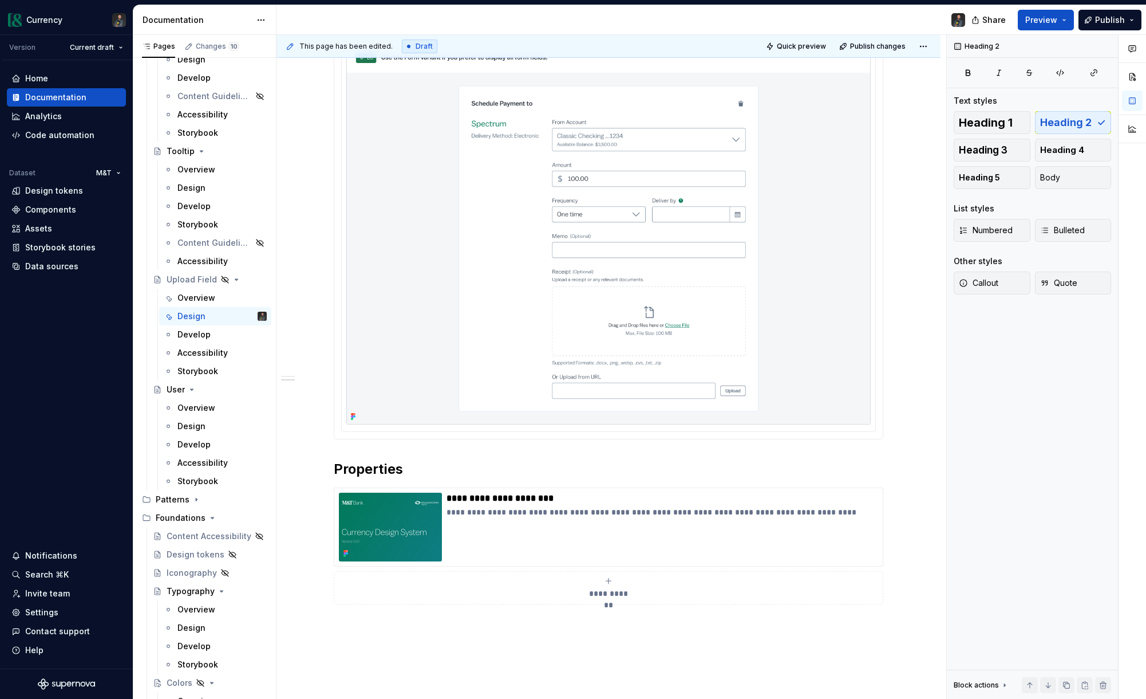
scroll to position [1230, 0]
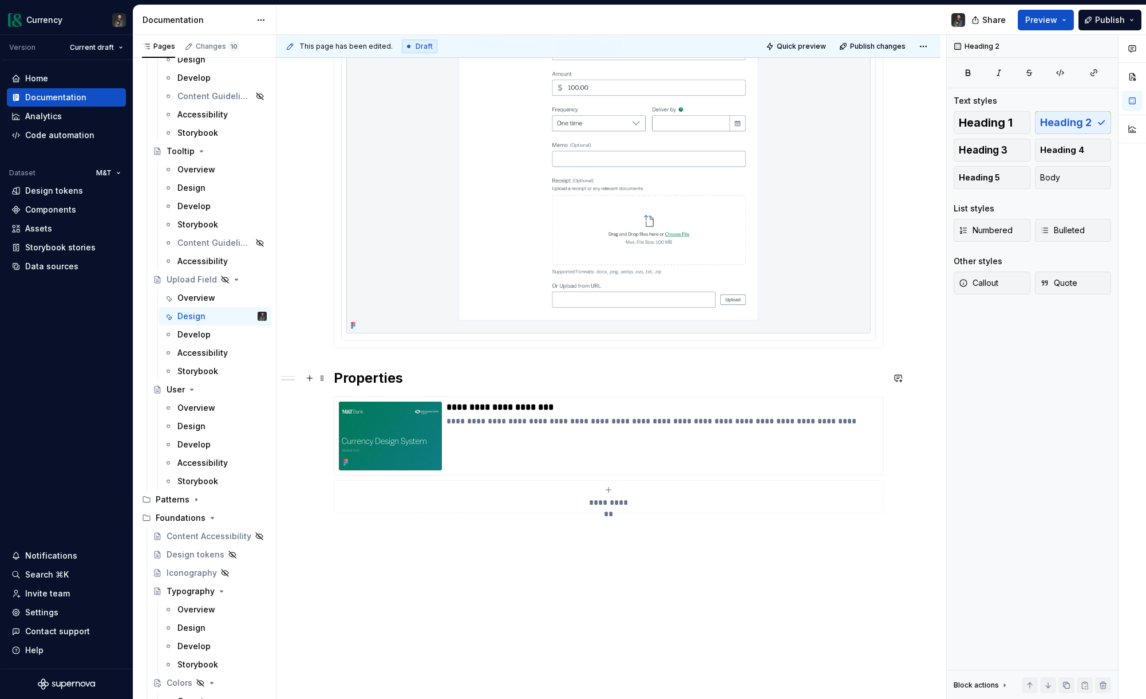
click at [442, 385] on h2 "Properties" at bounding box center [609, 378] width 550 height 18
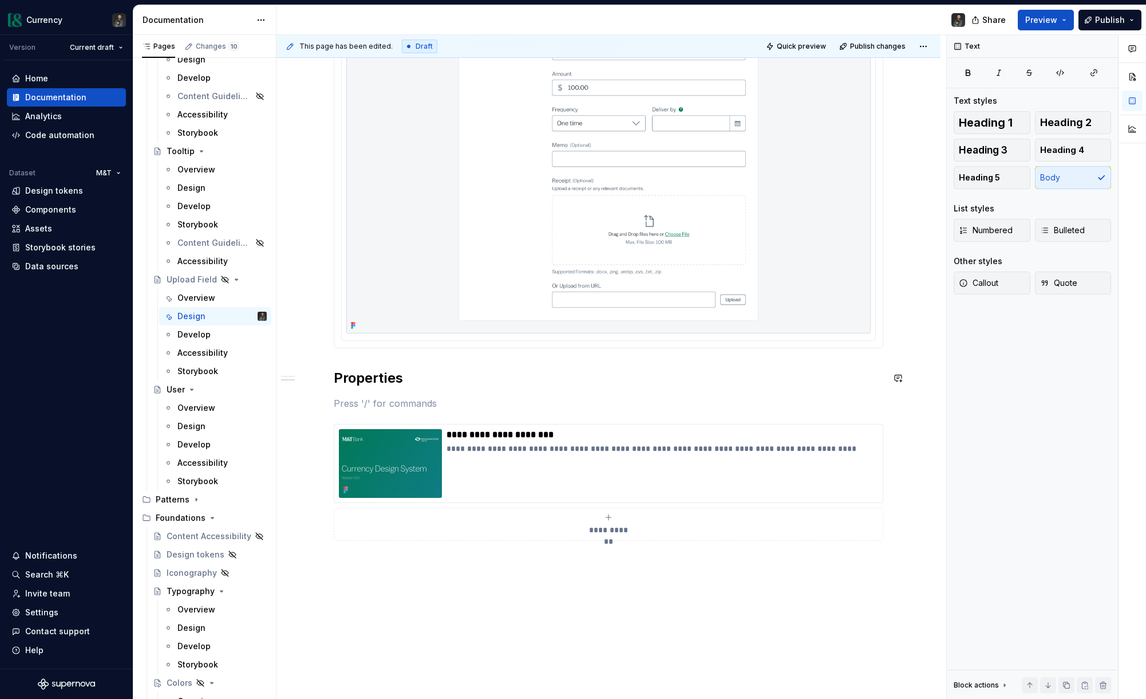
click at [486, 387] on h2 "Properties" at bounding box center [609, 378] width 550 height 18
click at [805, 43] on span "Quick preview" at bounding box center [801, 46] width 49 height 9
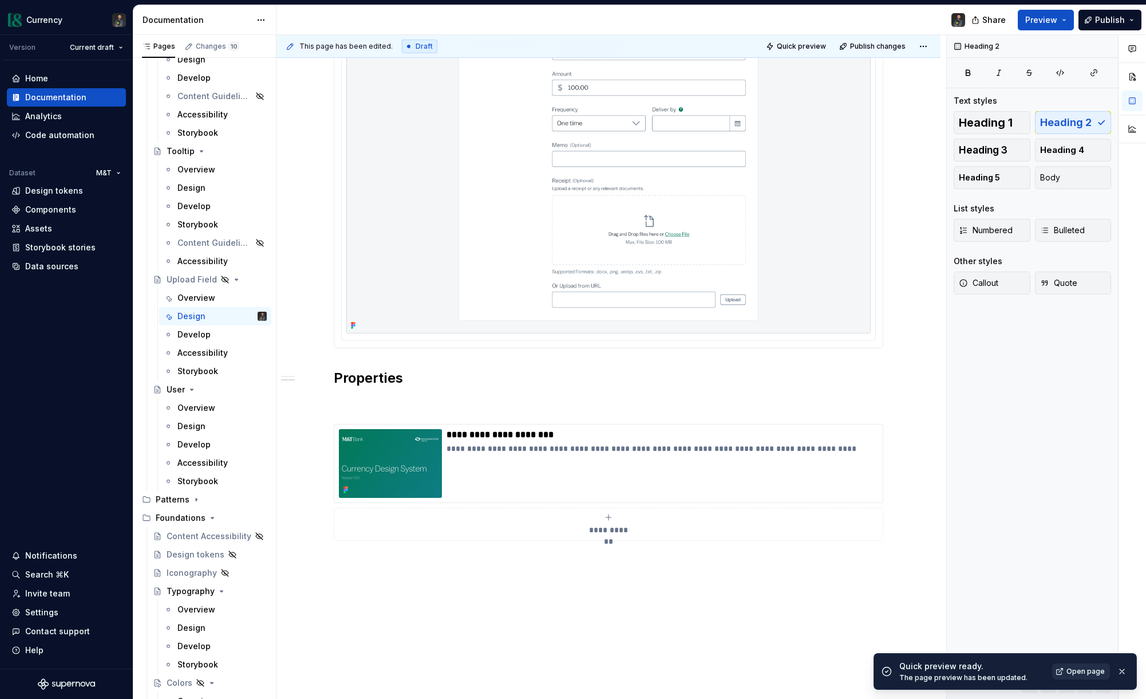
click at [1063, 673] on link "Open page" at bounding box center [1082, 671] width 58 height 16
